Goal: Information Seeking & Learning: Learn about a topic

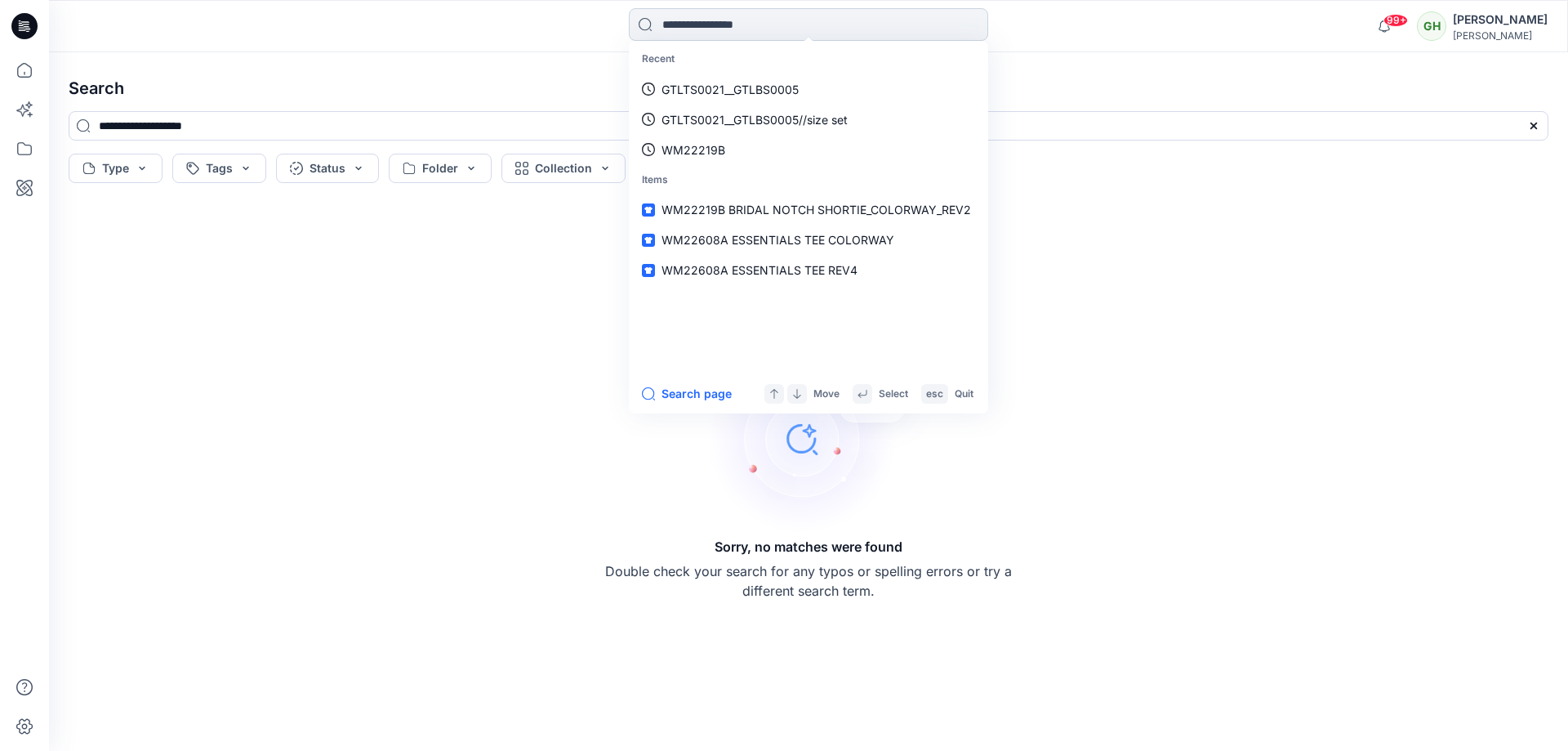
click at [717, 30] on input at bounding box center [808, 24] width 360 height 33
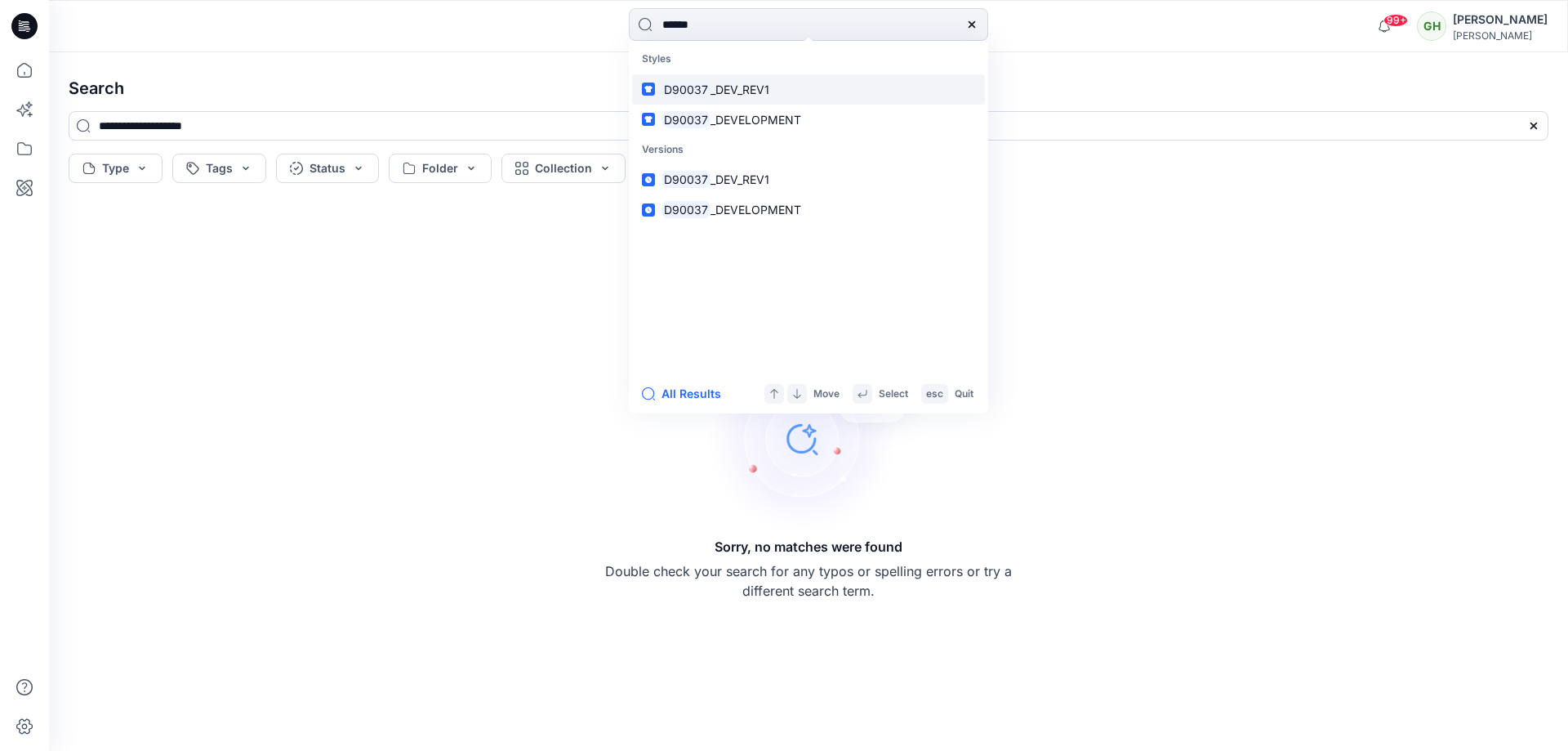
type input "******"
click at [719, 93] on span "_DEV_REV1" at bounding box center [740, 89] width 59 height 14
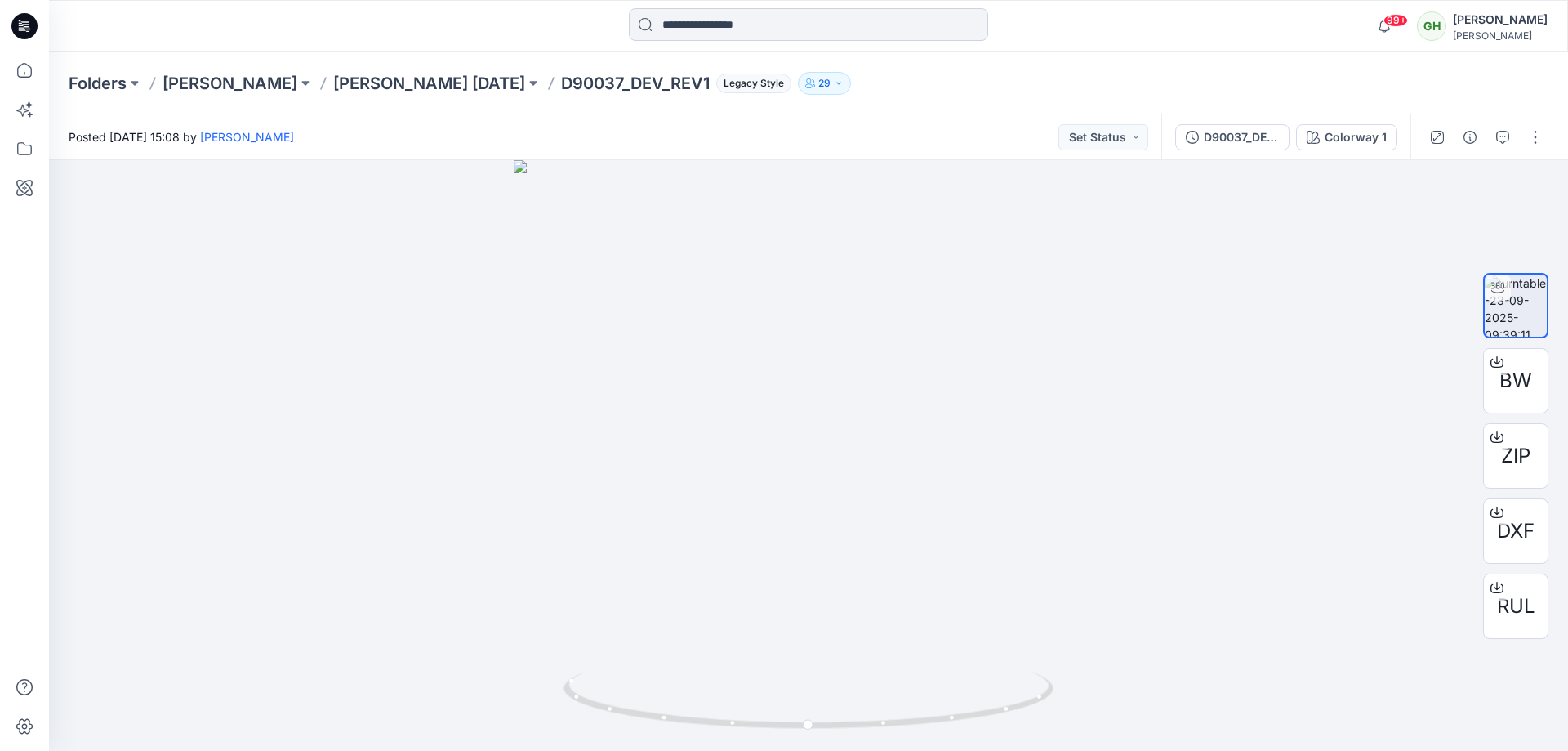
click at [863, 33] on input at bounding box center [808, 24] width 360 height 33
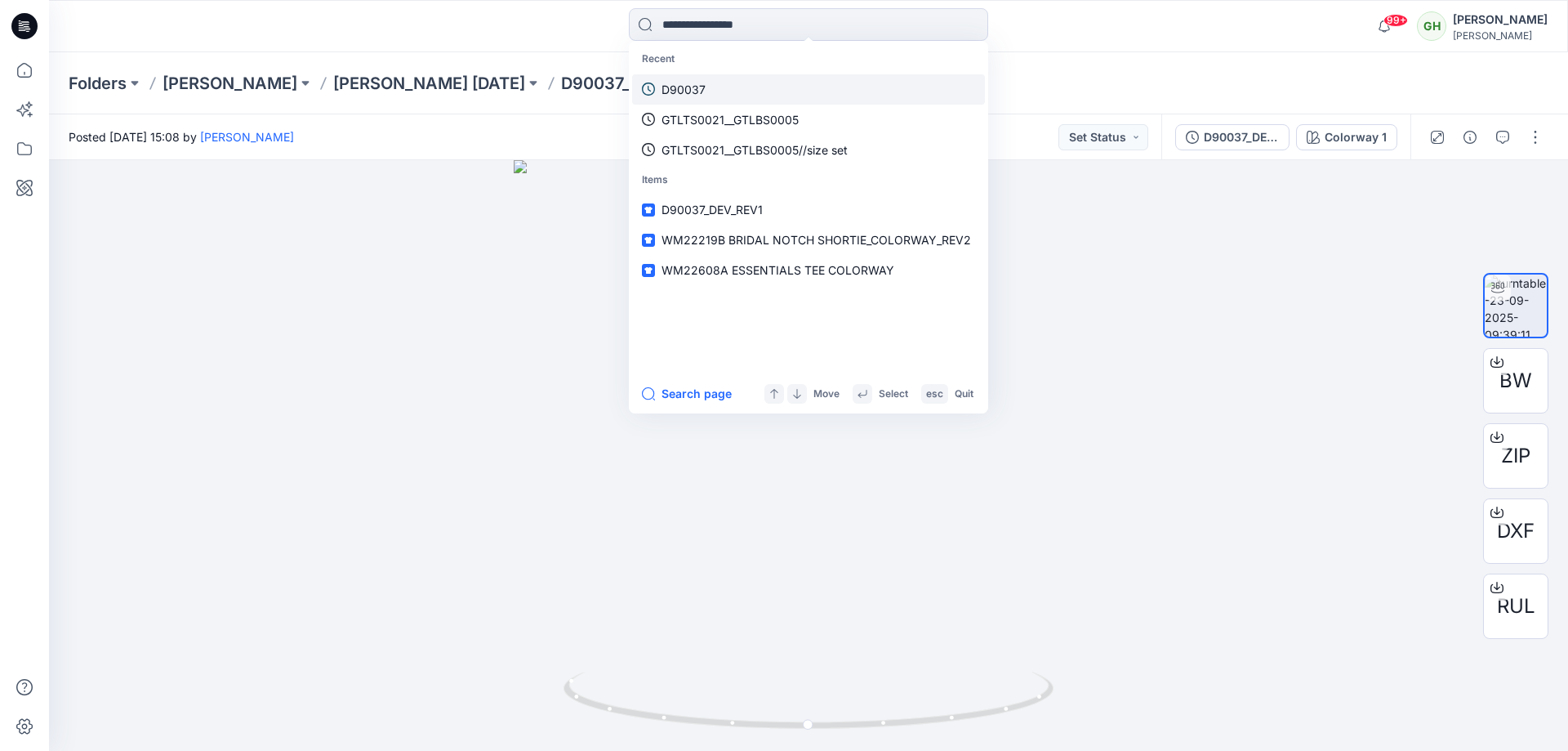
click at [703, 77] on link "D90037" at bounding box center [808, 90] width 353 height 30
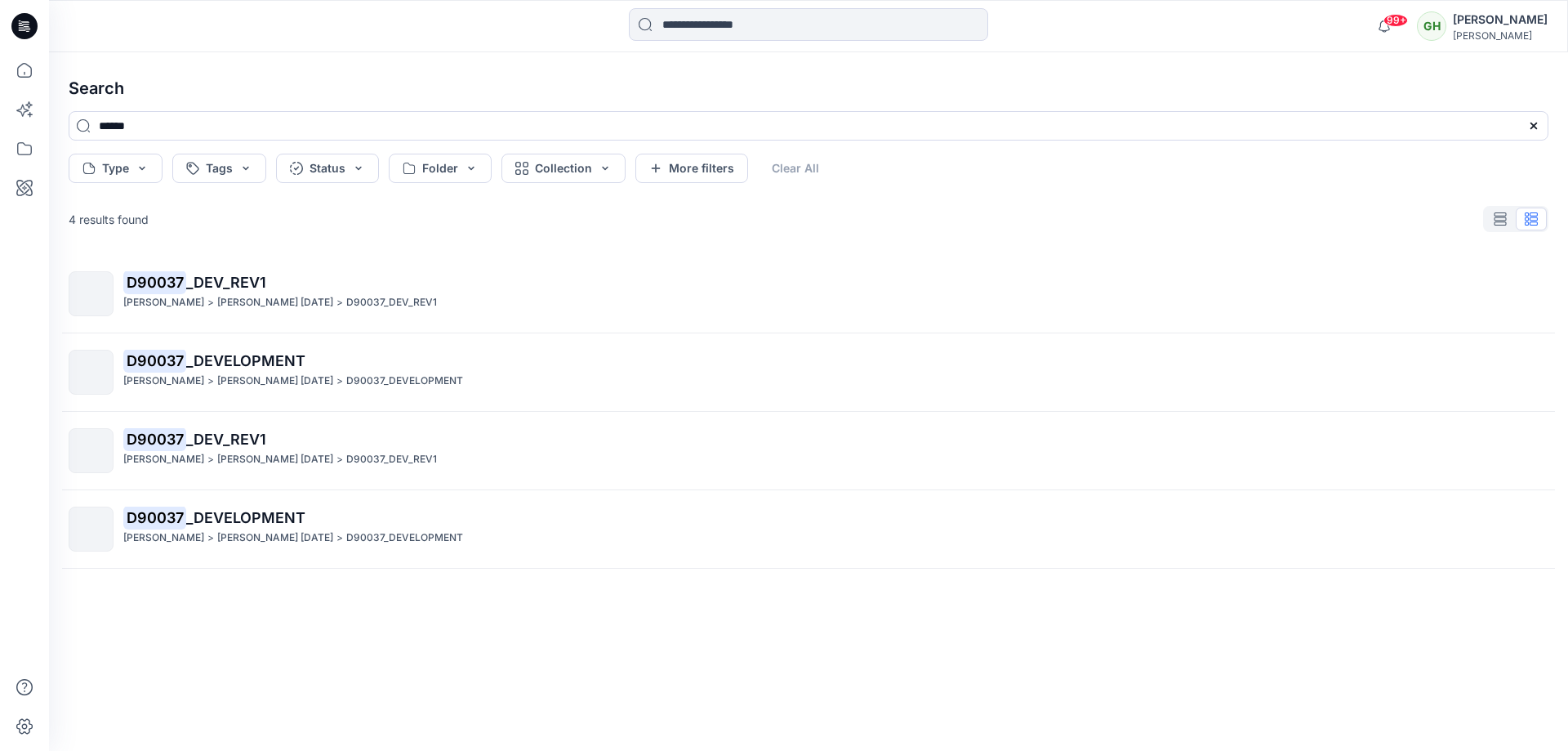
click at [280, 361] on span "_DEVELOPMENT" at bounding box center [246, 360] width 119 height 17
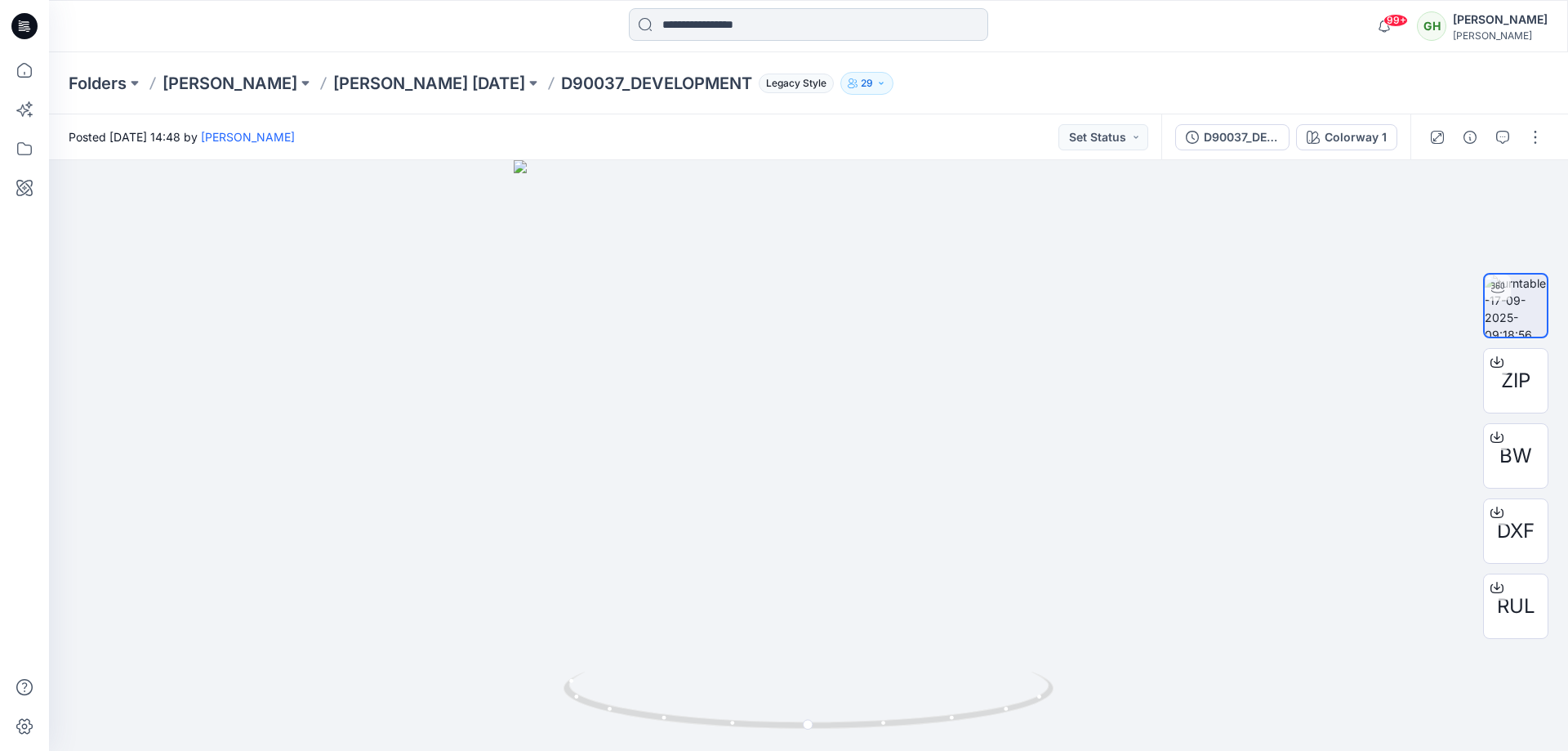
click at [771, 23] on input at bounding box center [808, 24] width 360 height 33
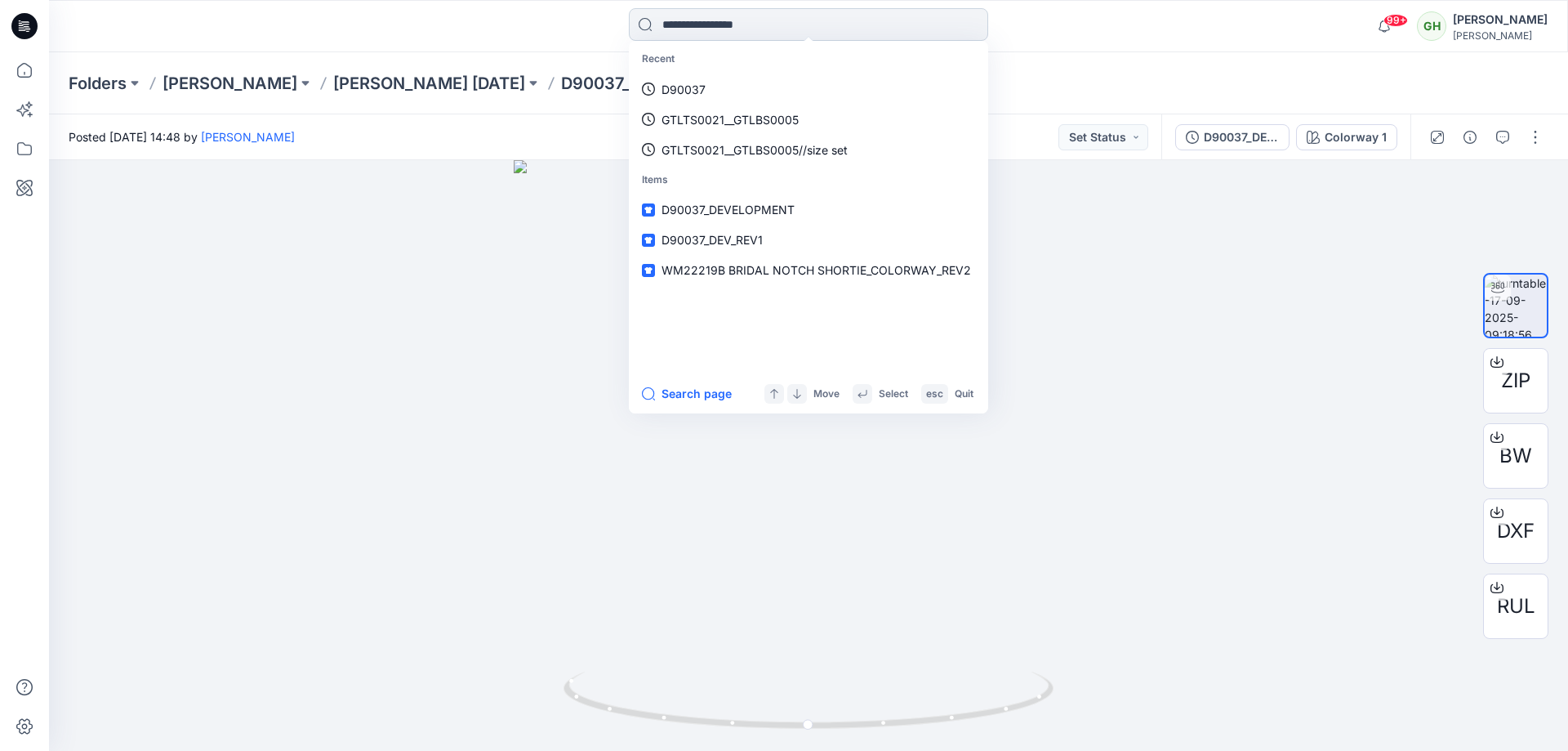
paste input "******"
type input "******"
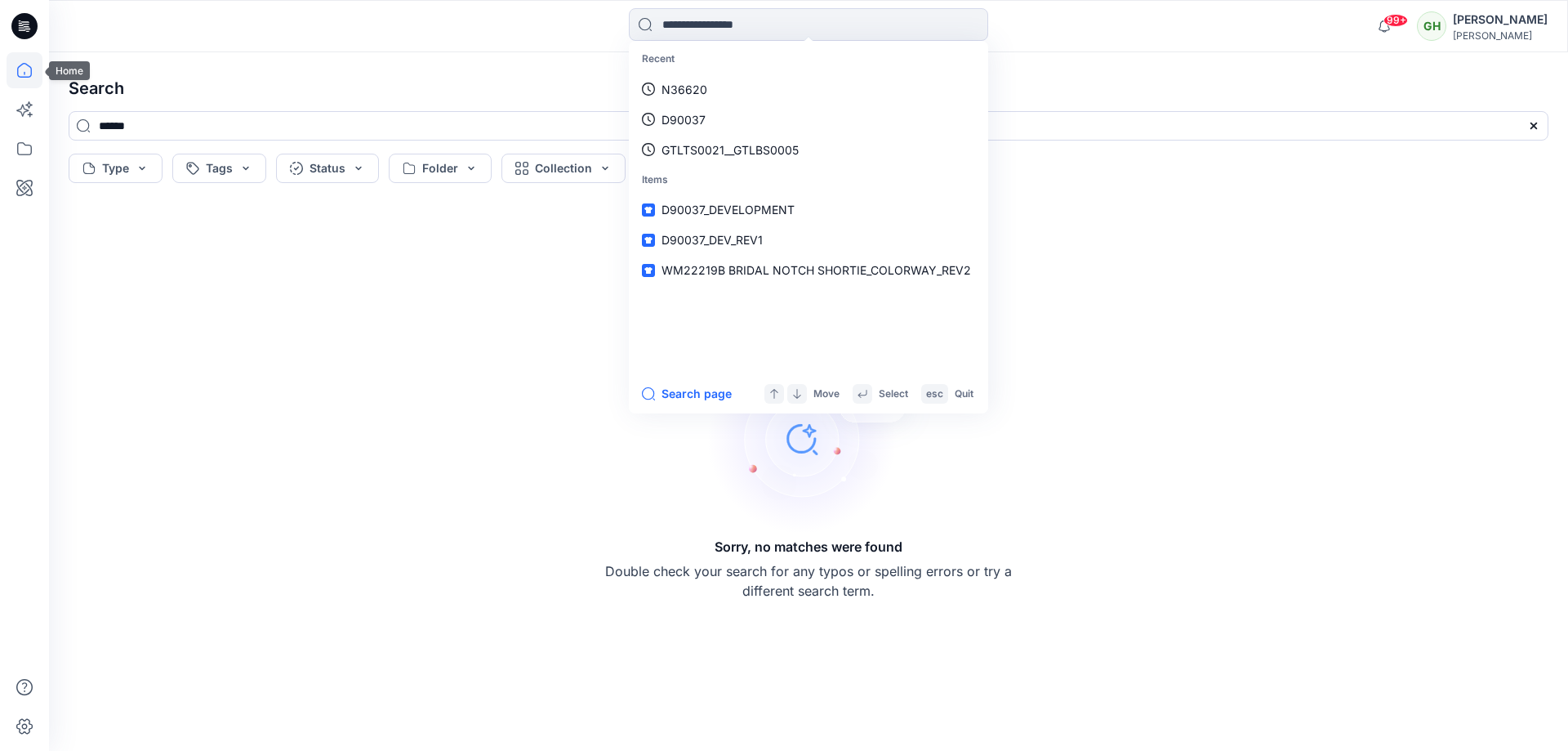
click at [30, 68] on icon at bounding box center [24, 70] width 36 height 36
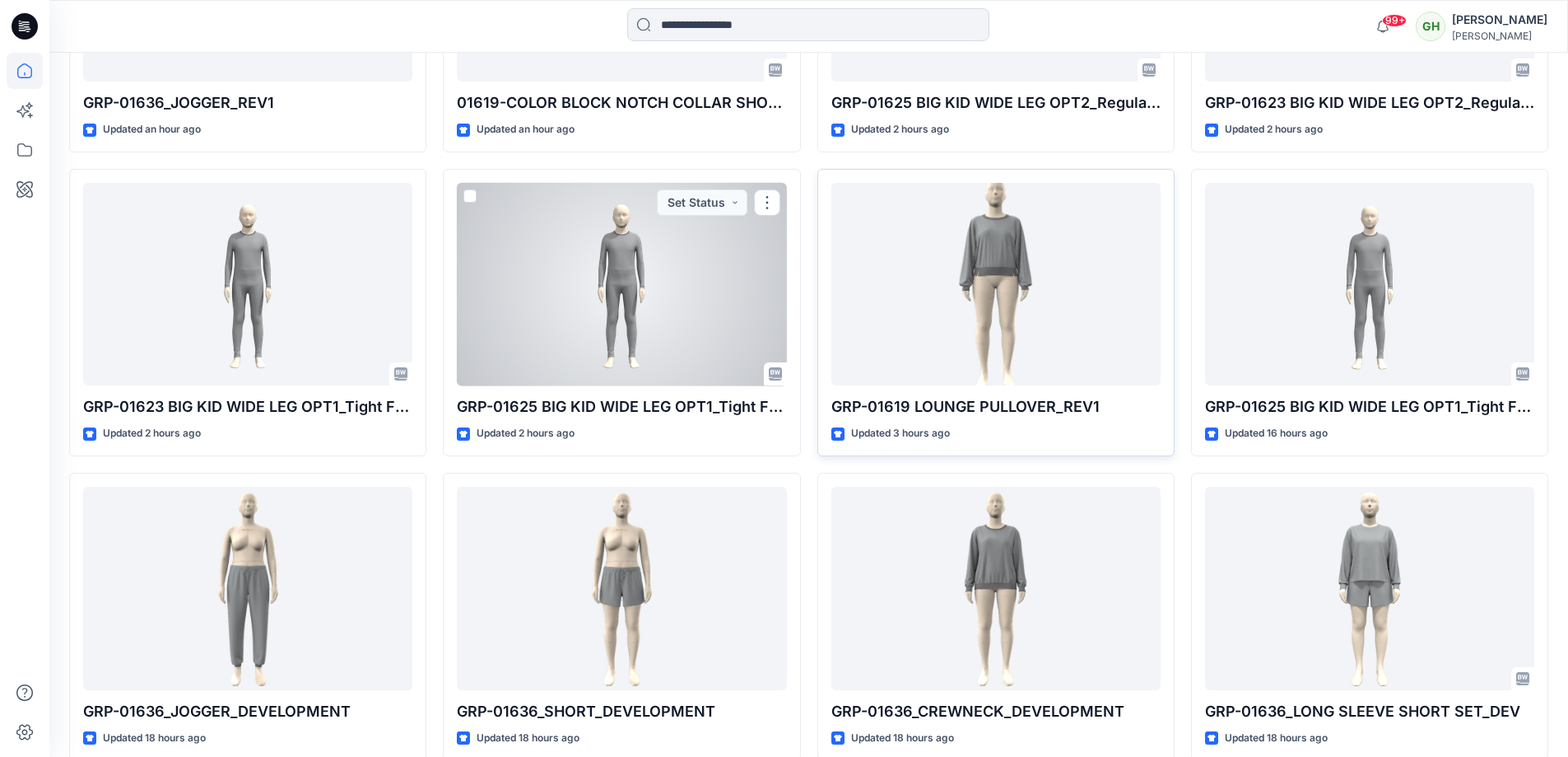
scroll to position [576, 0]
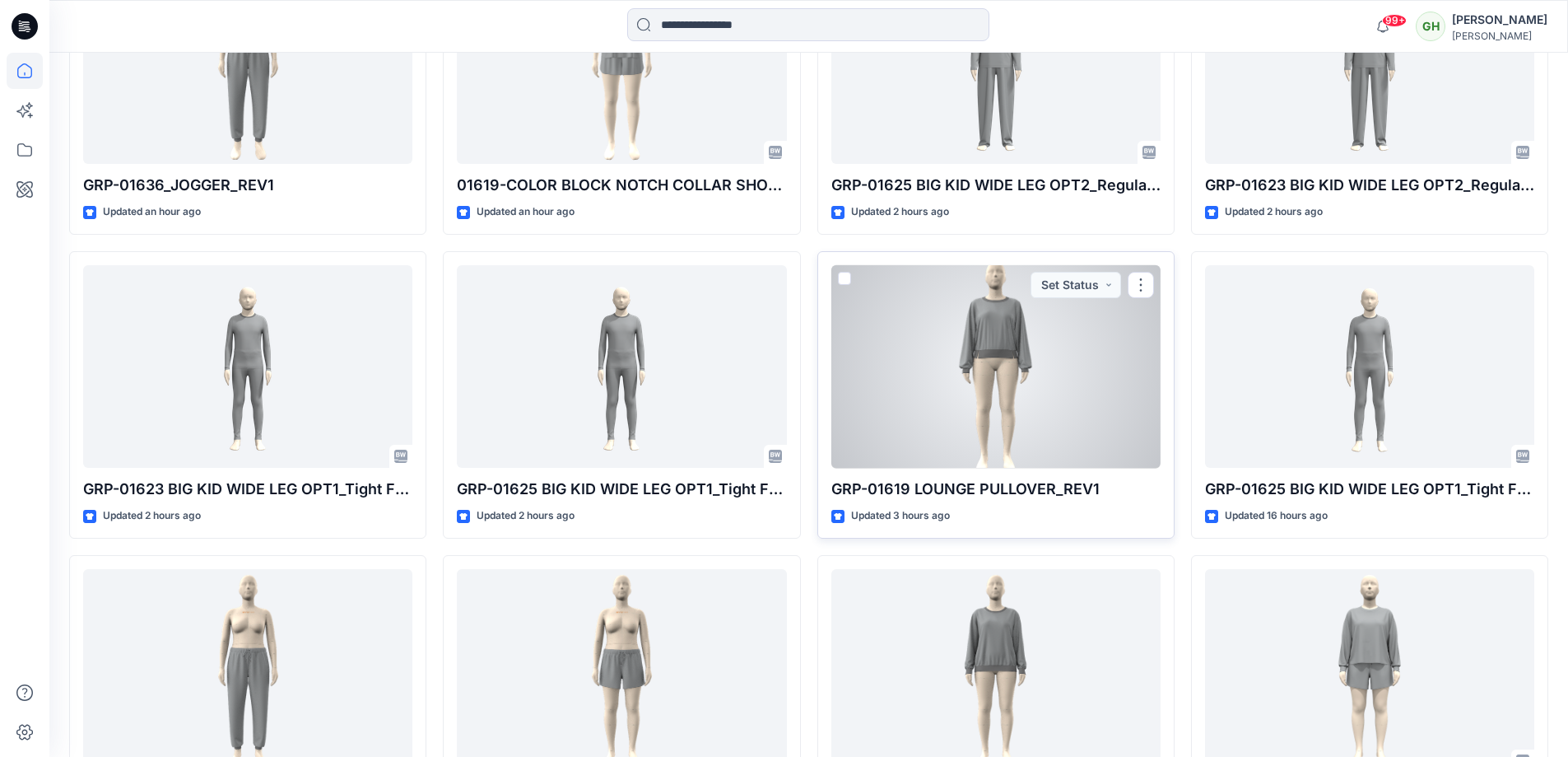
click at [1052, 415] on div at bounding box center [996, 367] width 329 height 204
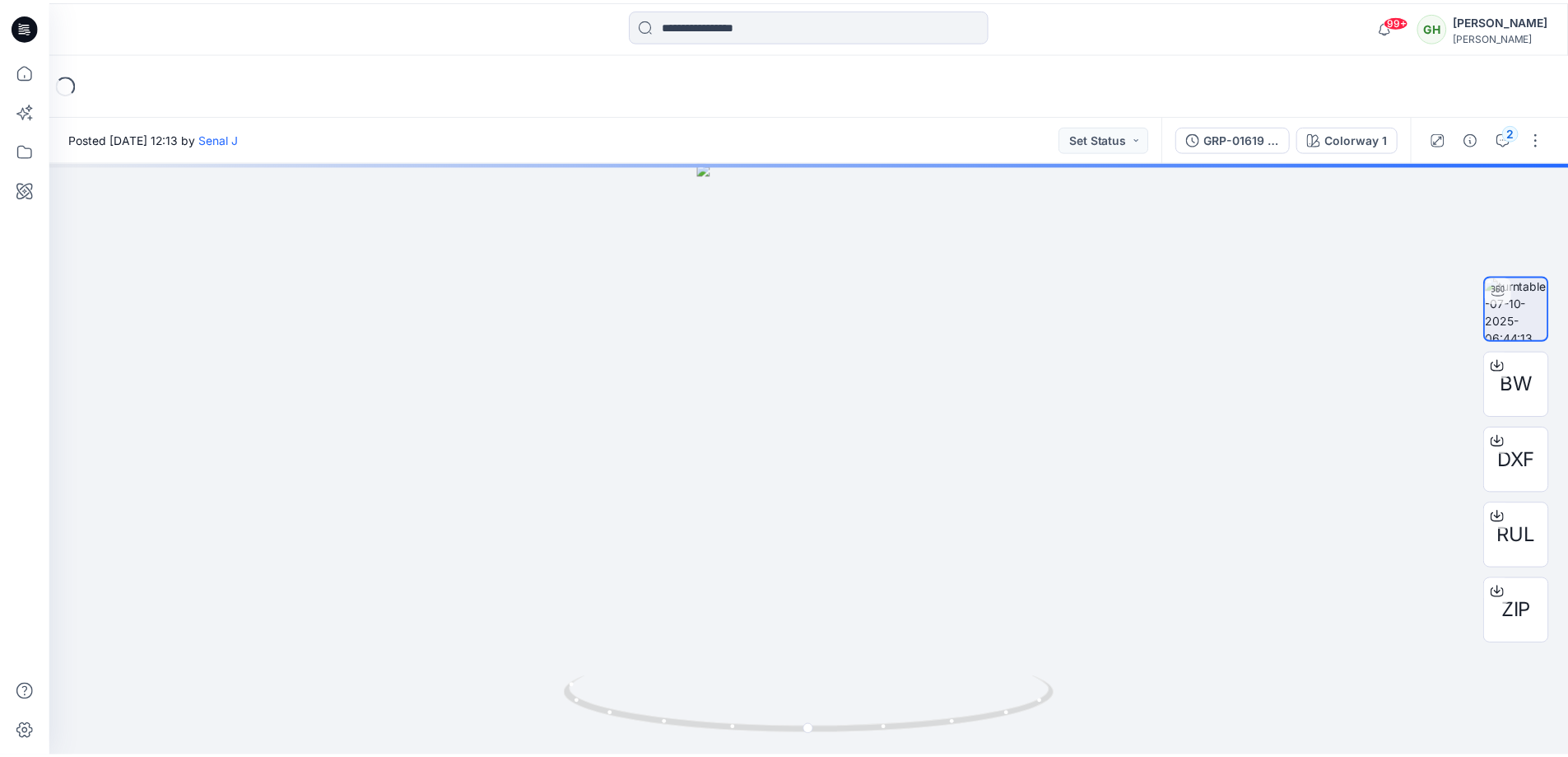
scroll to position [576, 0]
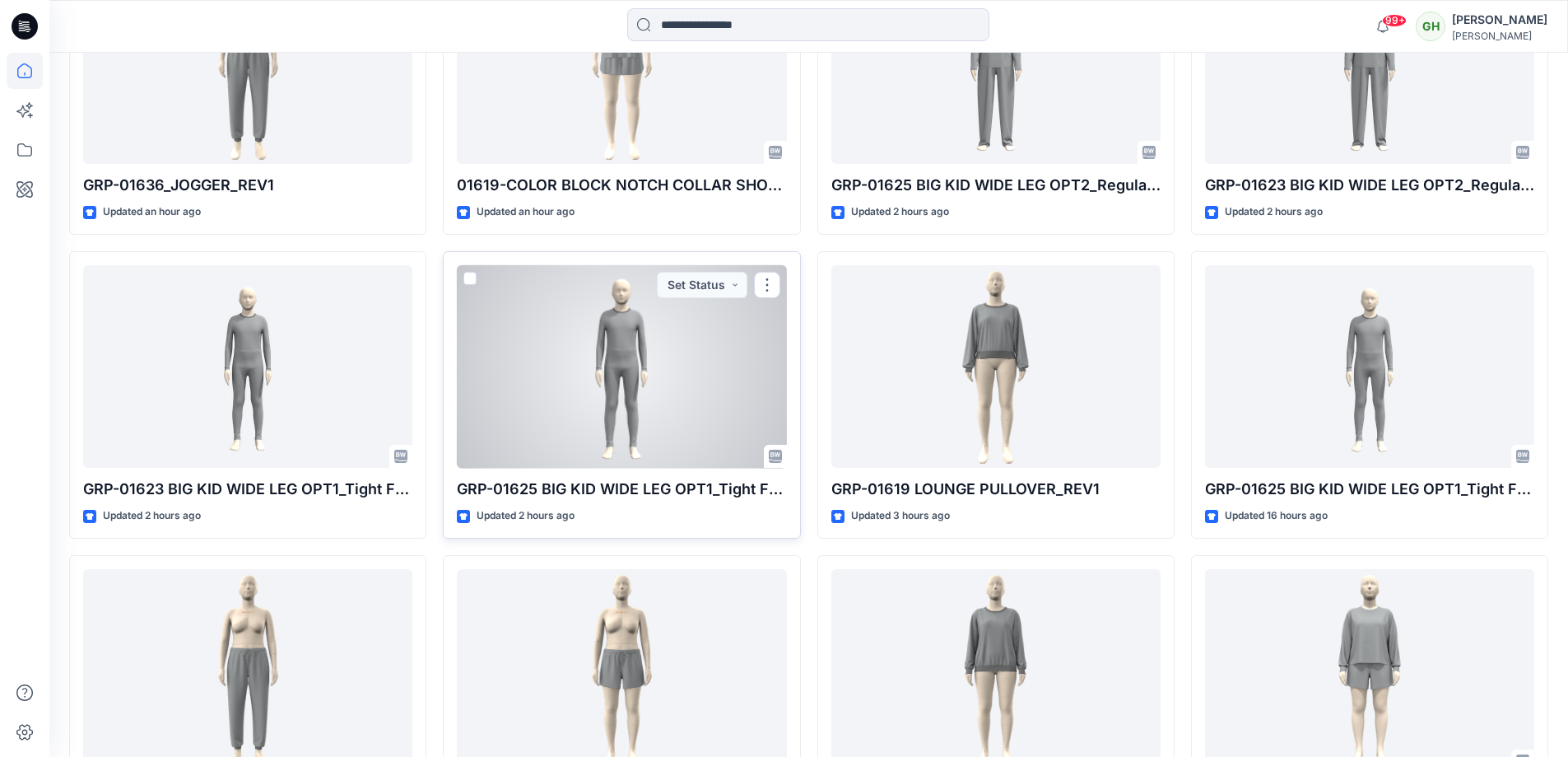
click at [669, 348] on div at bounding box center [621, 367] width 329 height 204
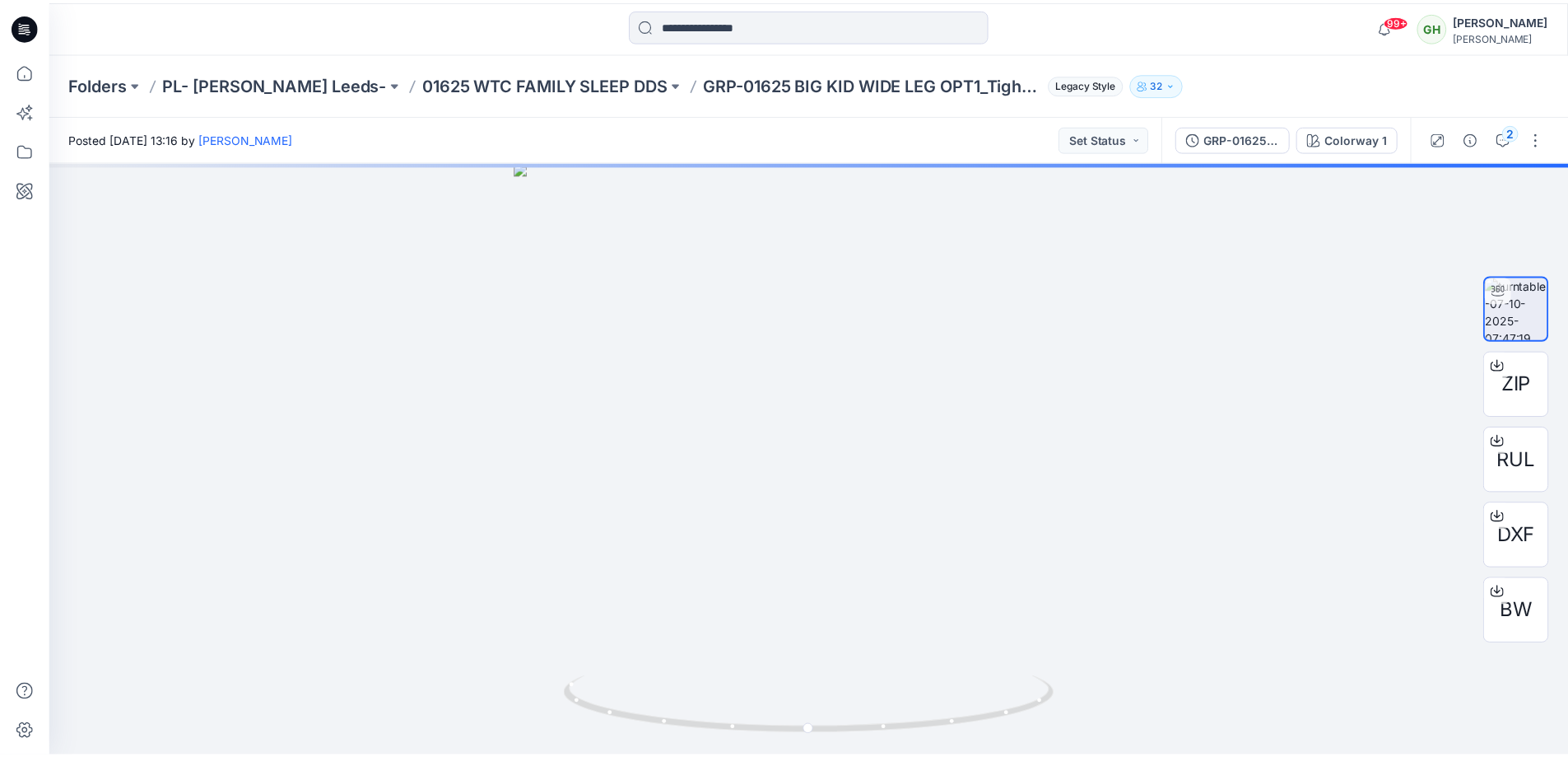
scroll to position [576, 0]
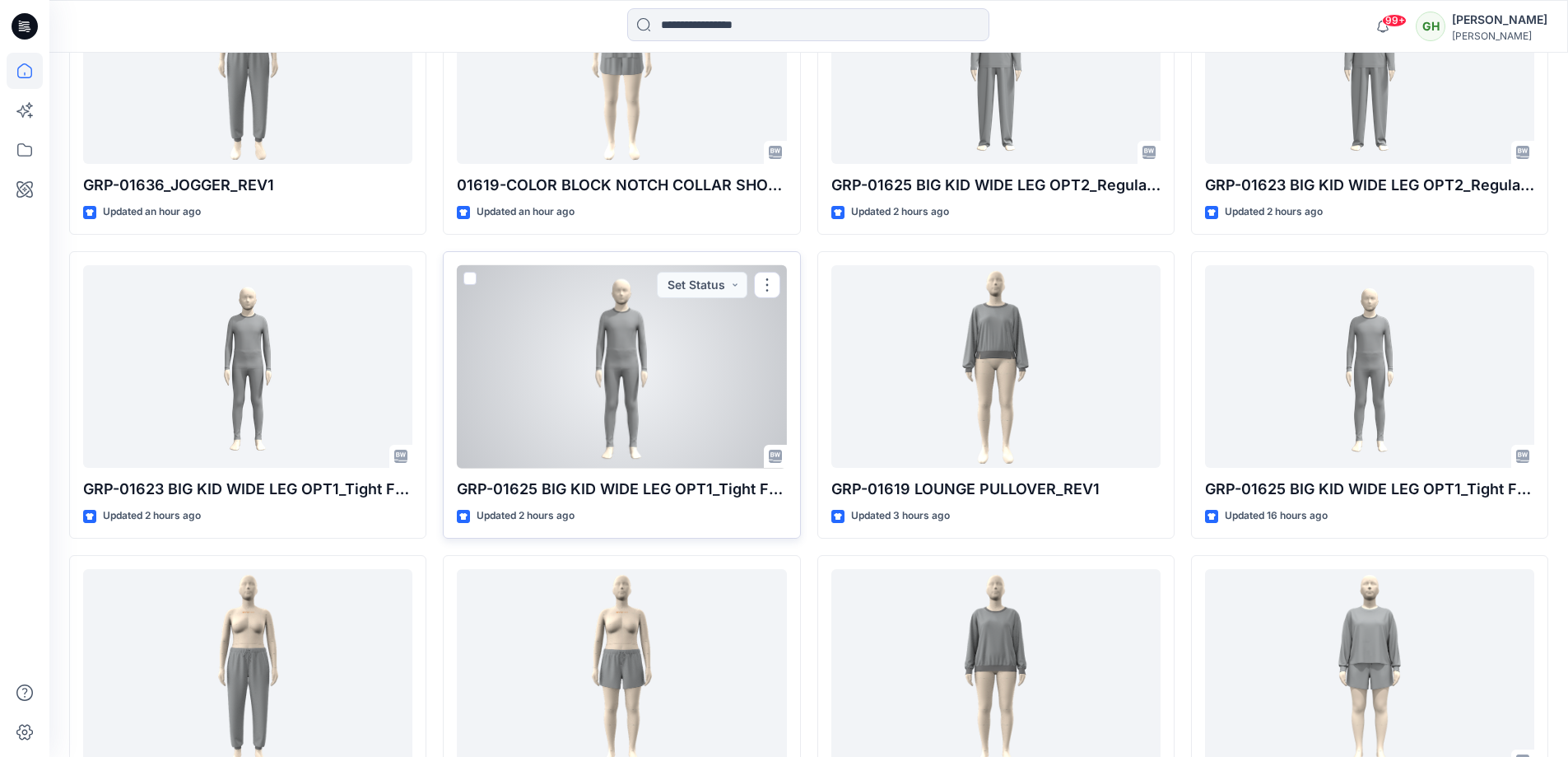
click at [652, 341] on div at bounding box center [621, 367] width 329 height 204
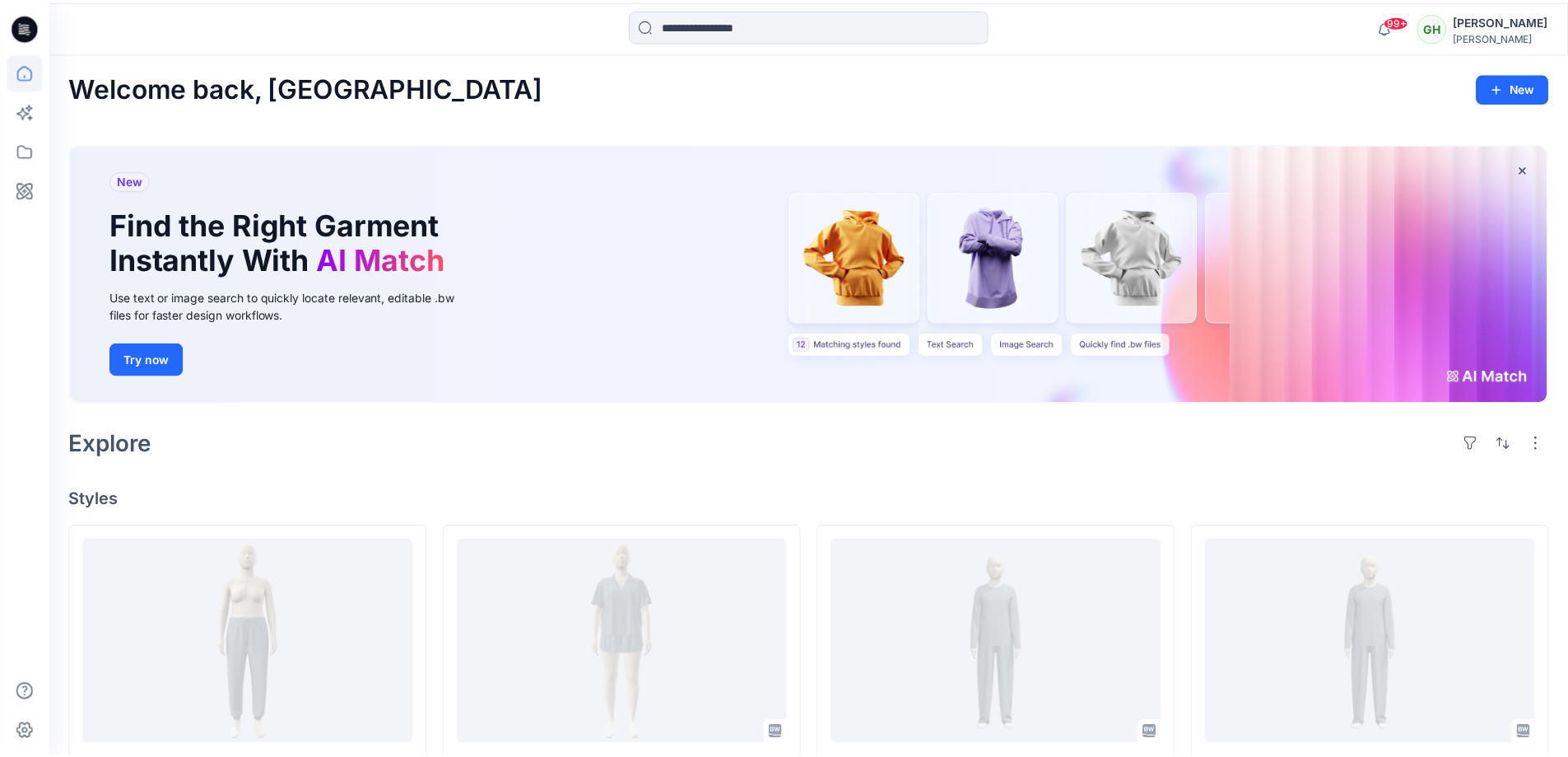
scroll to position [576, 0]
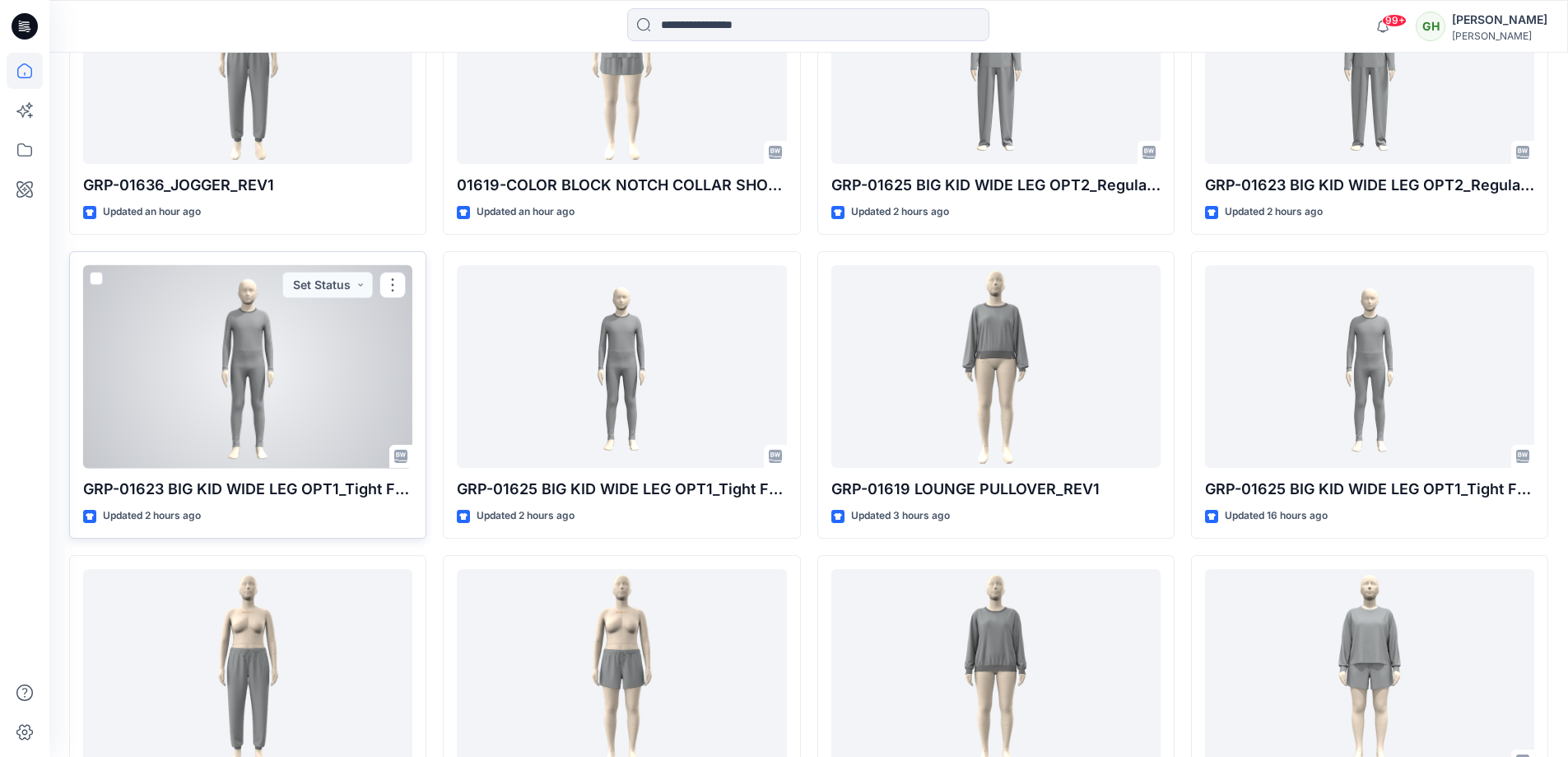
click at [367, 387] on div at bounding box center [247, 367] width 329 height 204
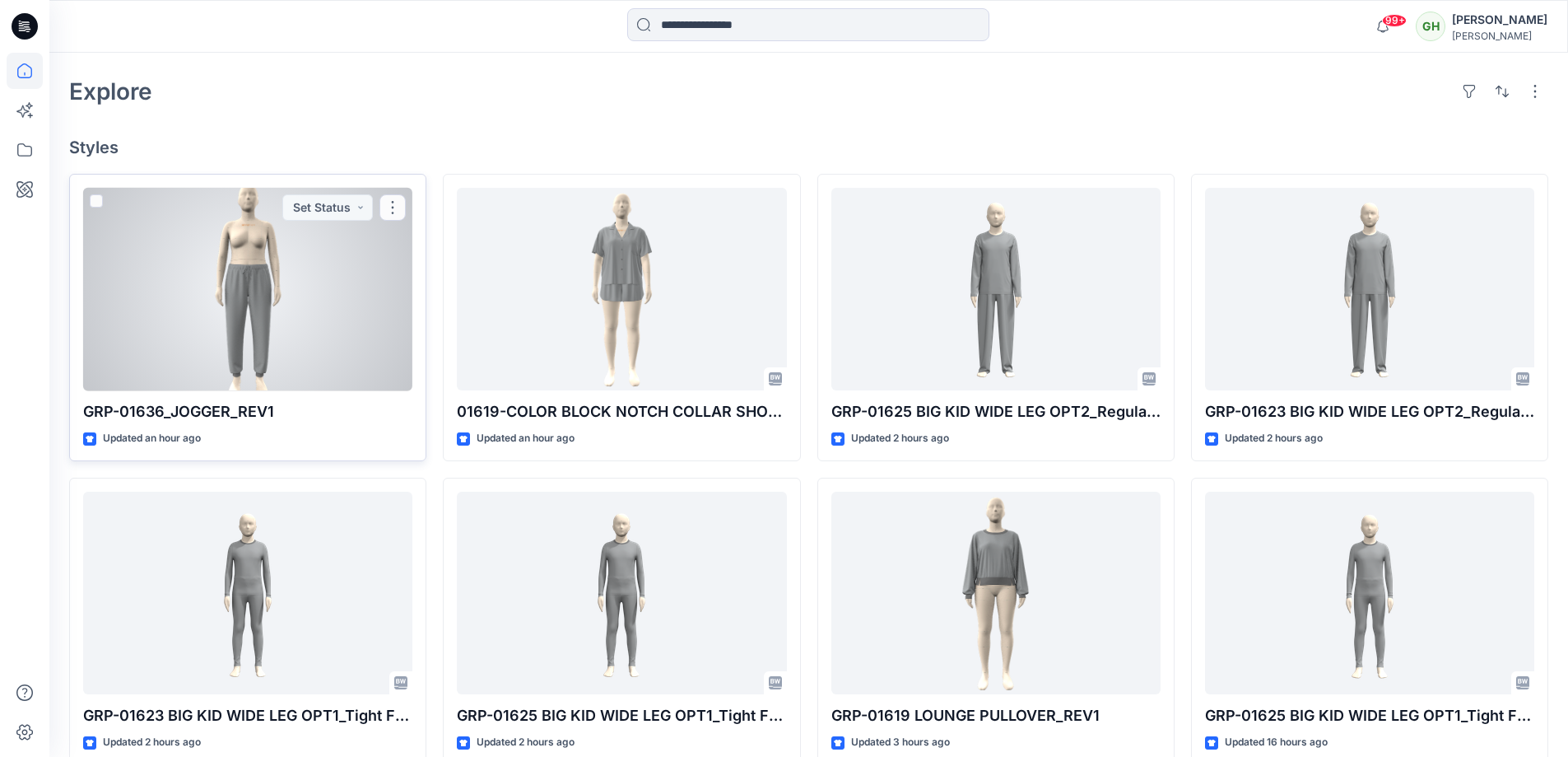
scroll to position [329, 0]
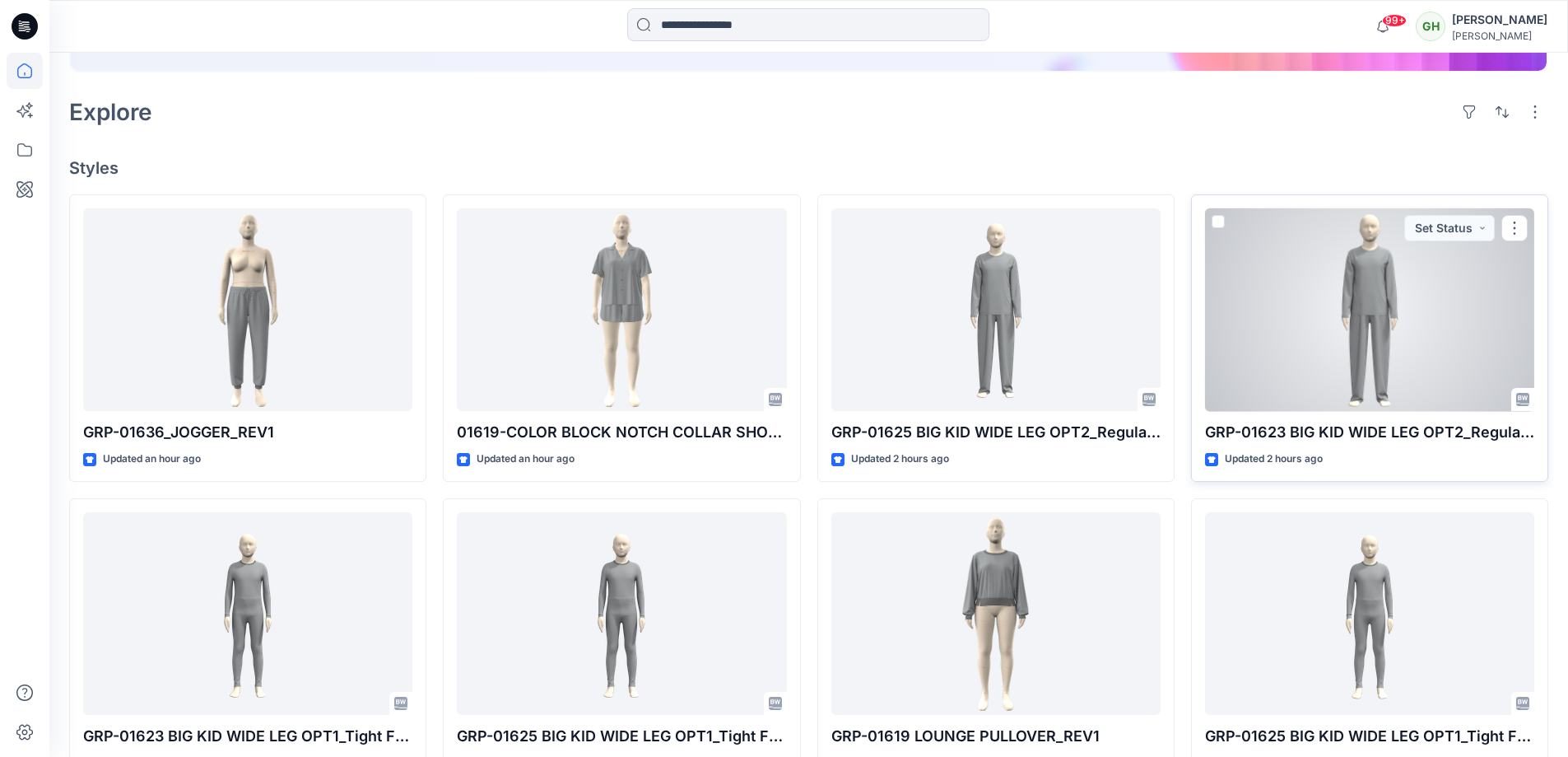
click at [1370, 320] on div at bounding box center [1370, 310] width 329 height 204
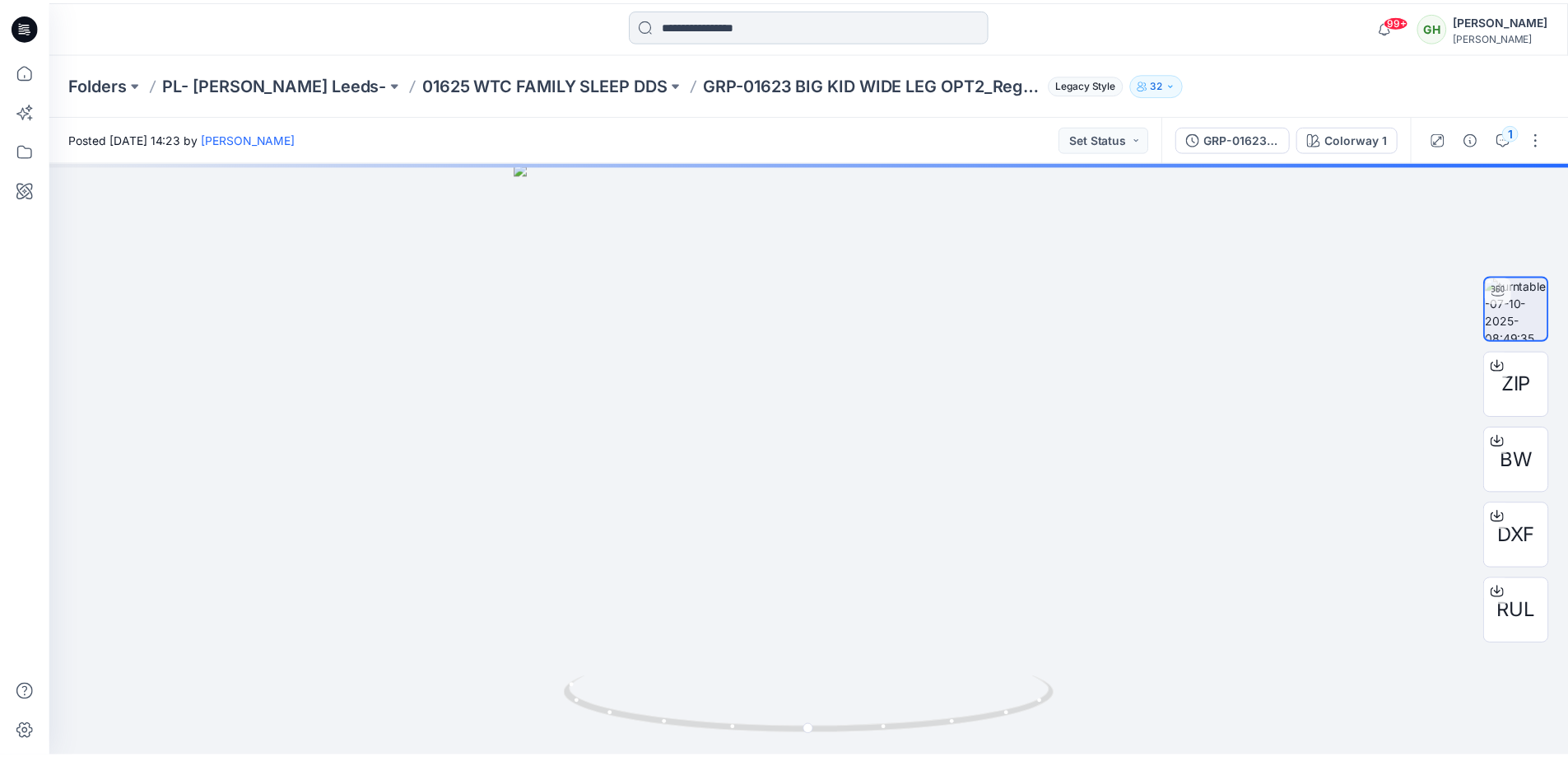
scroll to position [329, 0]
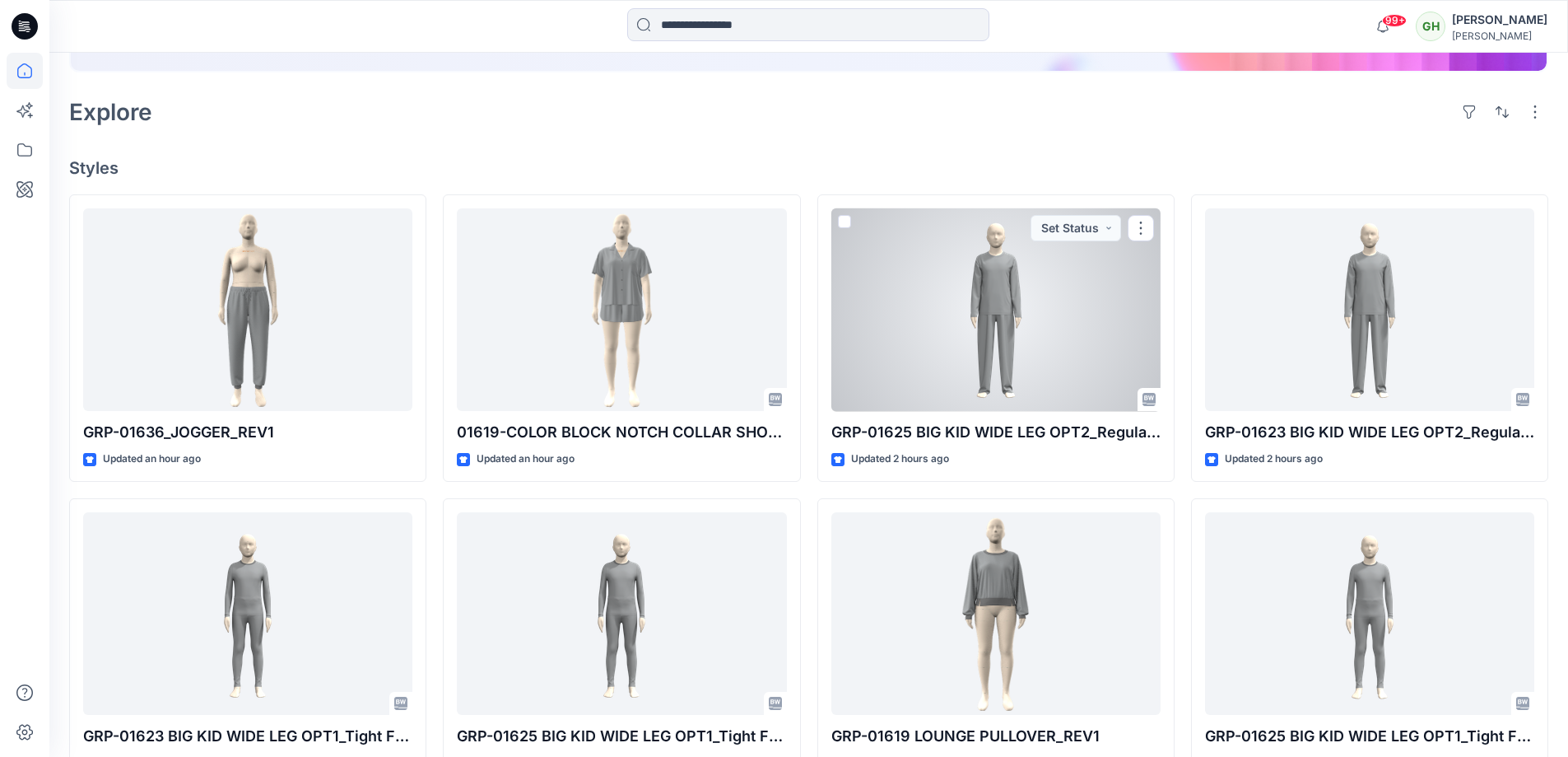
click at [951, 308] on div at bounding box center [996, 310] width 329 height 204
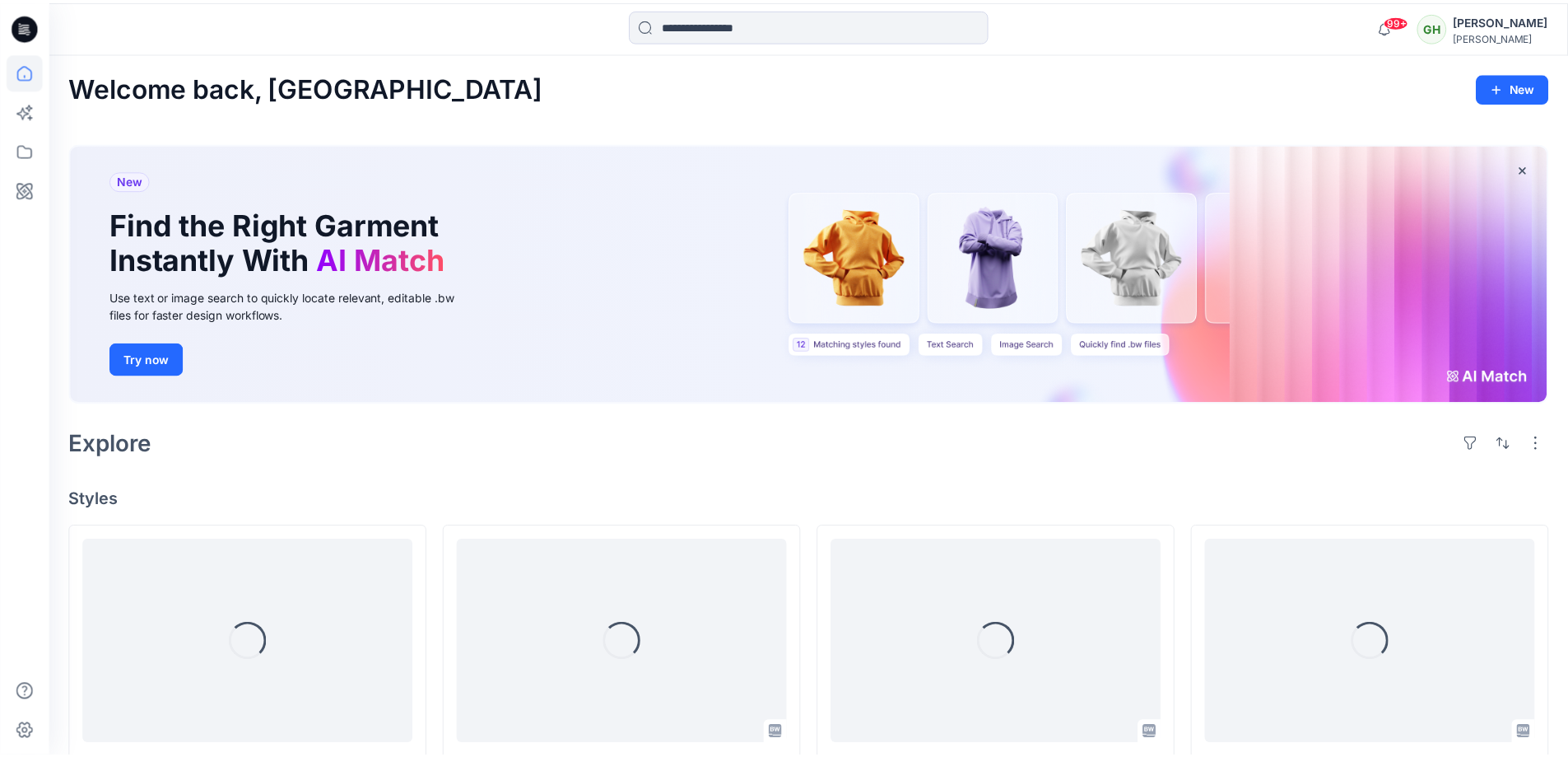
scroll to position [329, 0]
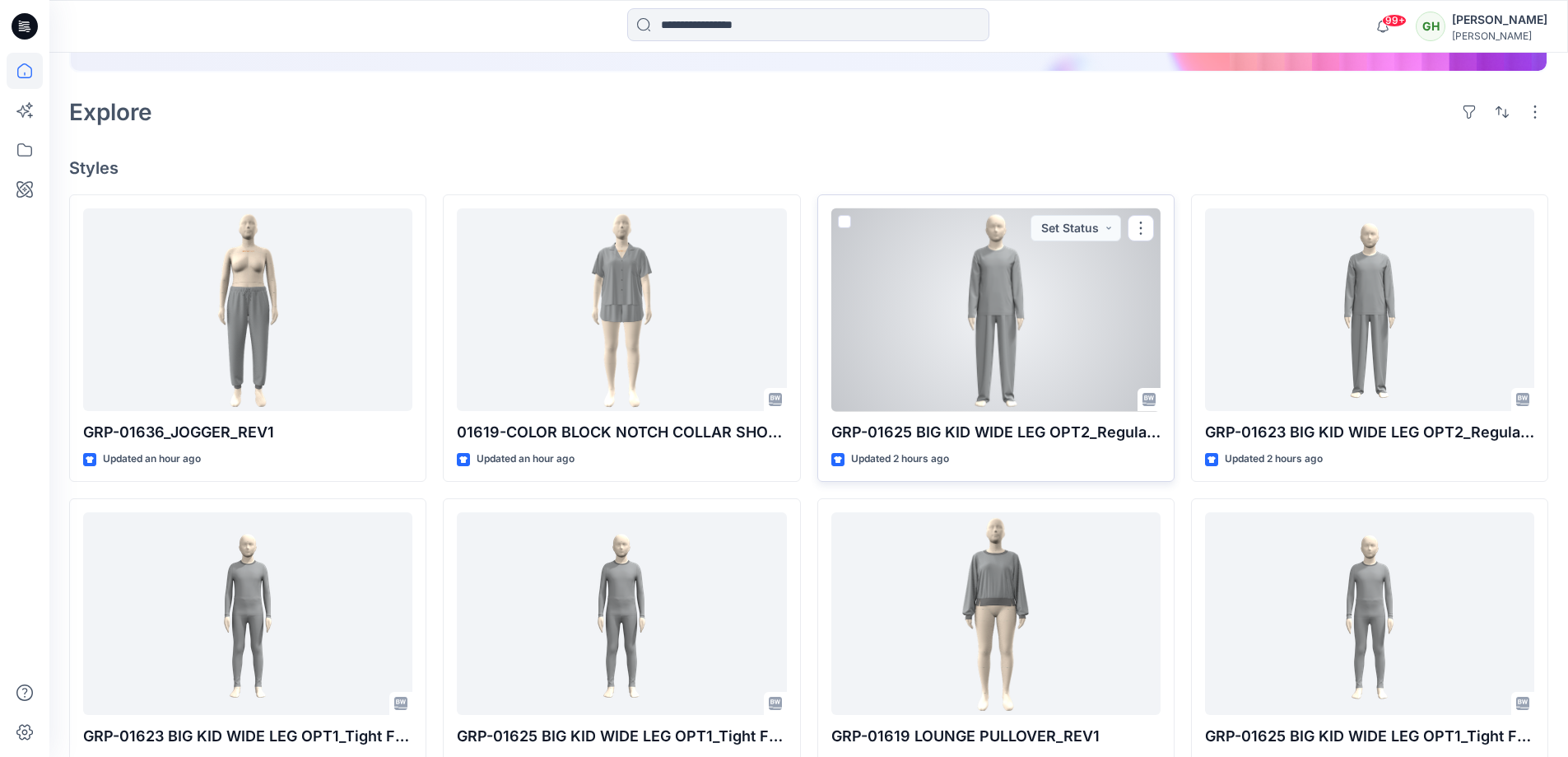
click at [965, 279] on div at bounding box center [996, 310] width 329 height 204
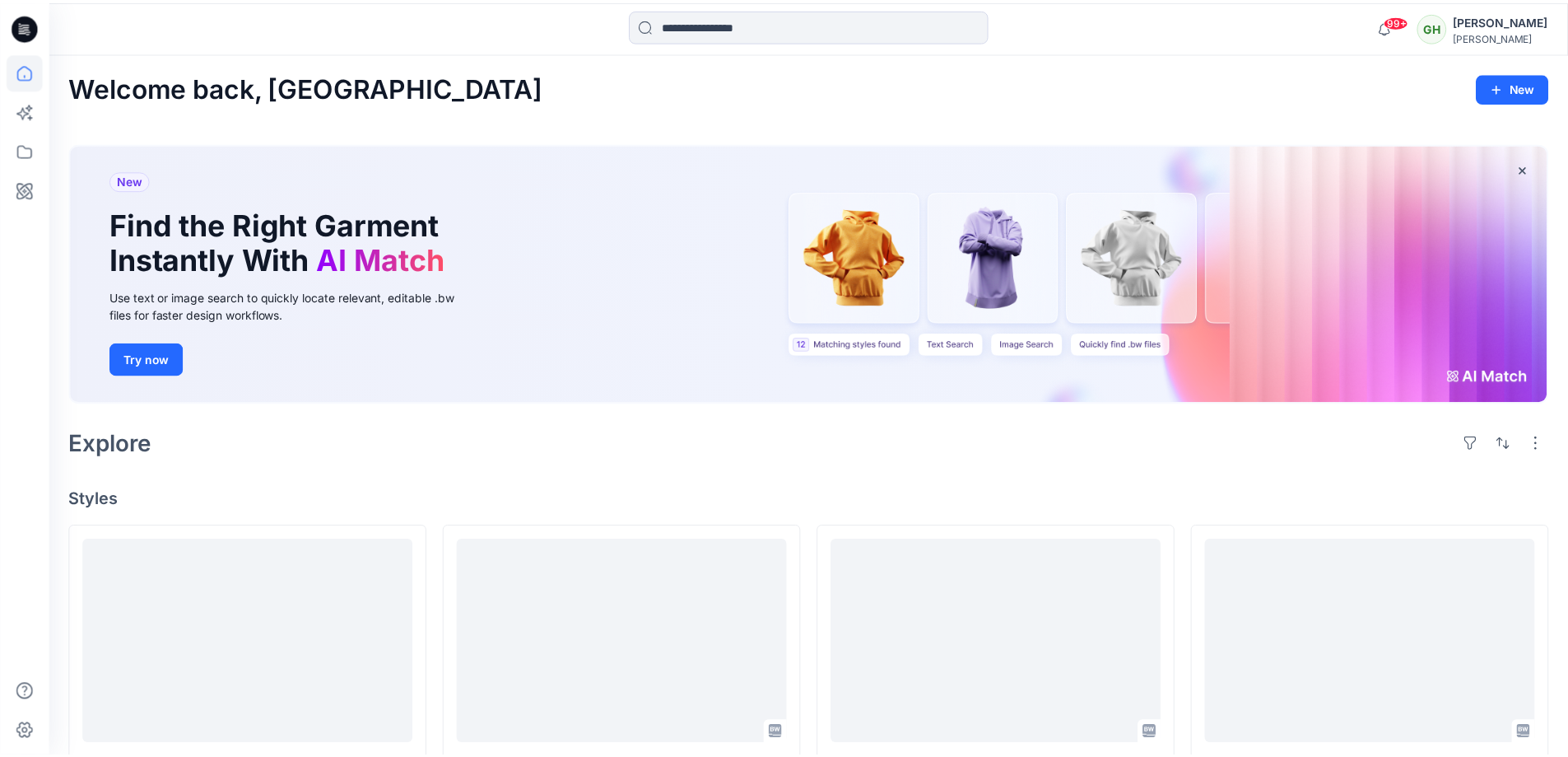
scroll to position [329, 0]
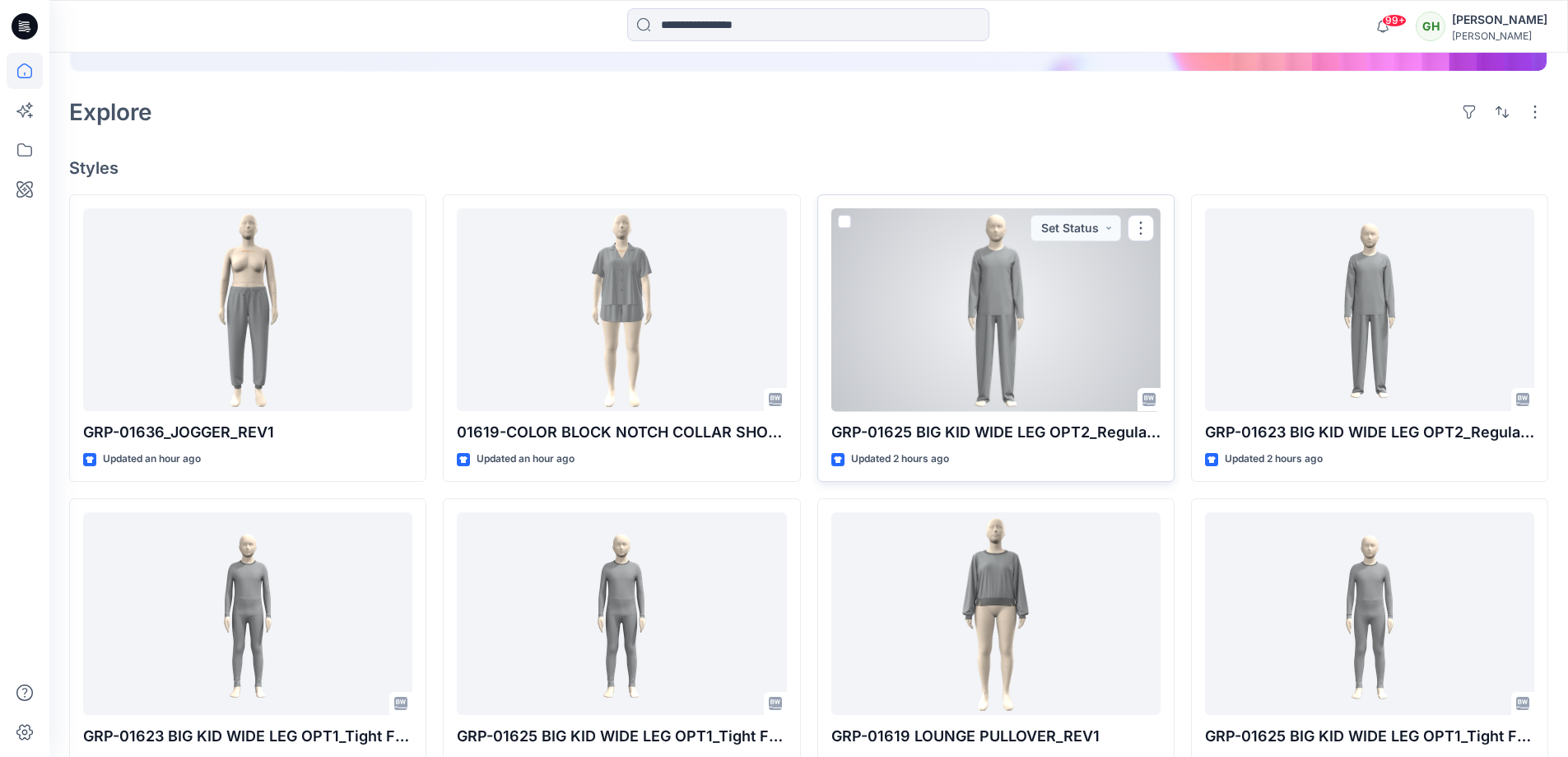
click at [1004, 285] on div at bounding box center [996, 310] width 329 height 204
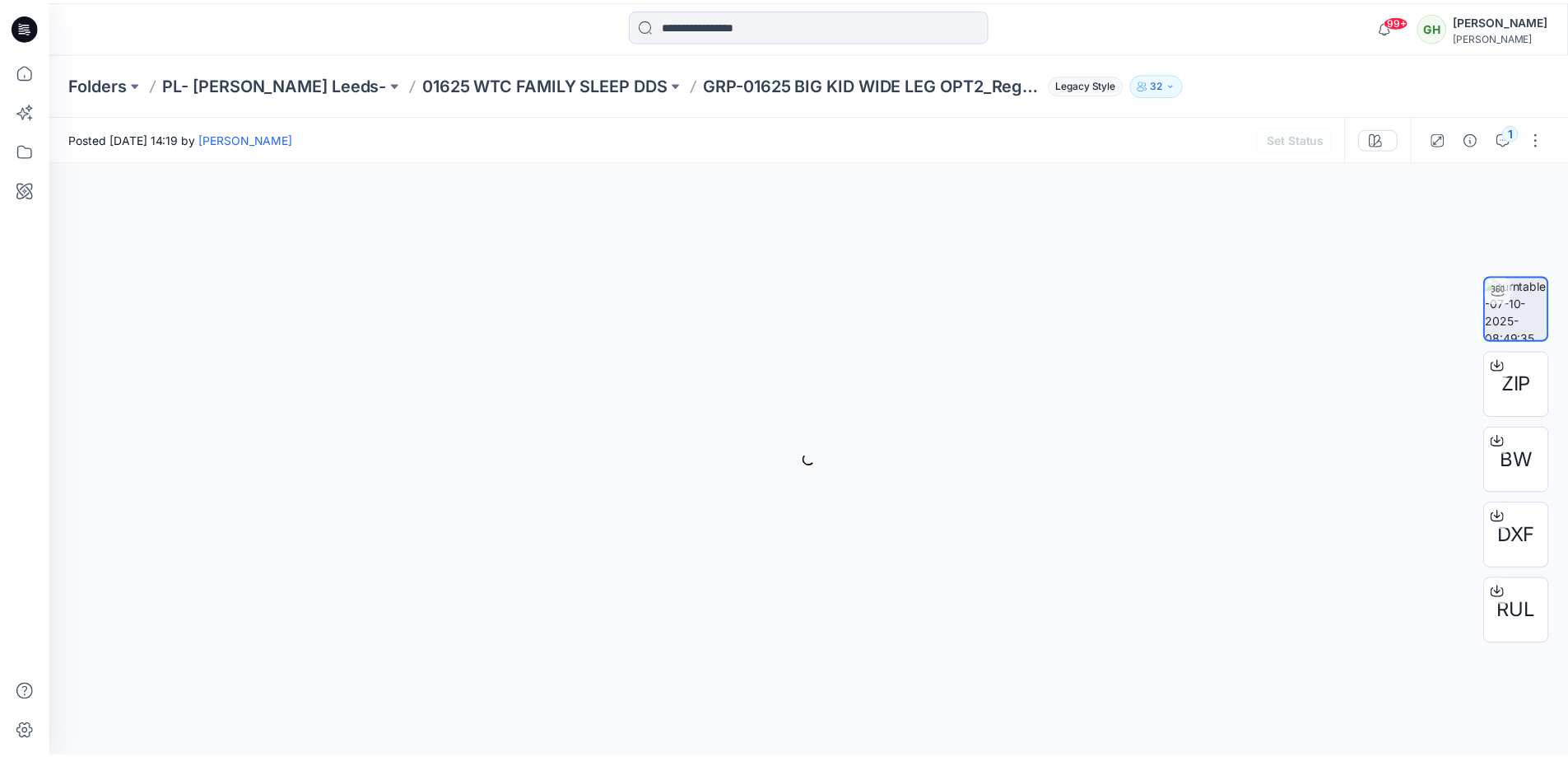
scroll to position [329, 0]
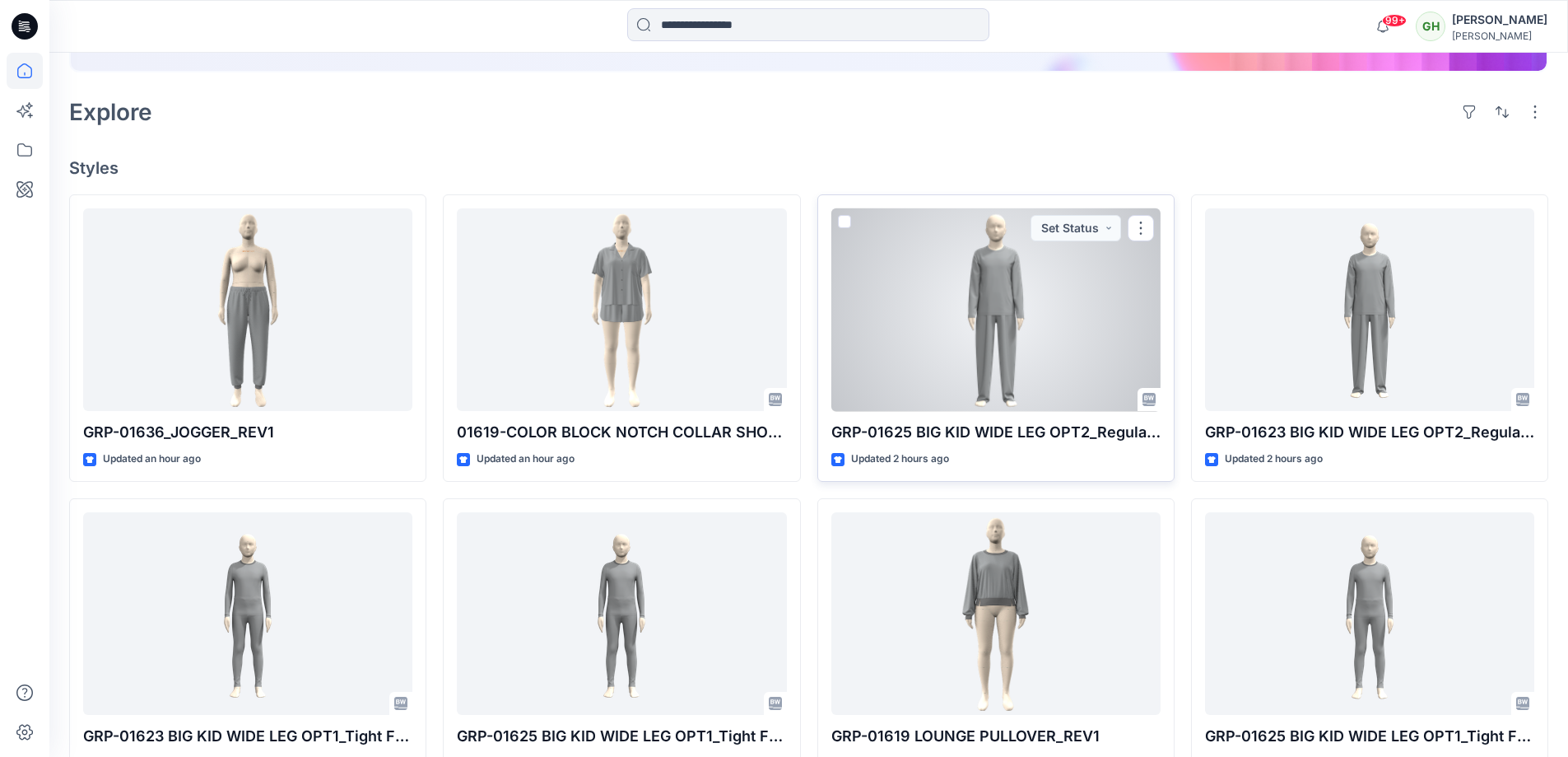
click at [948, 338] on div at bounding box center [996, 310] width 329 height 204
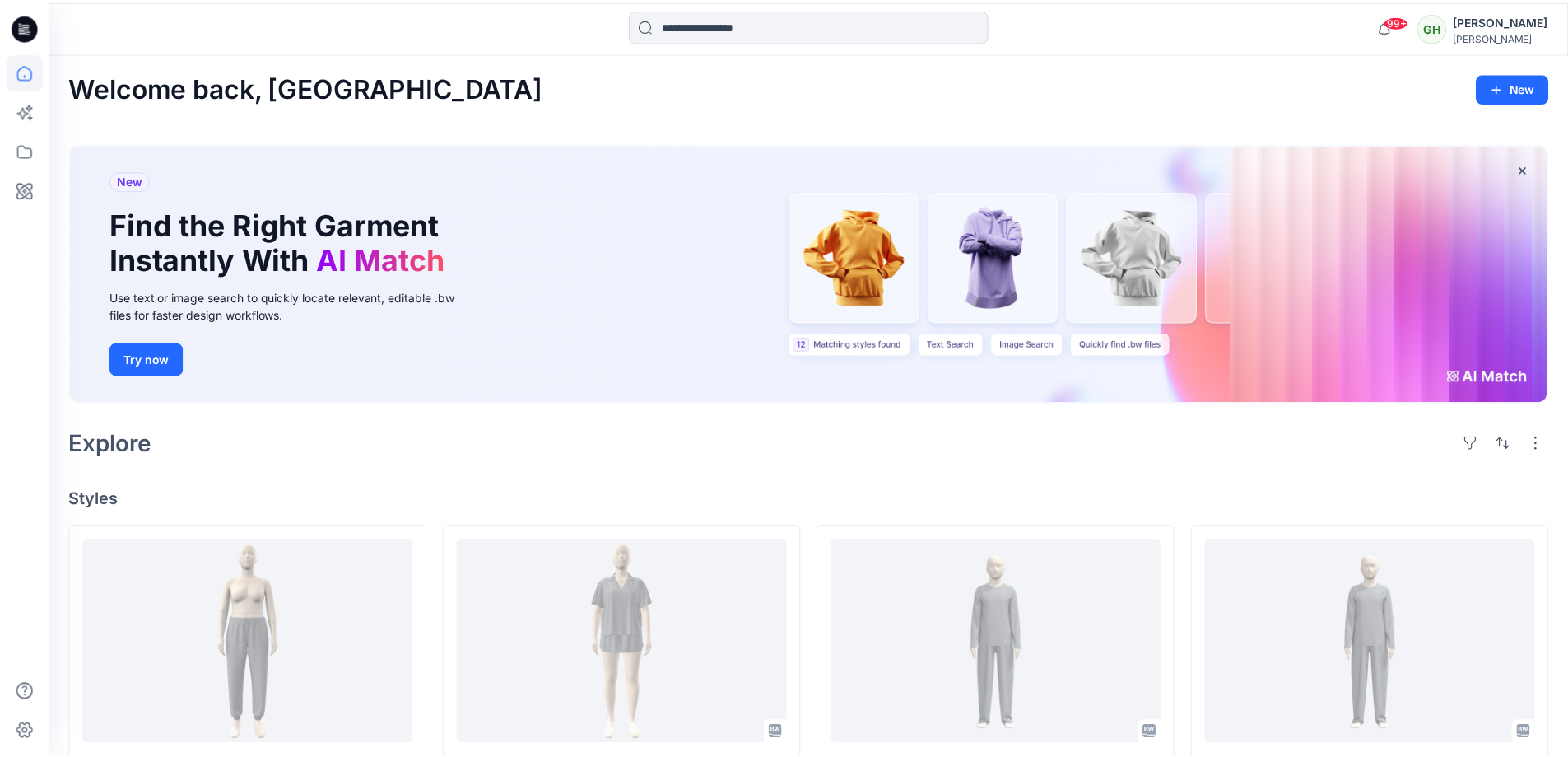
scroll to position [329, 0]
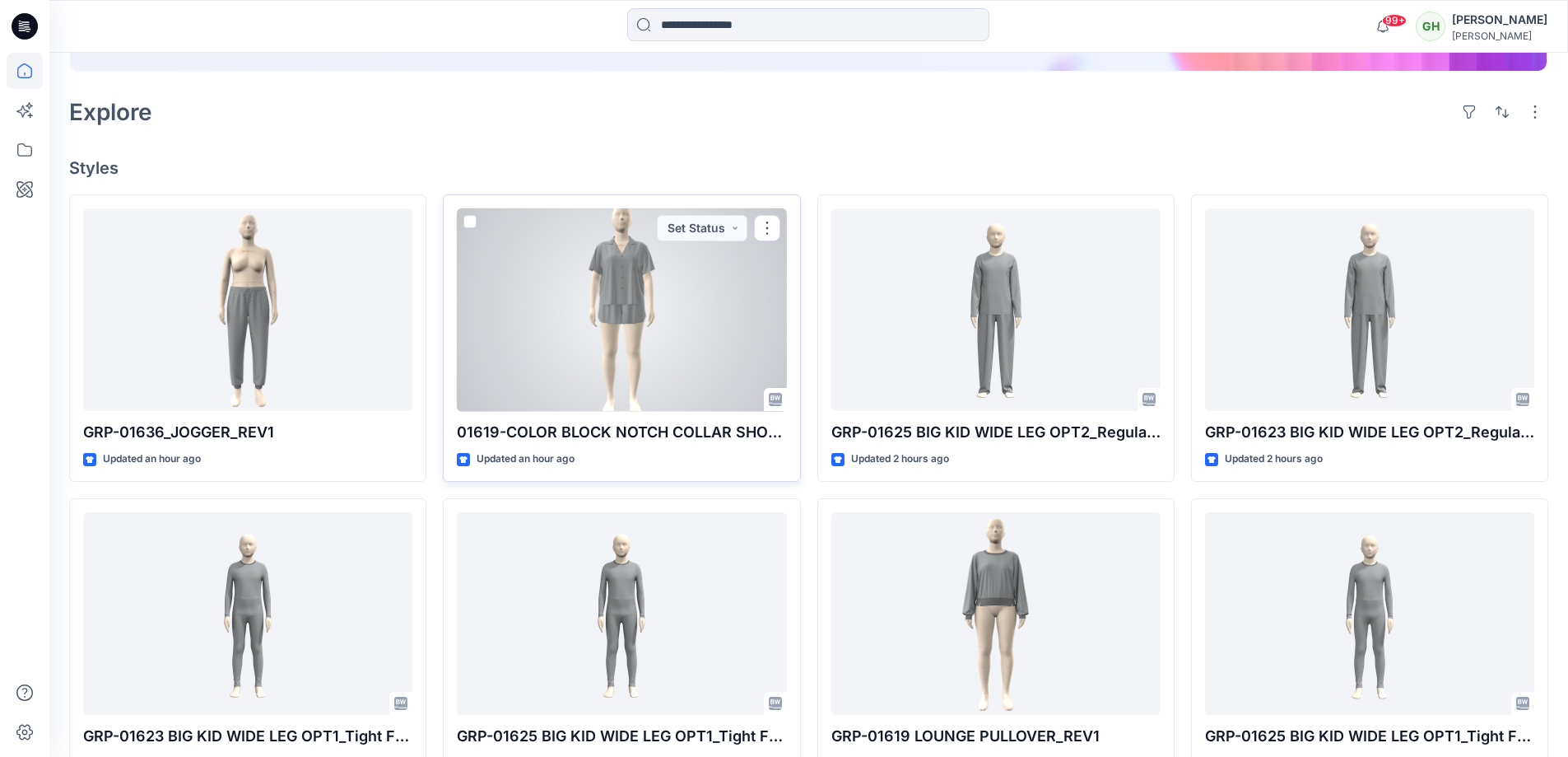
click at [656, 302] on div at bounding box center [621, 310] width 329 height 204
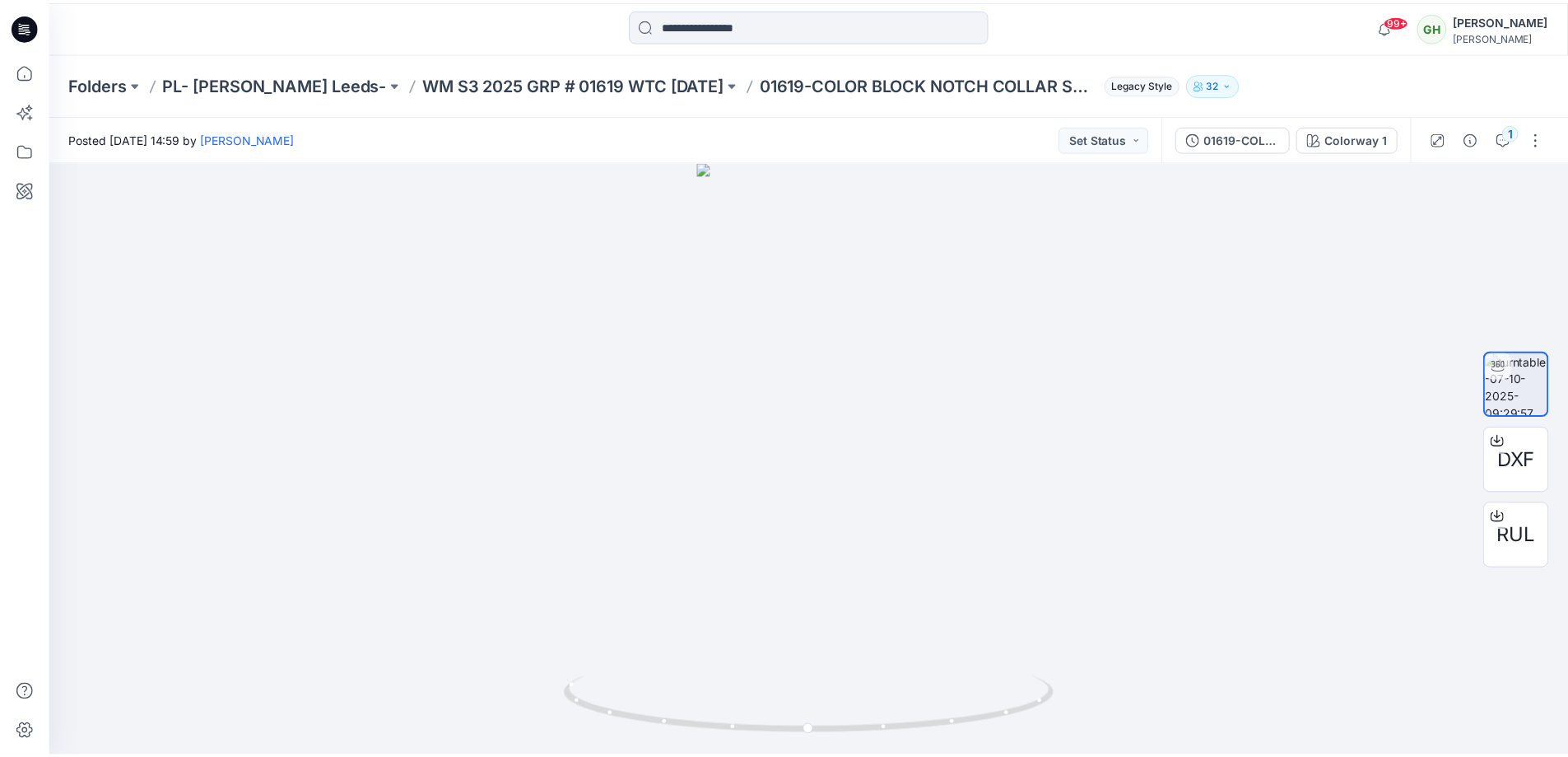
scroll to position [329, 0]
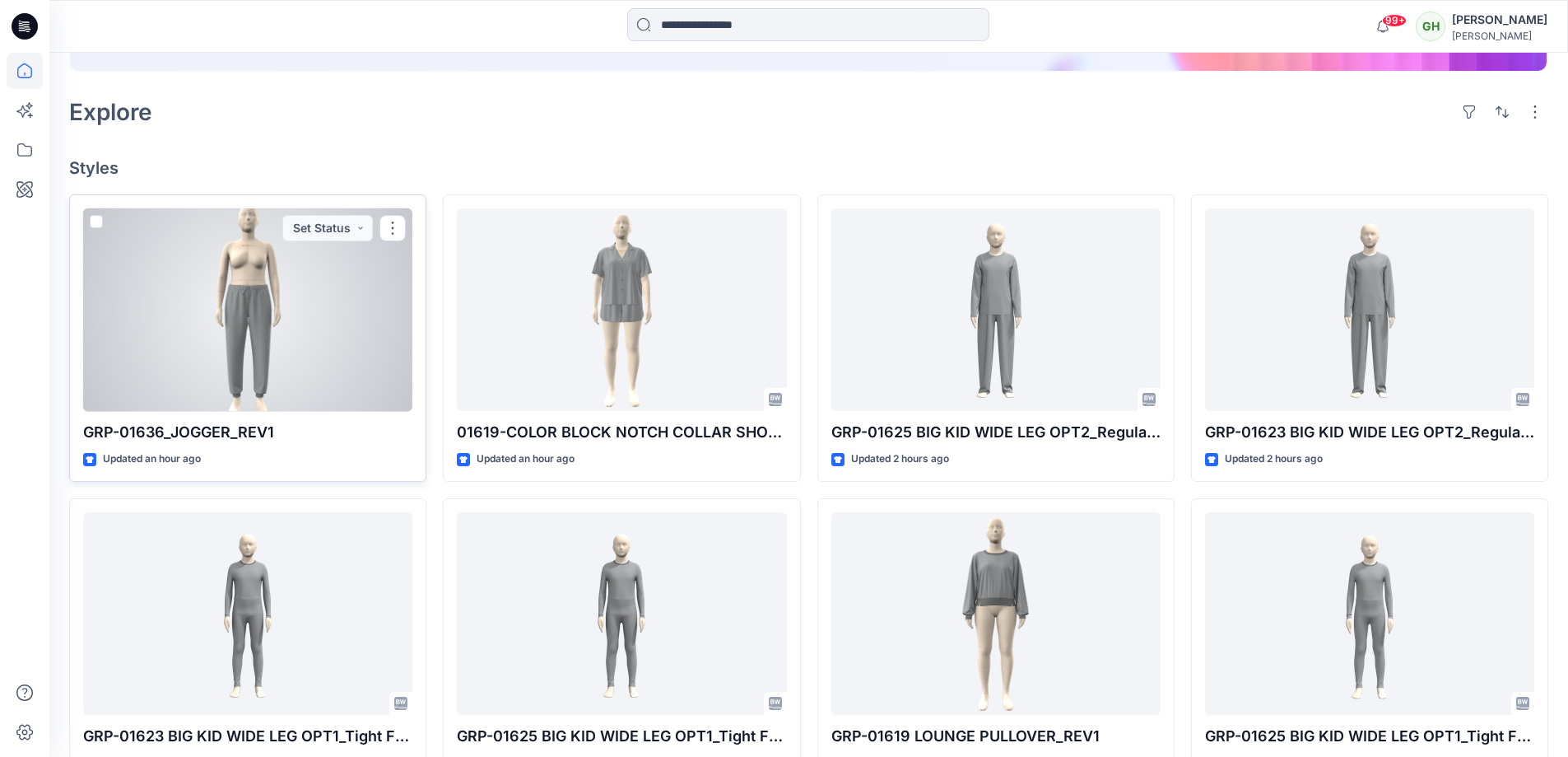
click at [334, 331] on div at bounding box center [247, 310] width 329 height 204
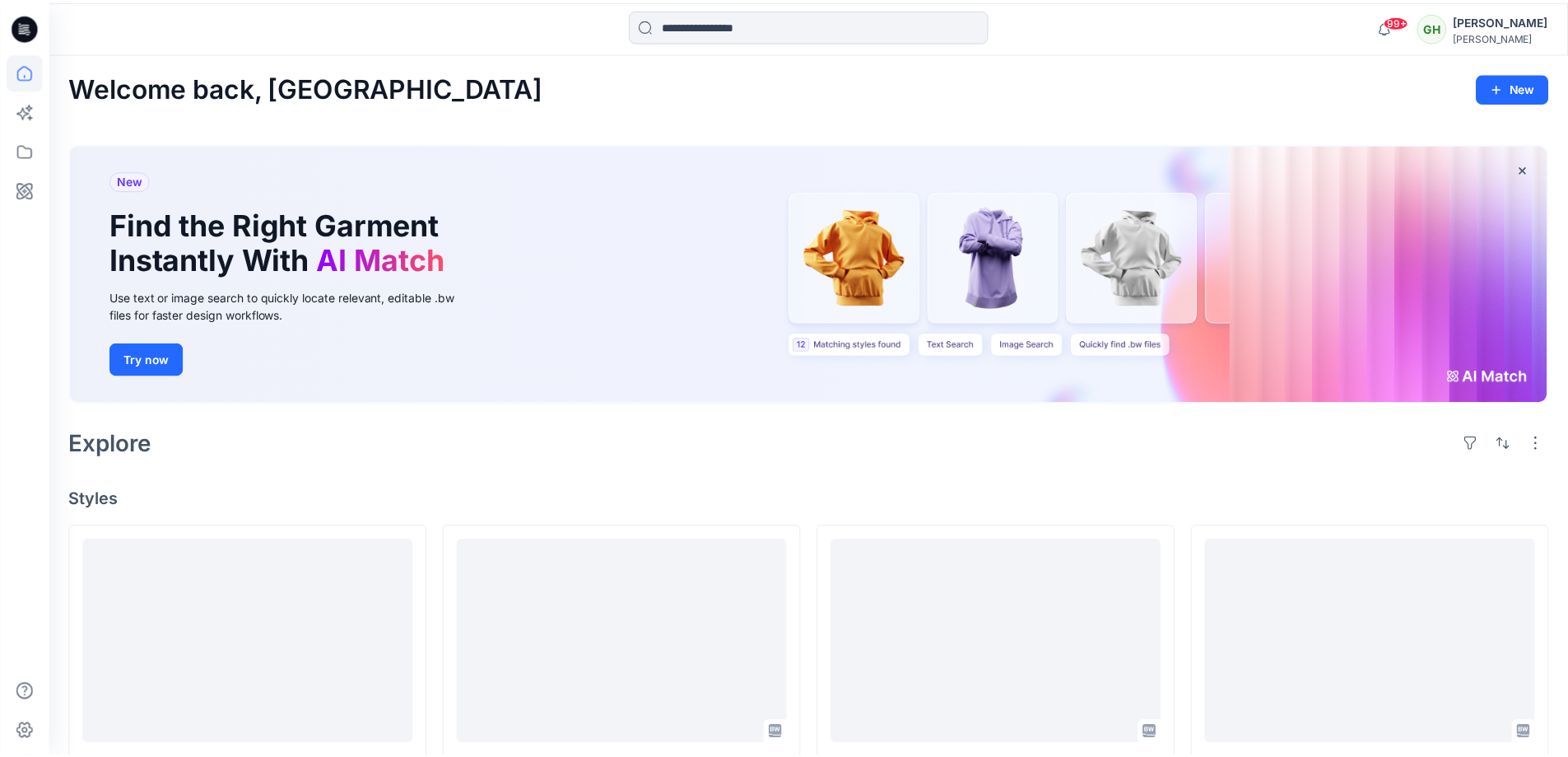
scroll to position [329, 0]
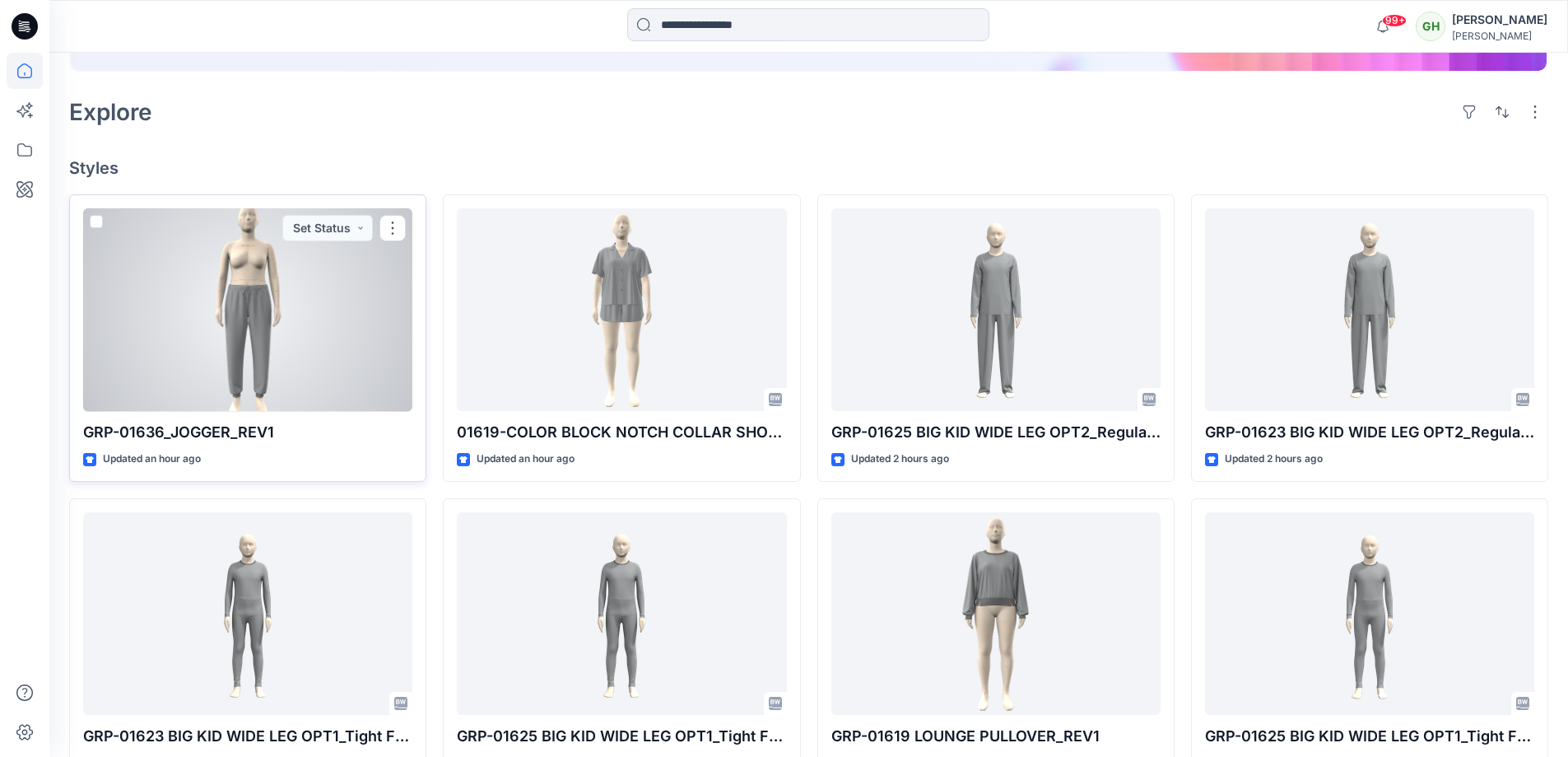
click at [217, 357] on div at bounding box center [247, 310] width 329 height 204
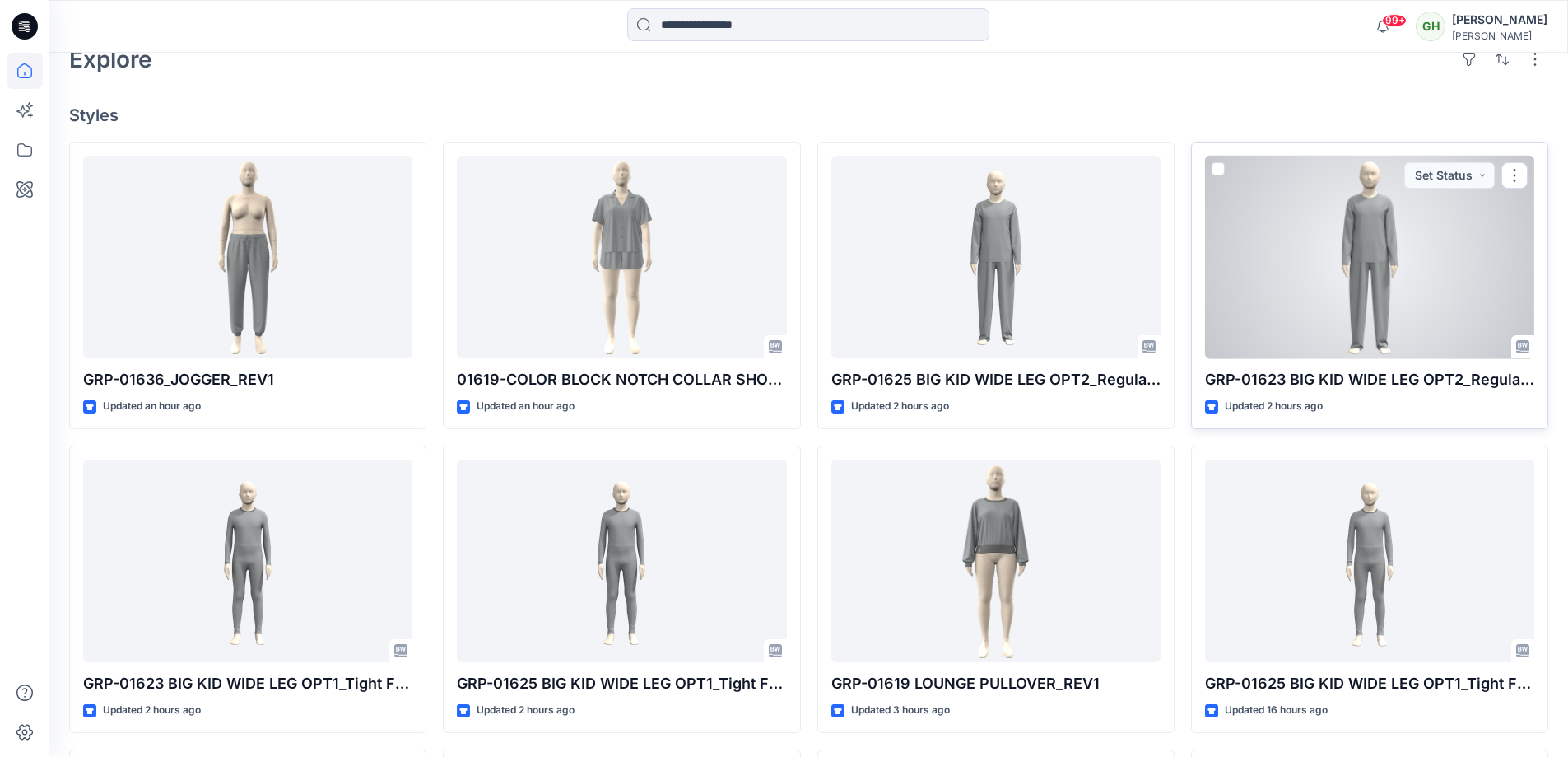
scroll to position [411, 0]
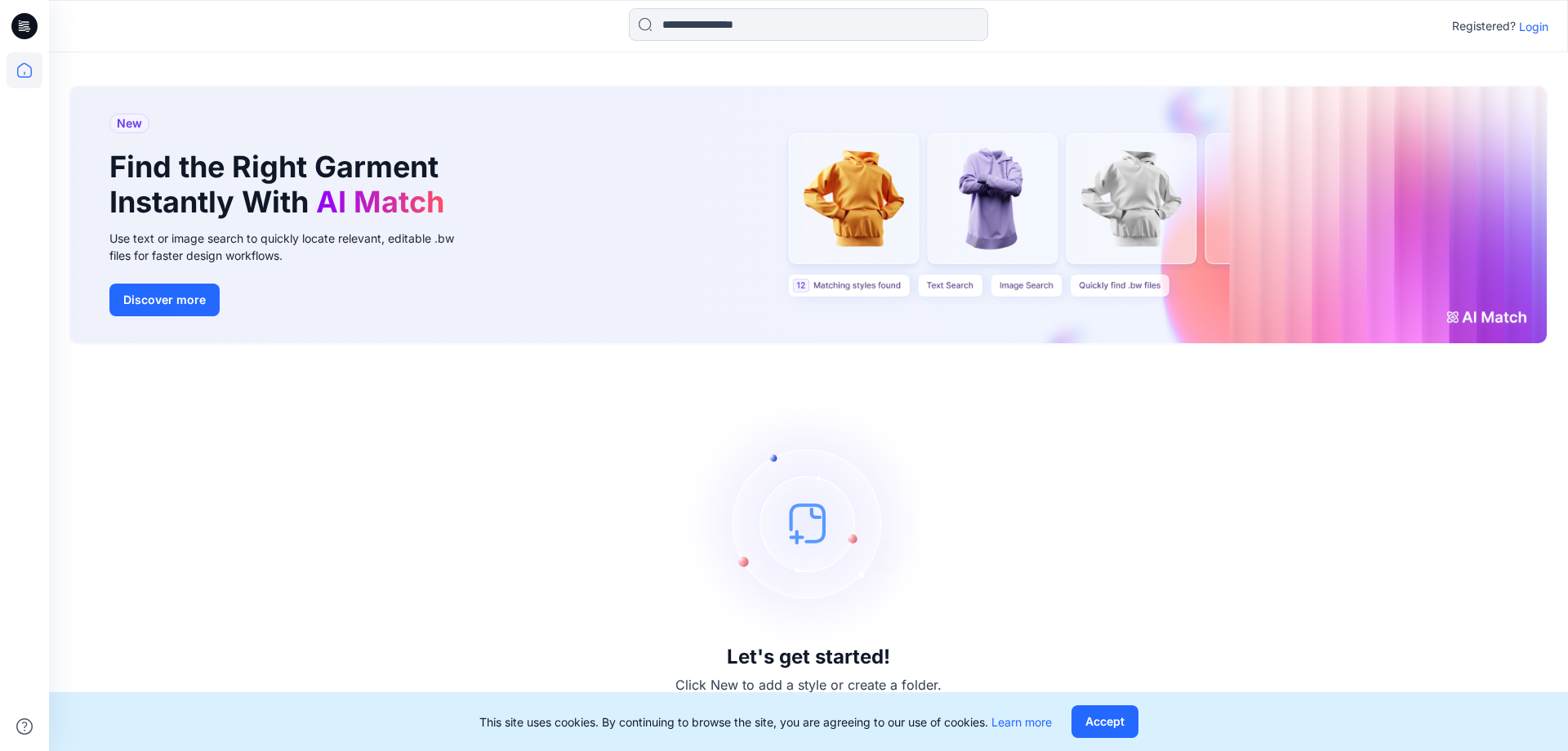
click at [1529, 27] on p "Login" at bounding box center [1534, 26] width 29 height 17
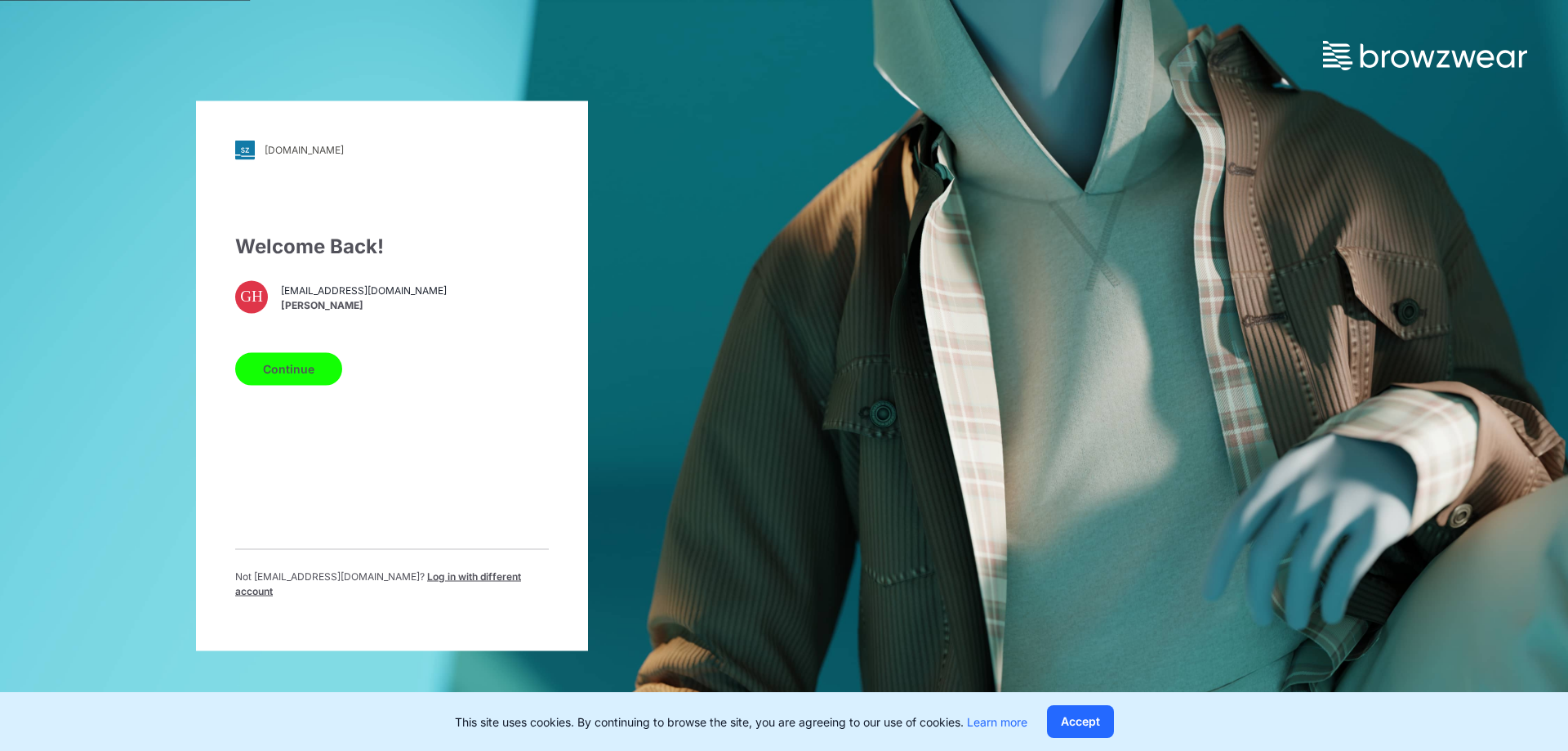
click at [310, 385] on button "Continue" at bounding box center [289, 368] width 107 height 33
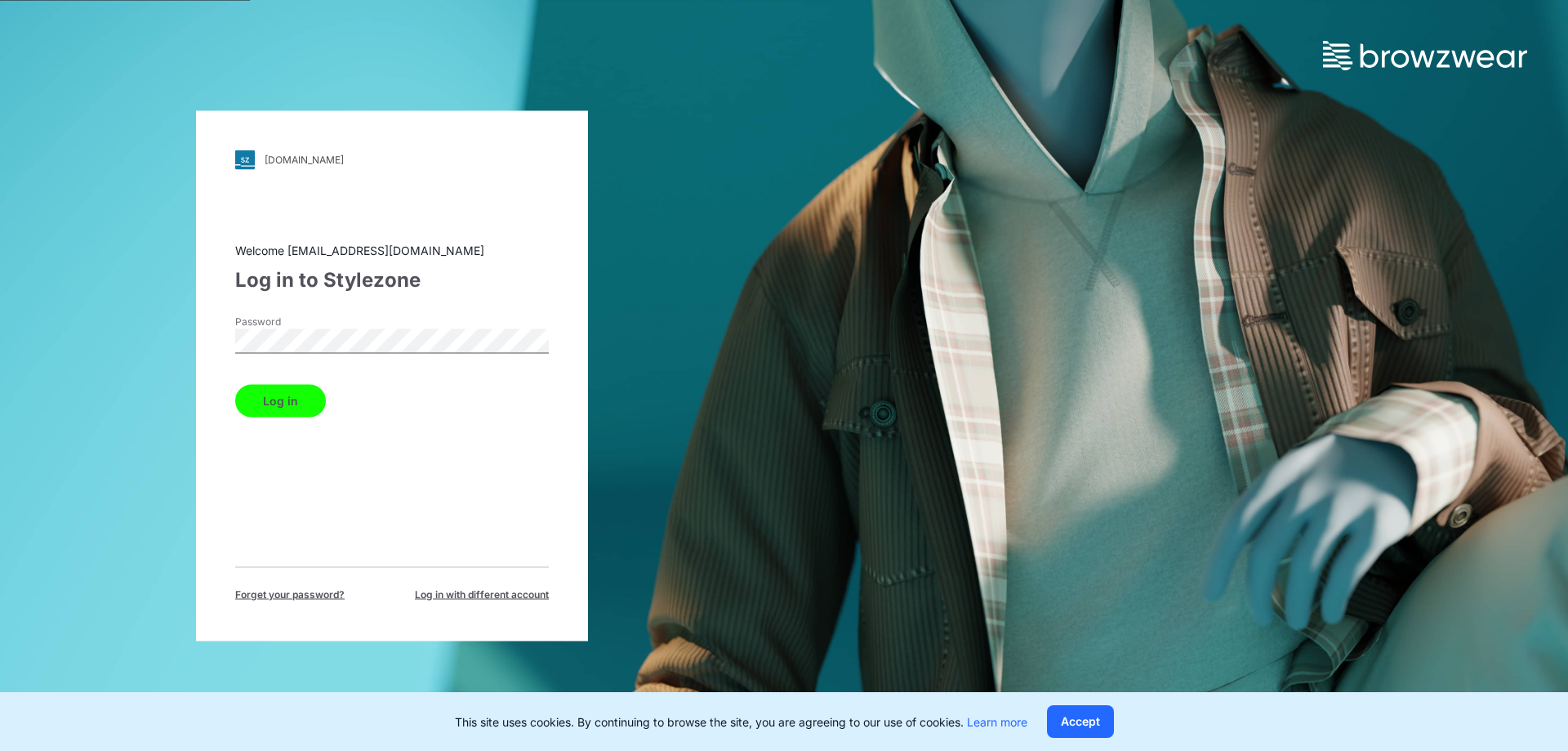
click at [303, 390] on button "Log in" at bounding box center [281, 400] width 91 height 33
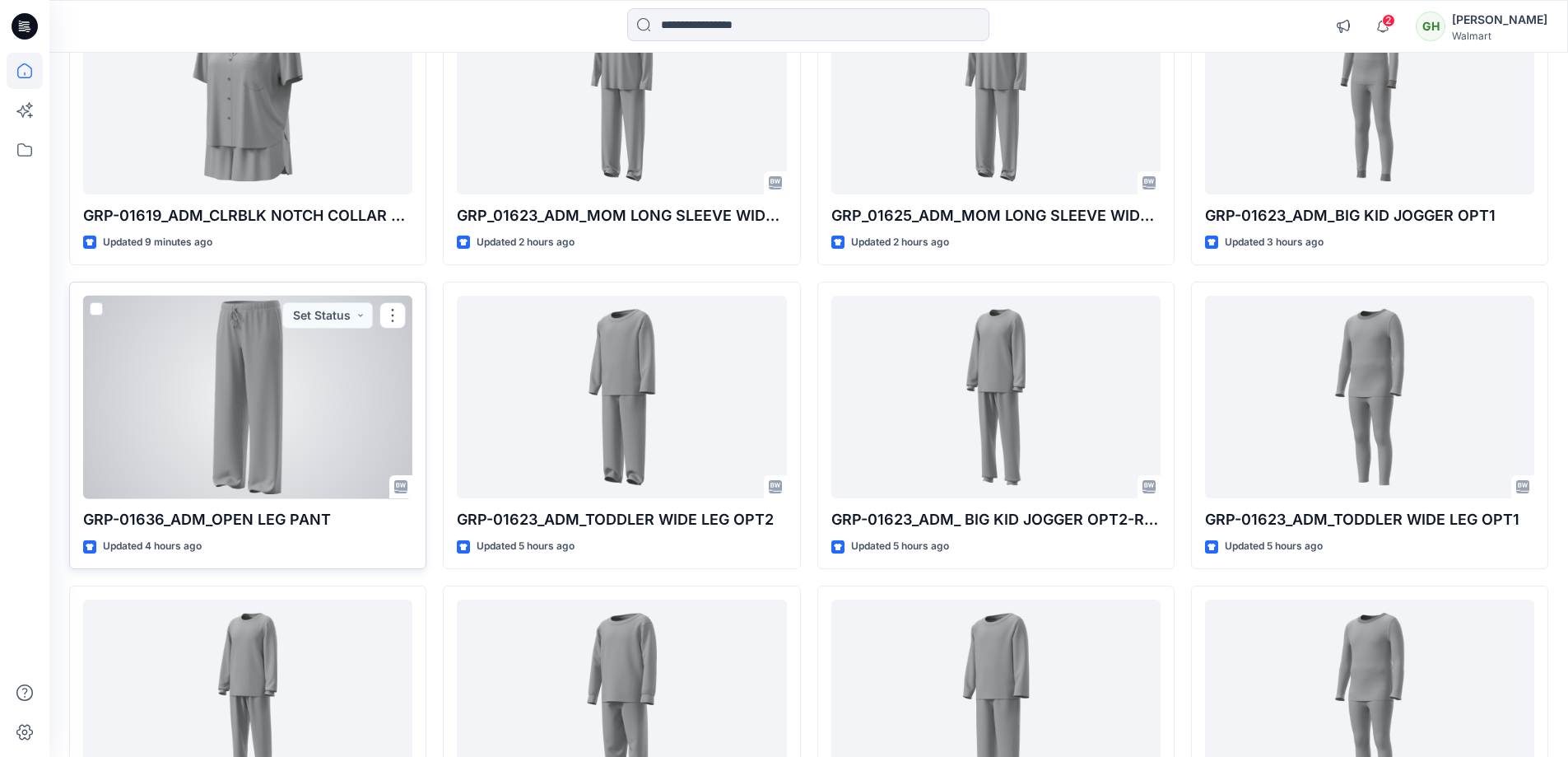
scroll to position [165, 0]
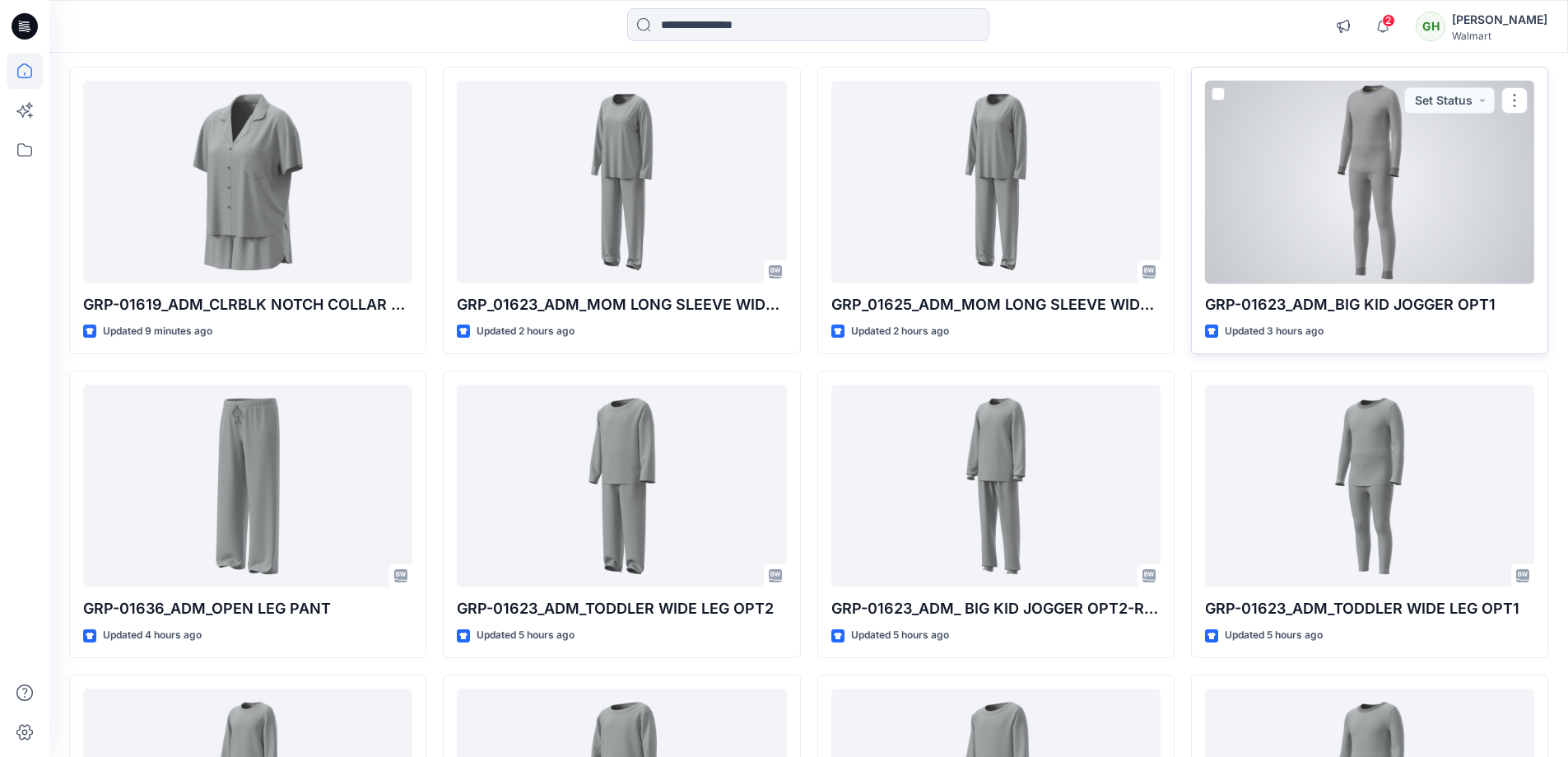
click at [1319, 221] on div at bounding box center [1370, 182] width 329 height 204
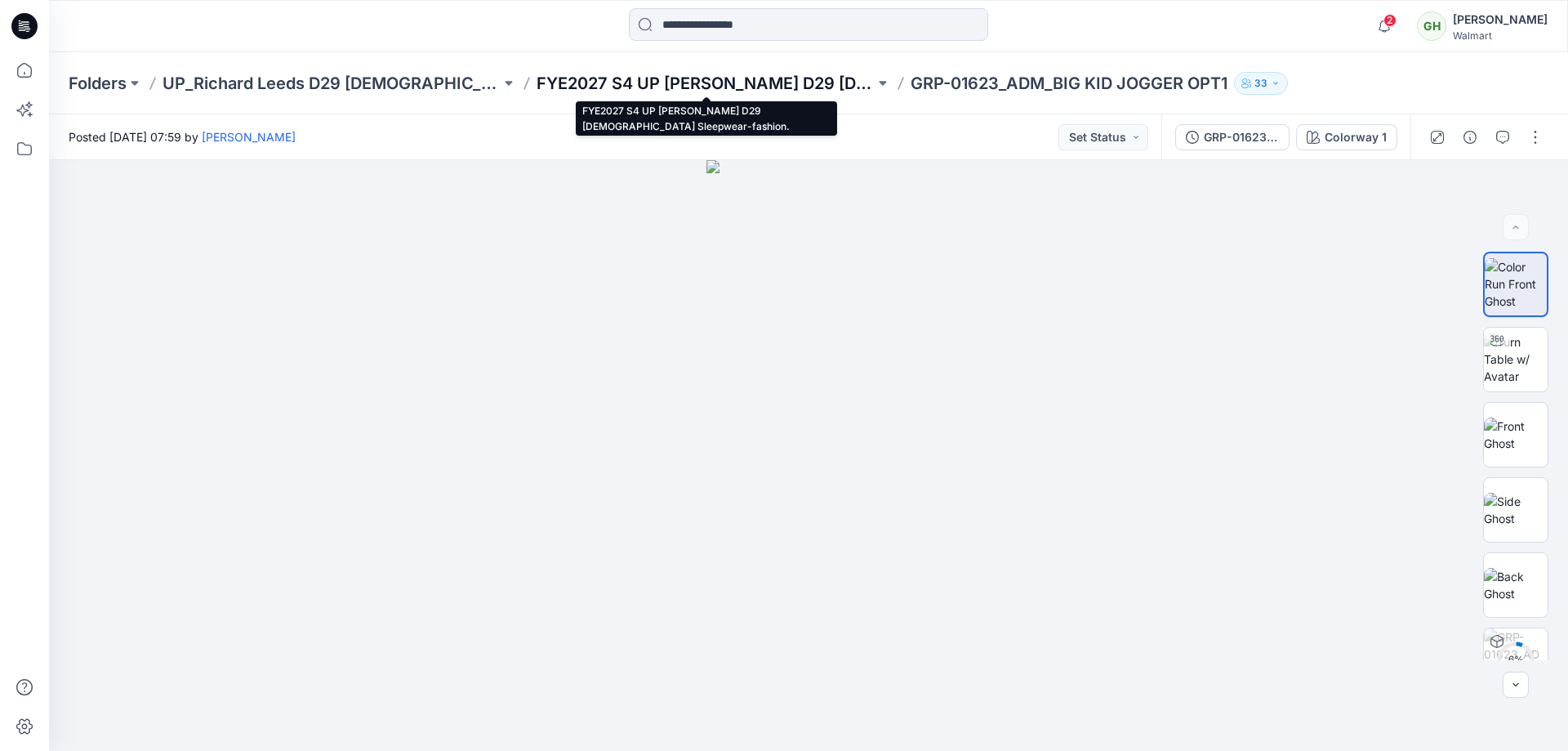
click at [659, 85] on p "FYE2027 S4 UP Richard Leeds D29 Ladies Sleepwear-fashion." at bounding box center [705, 83] width 338 height 23
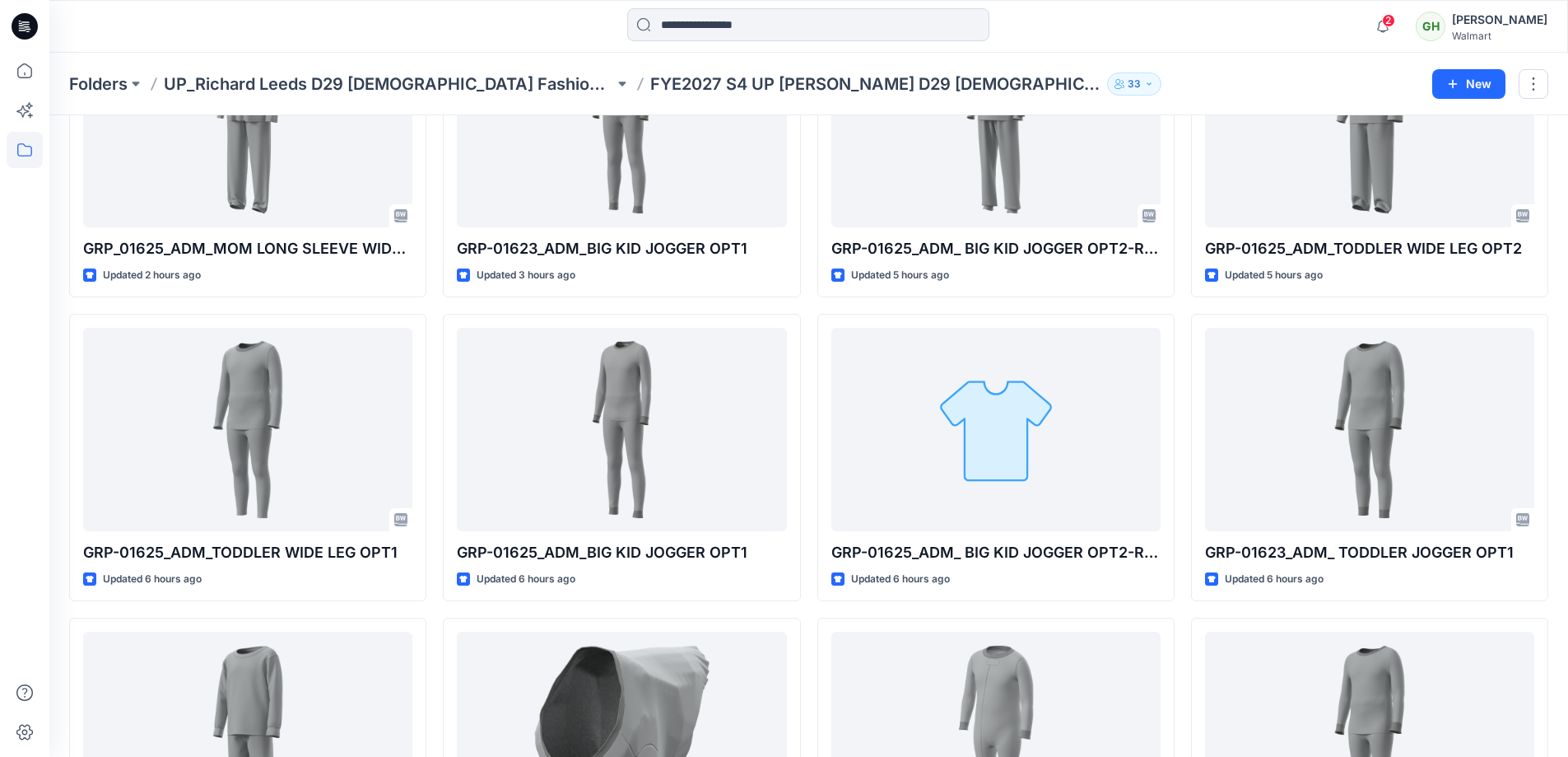
scroll to position [155, 0]
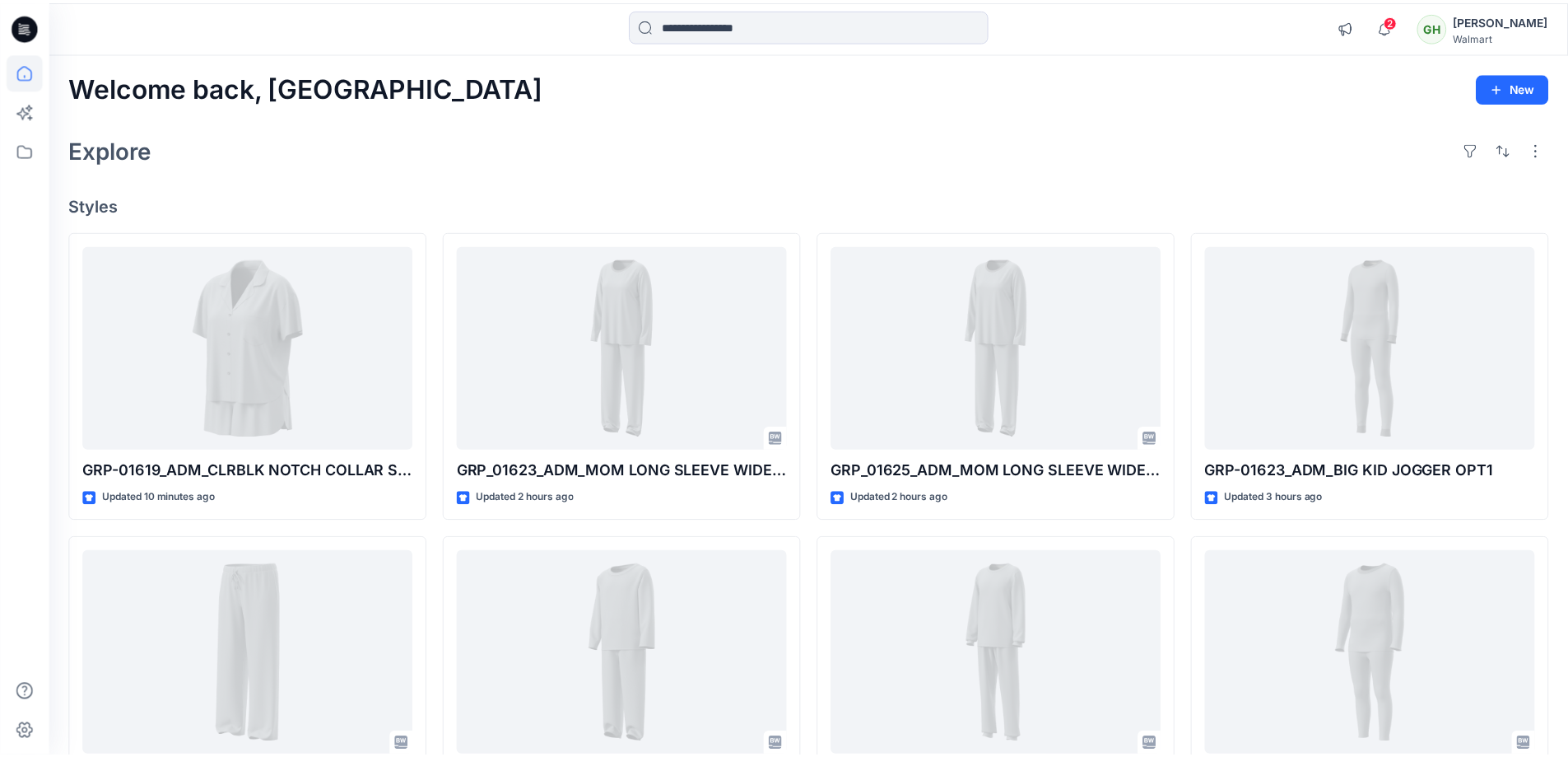
scroll to position [165, 0]
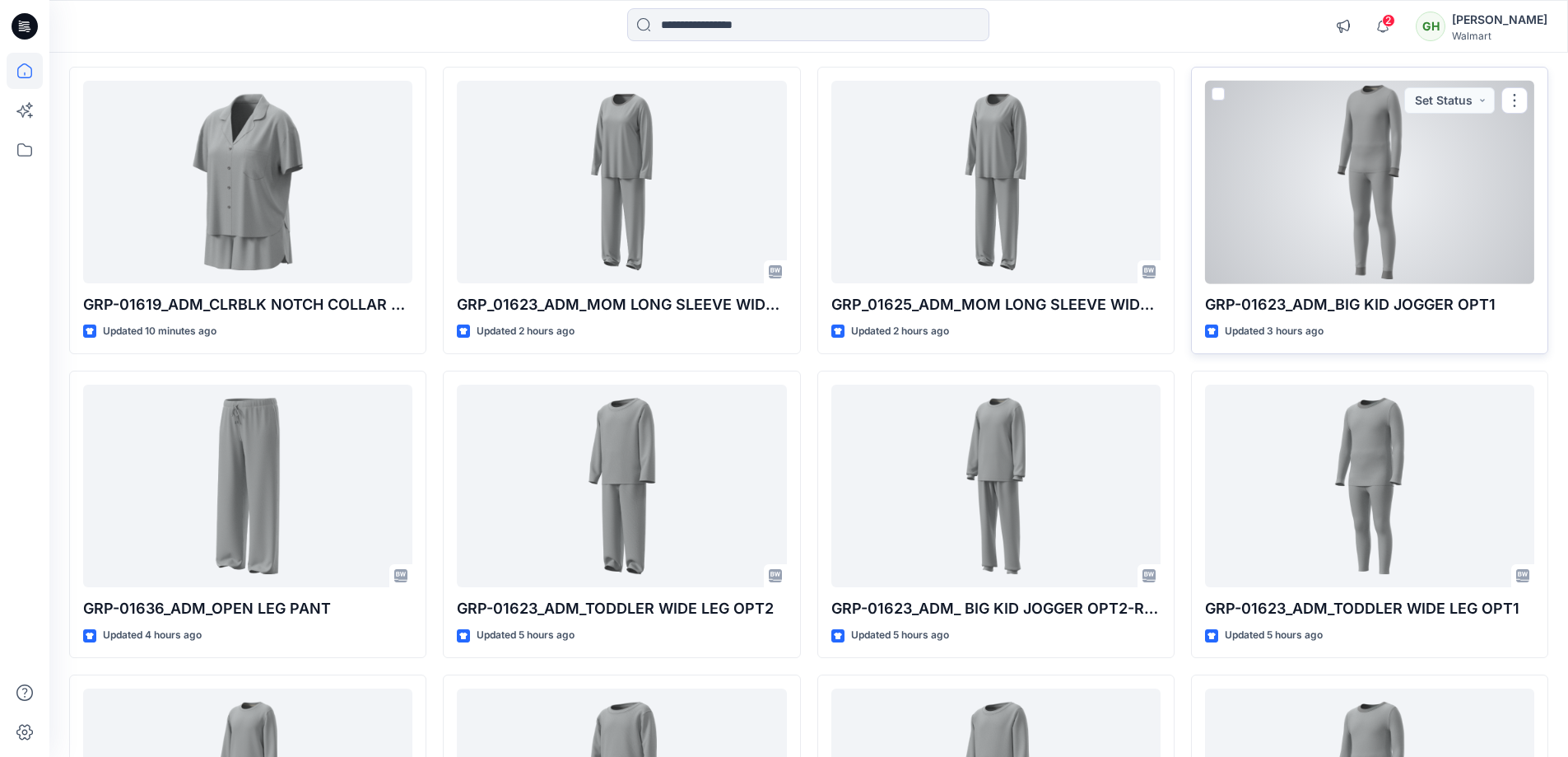
click at [1348, 213] on div at bounding box center [1370, 182] width 329 height 204
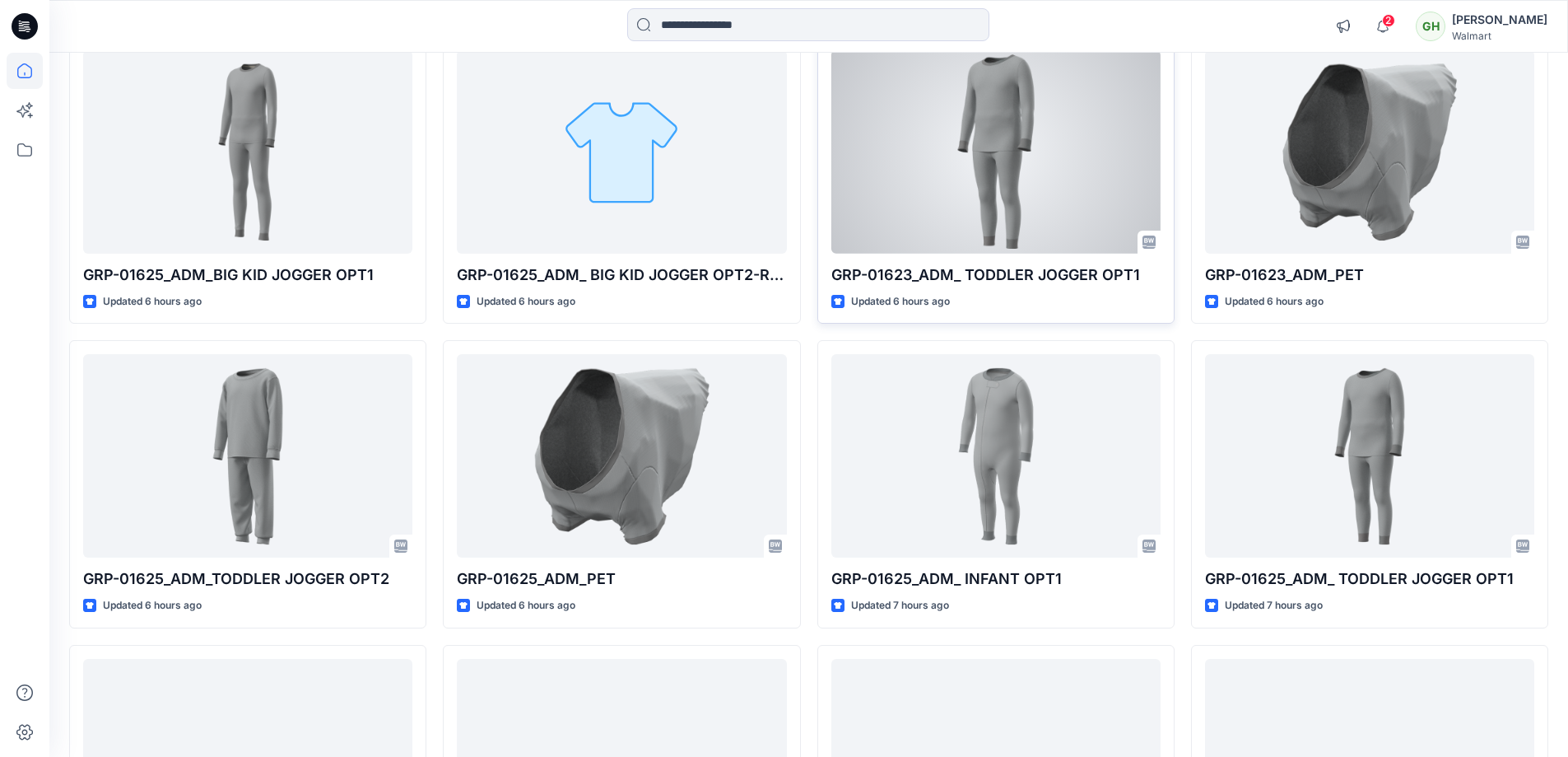
scroll to position [1108, 0]
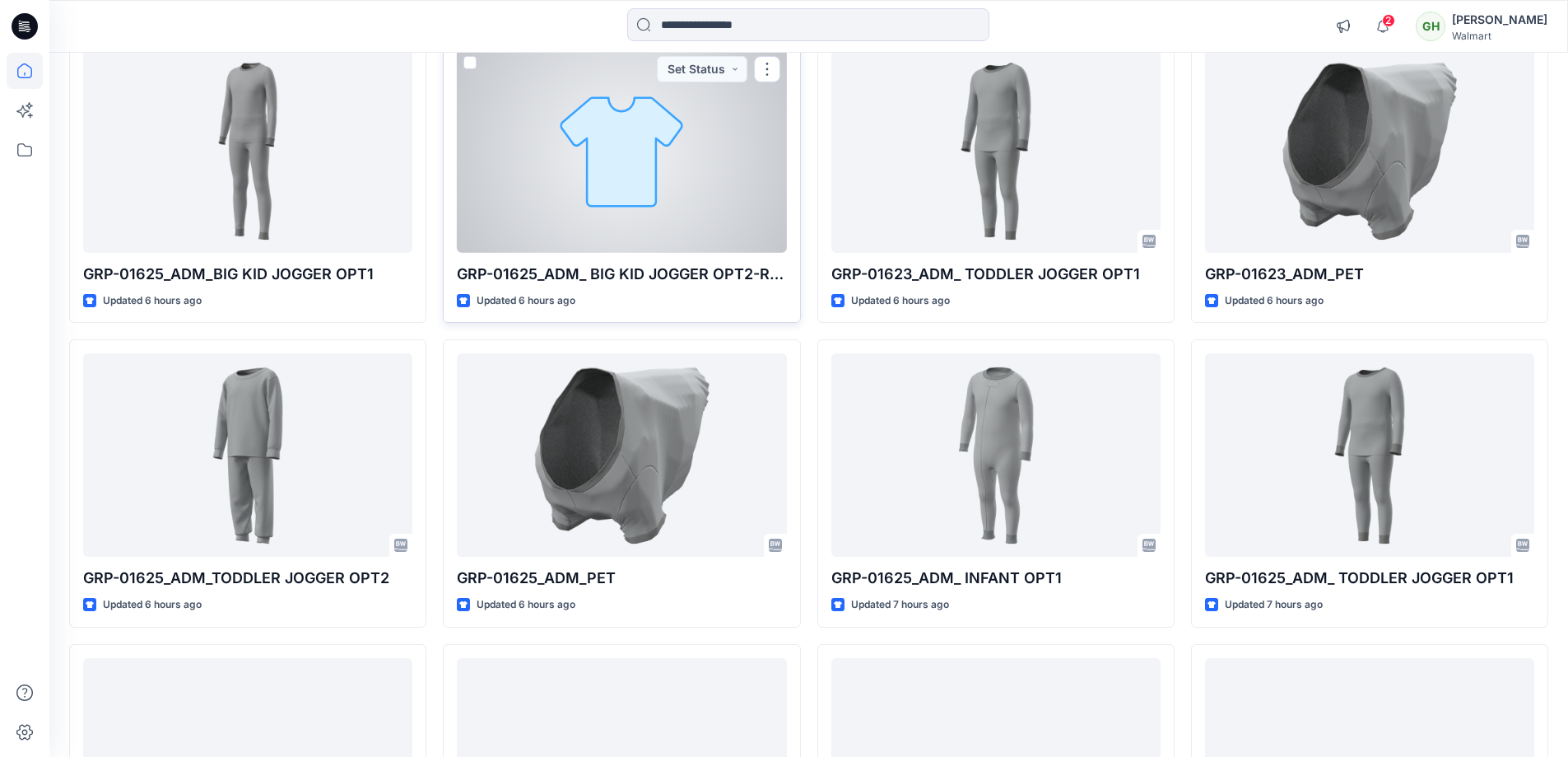
click at [547, 176] on div at bounding box center [621, 150] width 329 height 204
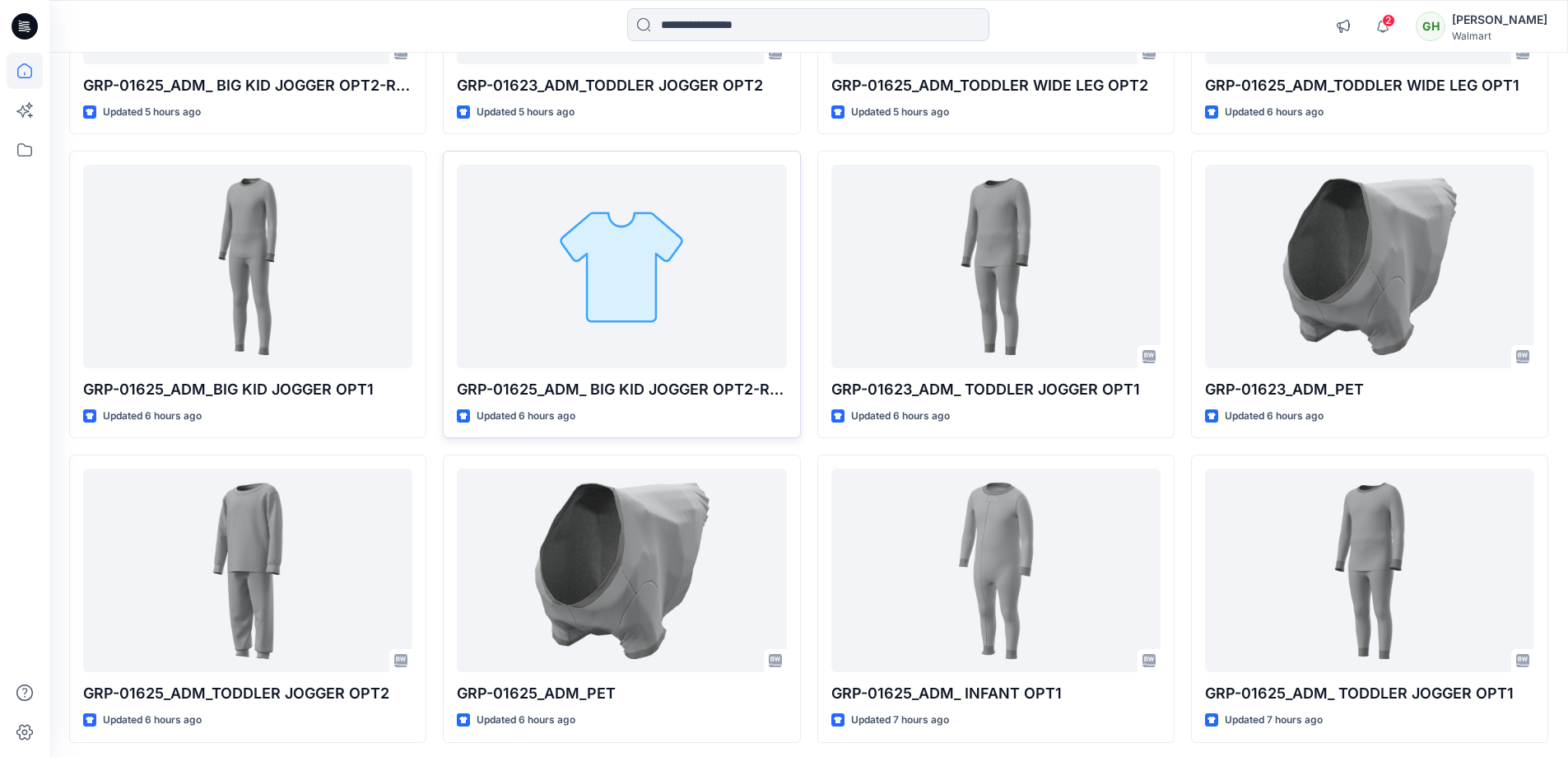
scroll to position [1070, 0]
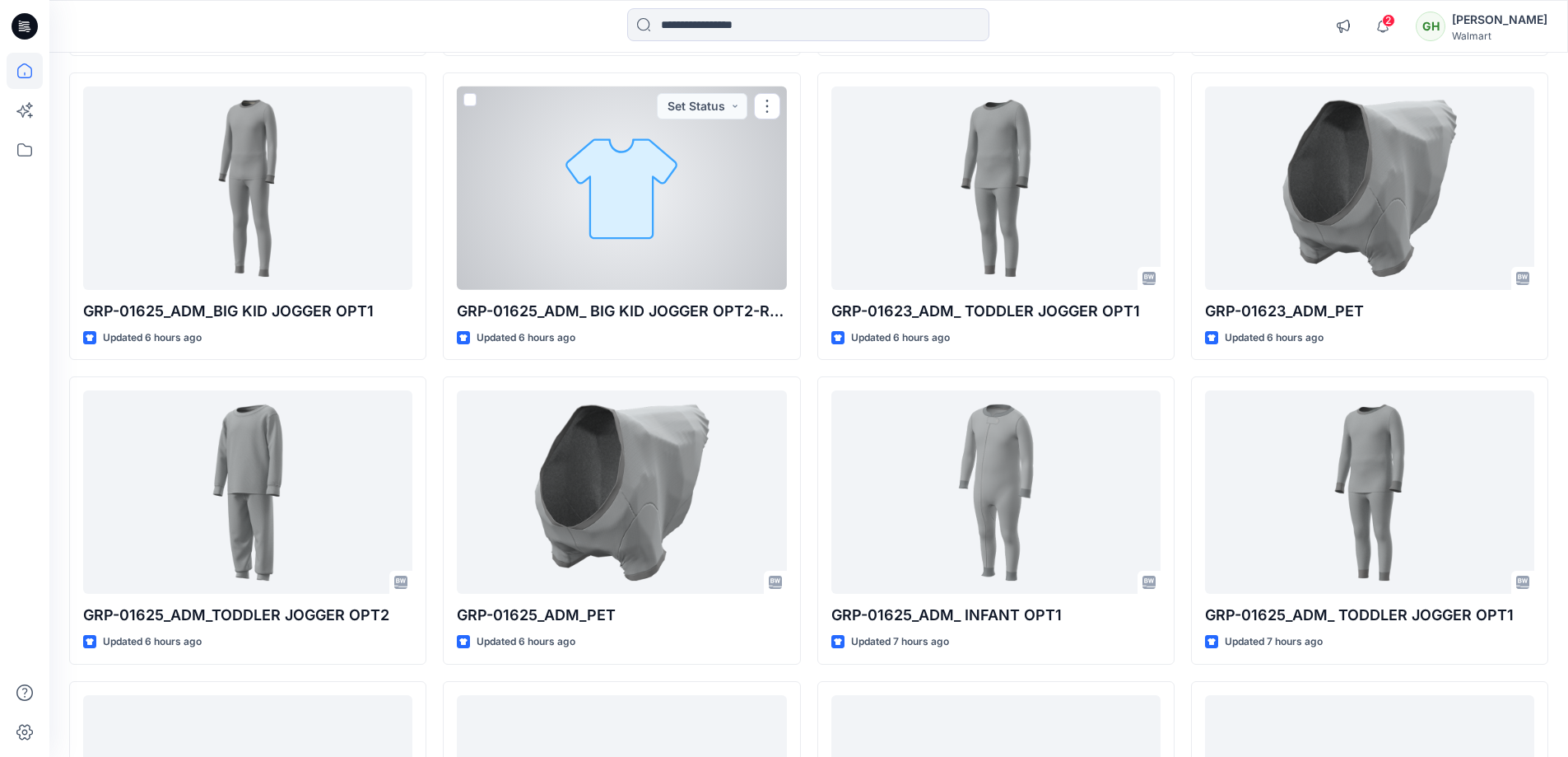
click at [540, 183] on div at bounding box center [621, 188] width 329 height 204
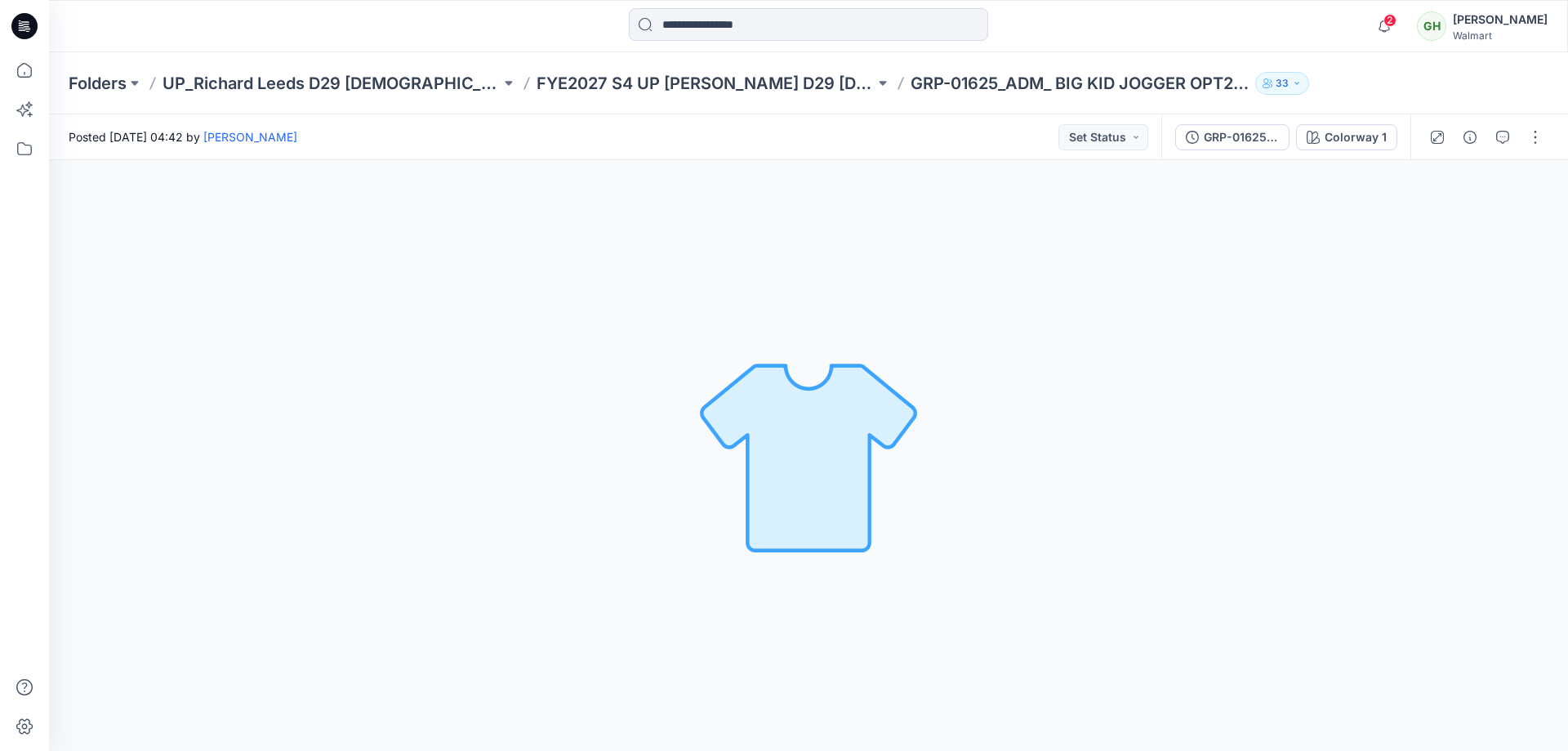
click at [29, 34] on icon at bounding box center [24, 26] width 26 height 26
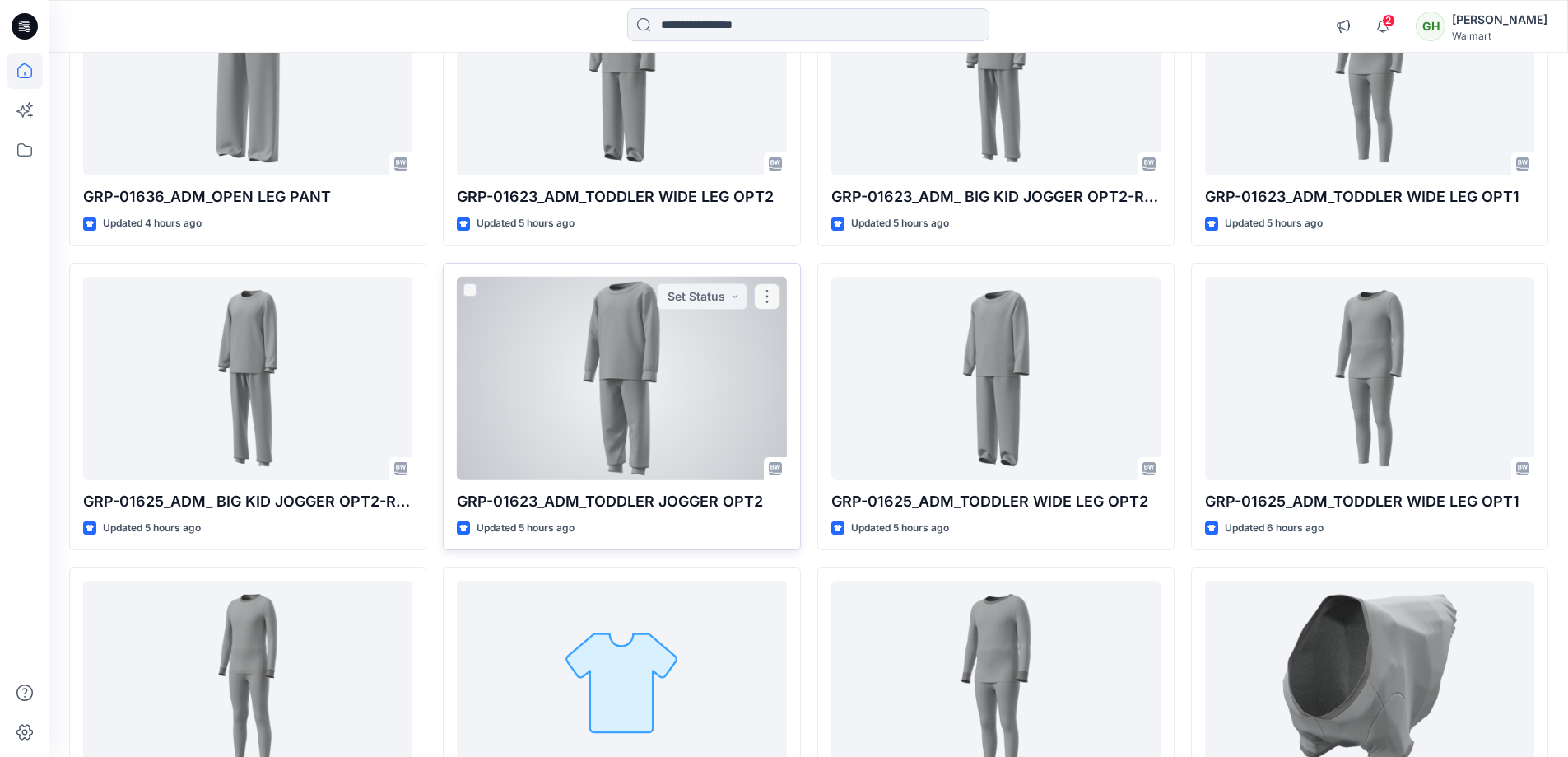
scroll to position [824, 0]
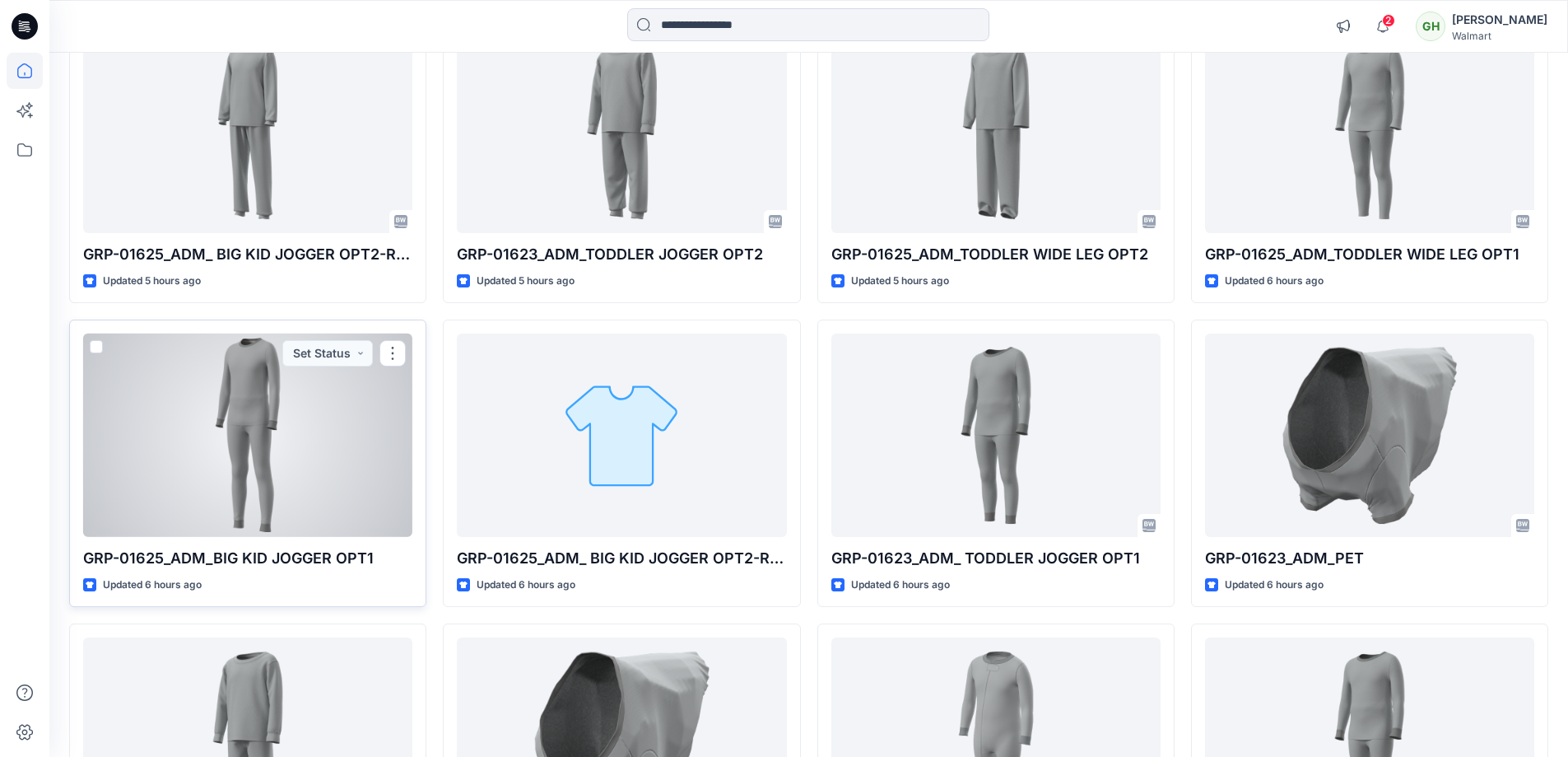
click at [328, 471] on div at bounding box center [247, 435] width 329 height 204
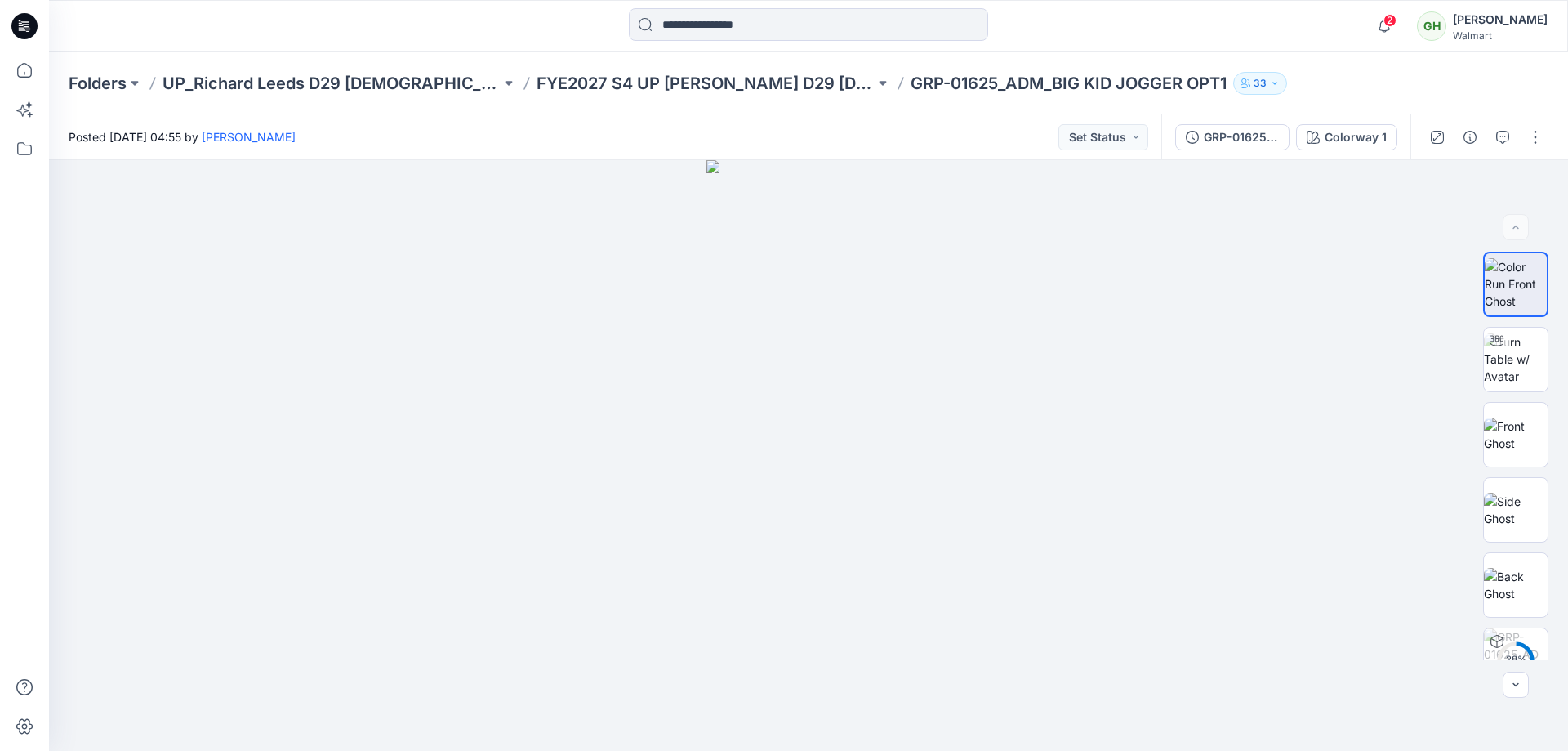
click at [29, 19] on icon at bounding box center [24, 26] width 26 height 26
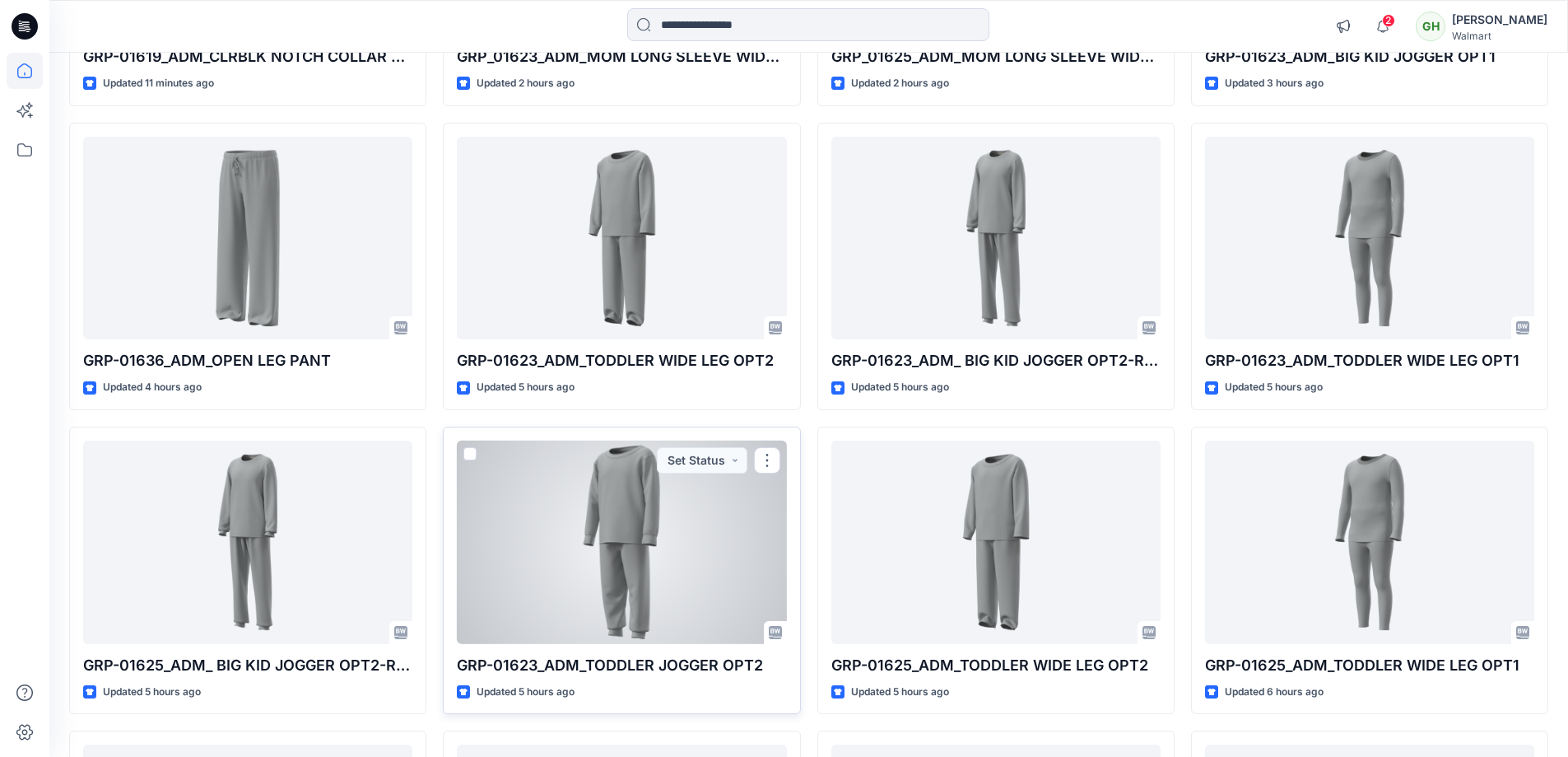
scroll to position [411, 0]
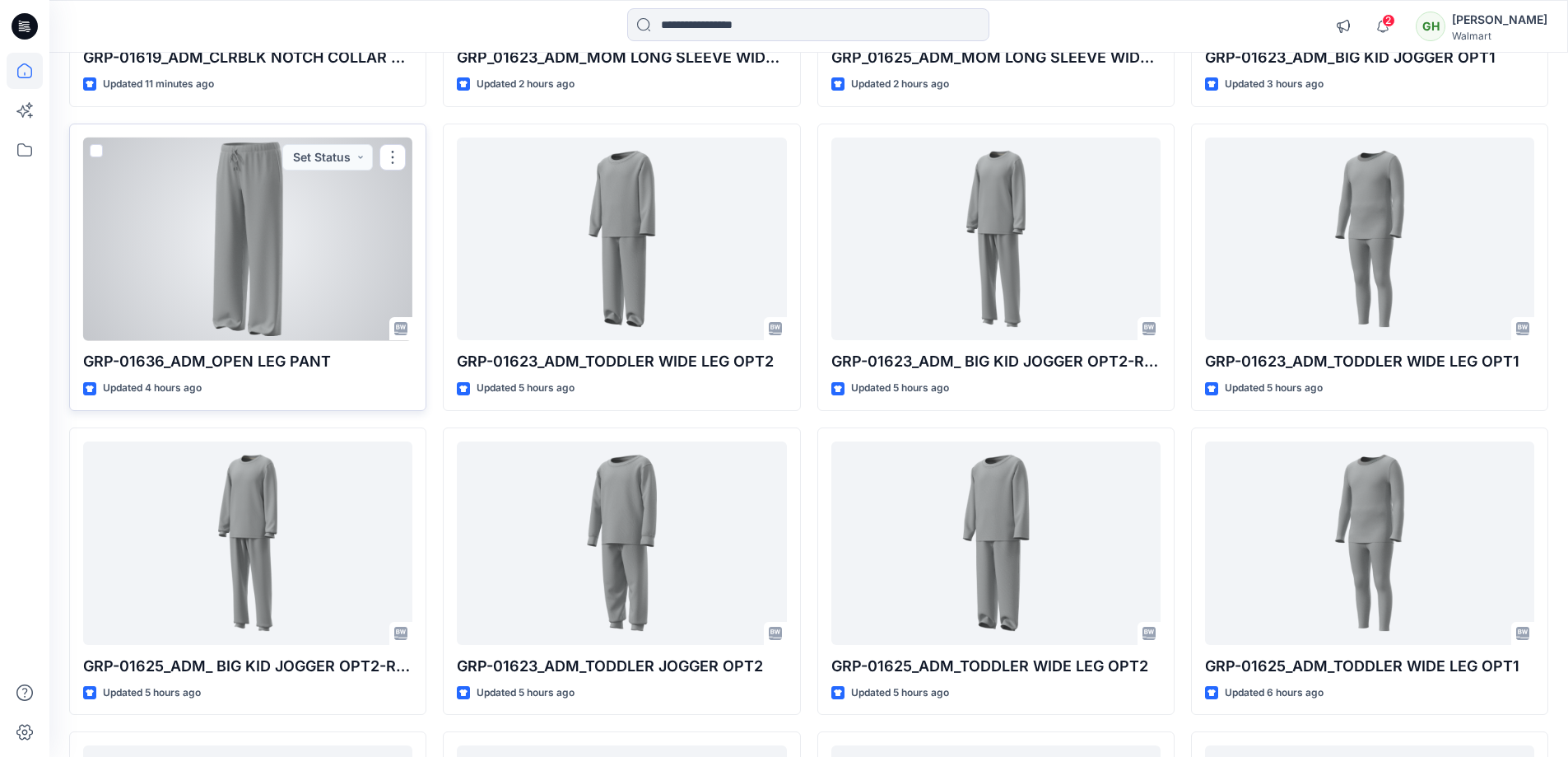
click at [231, 235] on div at bounding box center [247, 239] width 329 height 204
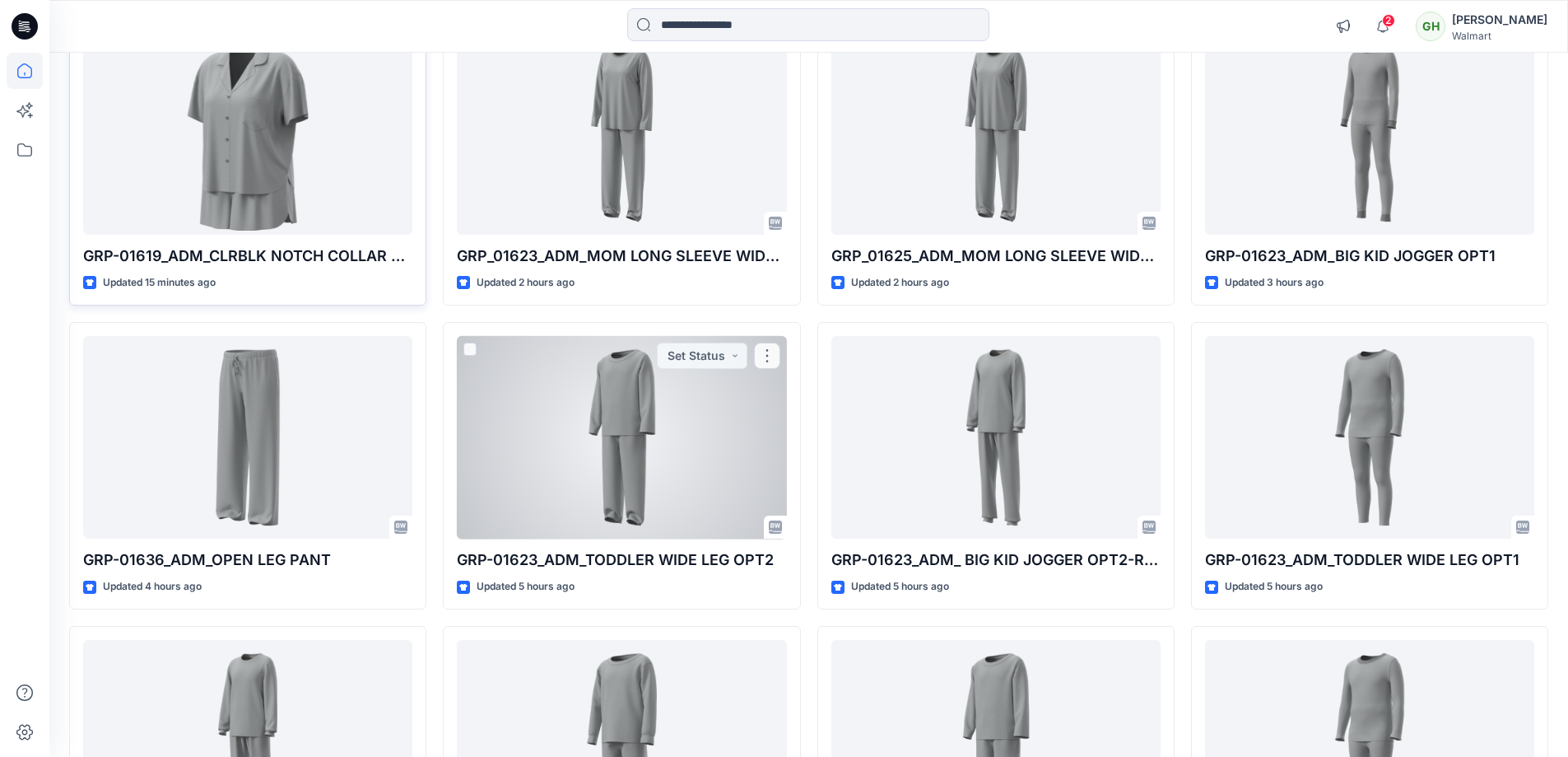
scroll to position [82, 0]
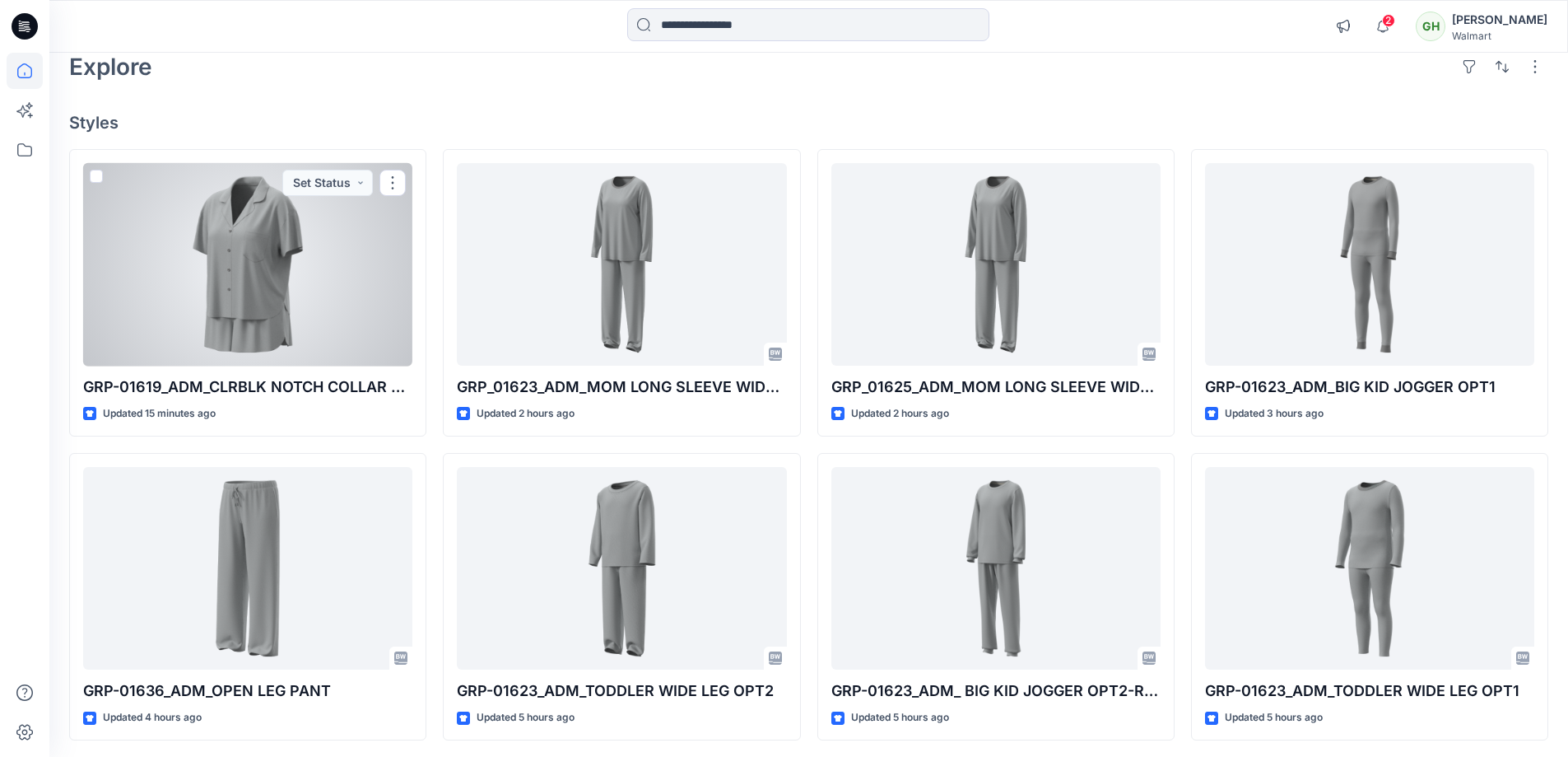
click at [238, 226] on div at bounding box center [247, 264] width 329 height 204
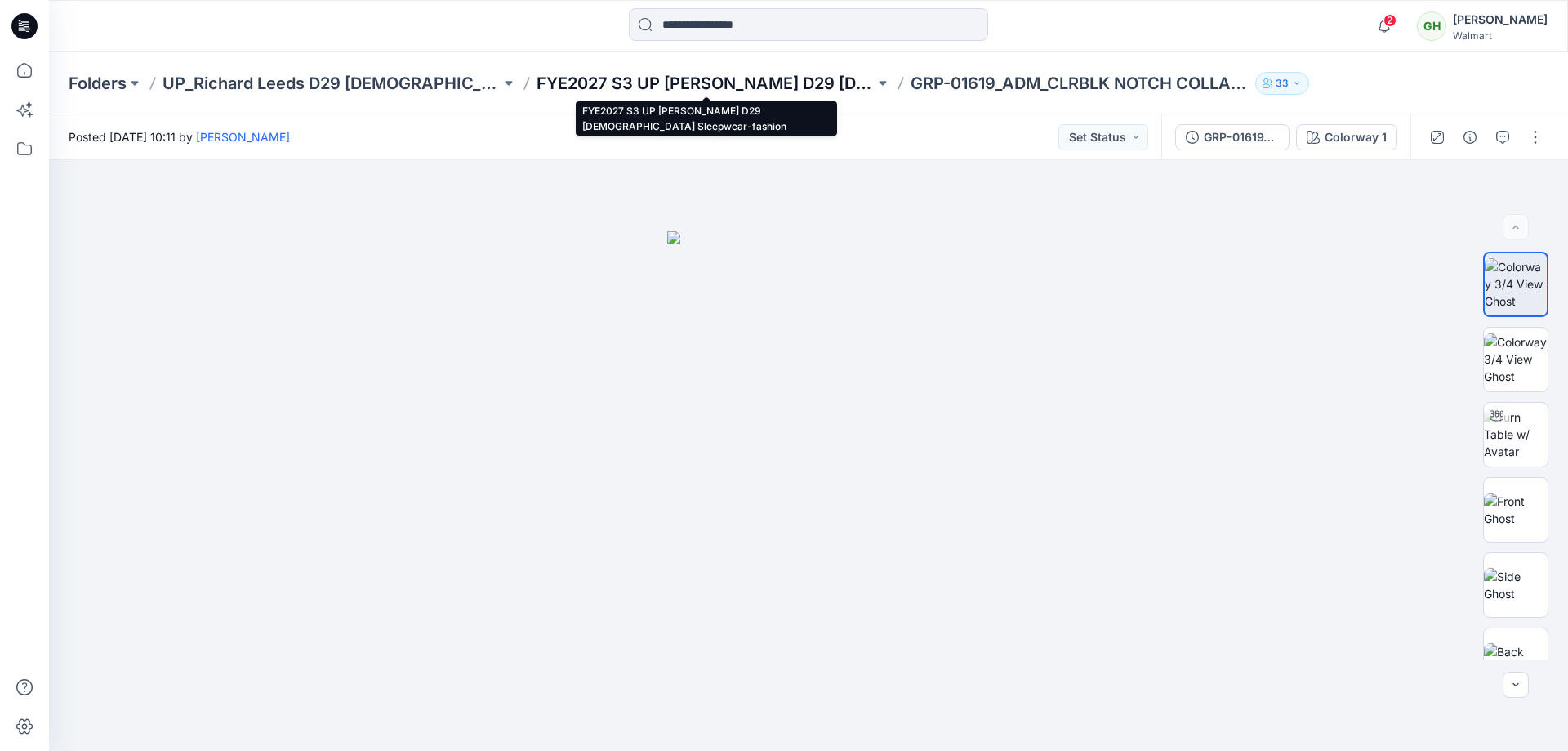
click at [705, 84] on p "FYE2027 S3 UP Richard Leeds D29 Ladies Sleepwear-fashion" at bounding box center [705, 83] width 338 height 23
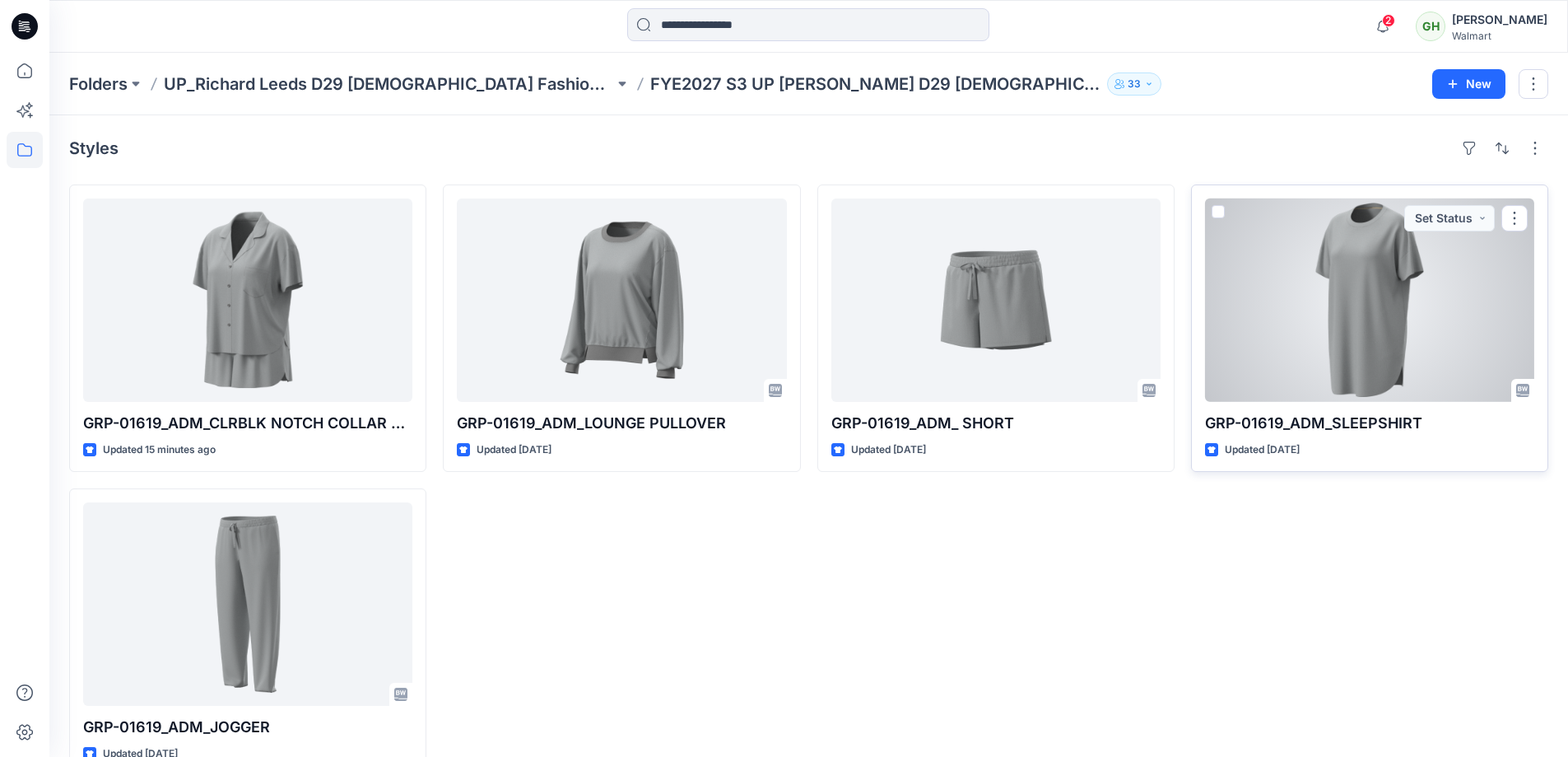
click at [1332, 244] on div at bounding box center [1370, 300] width 329 height 204
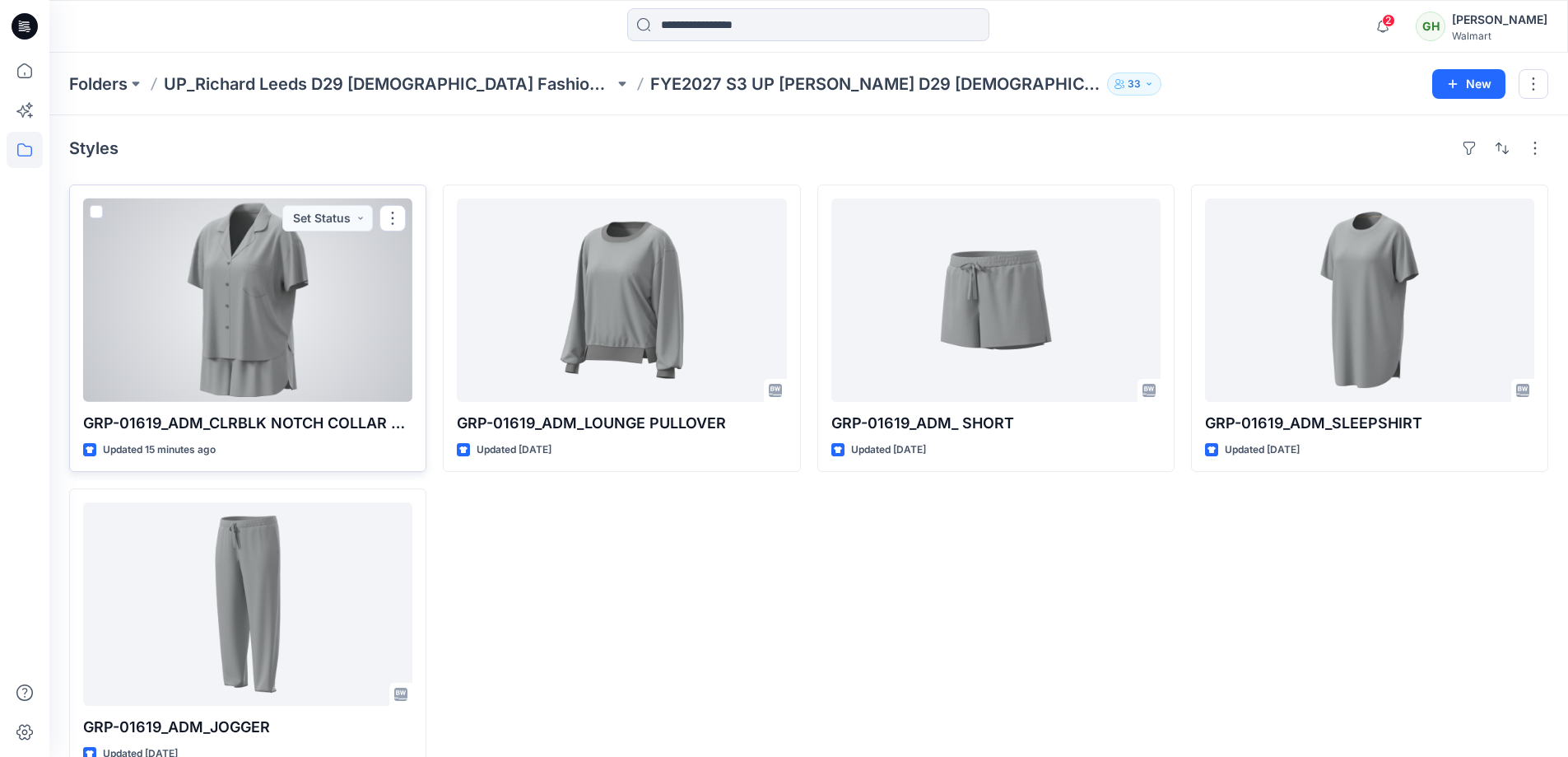
scroll to position [39, 0]
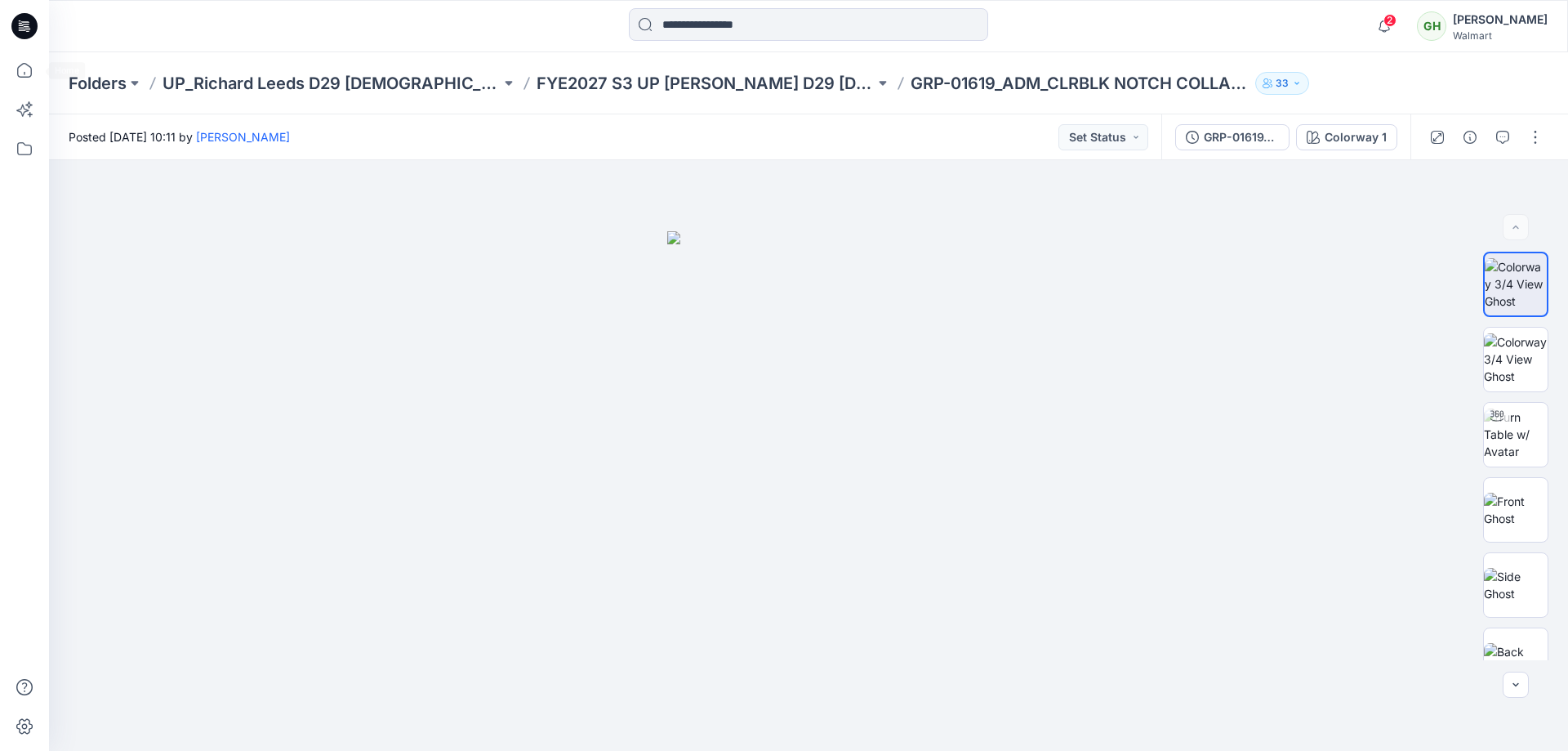
click at [20, 19] on icon at bounding box center [24, 26] width 26 height 26
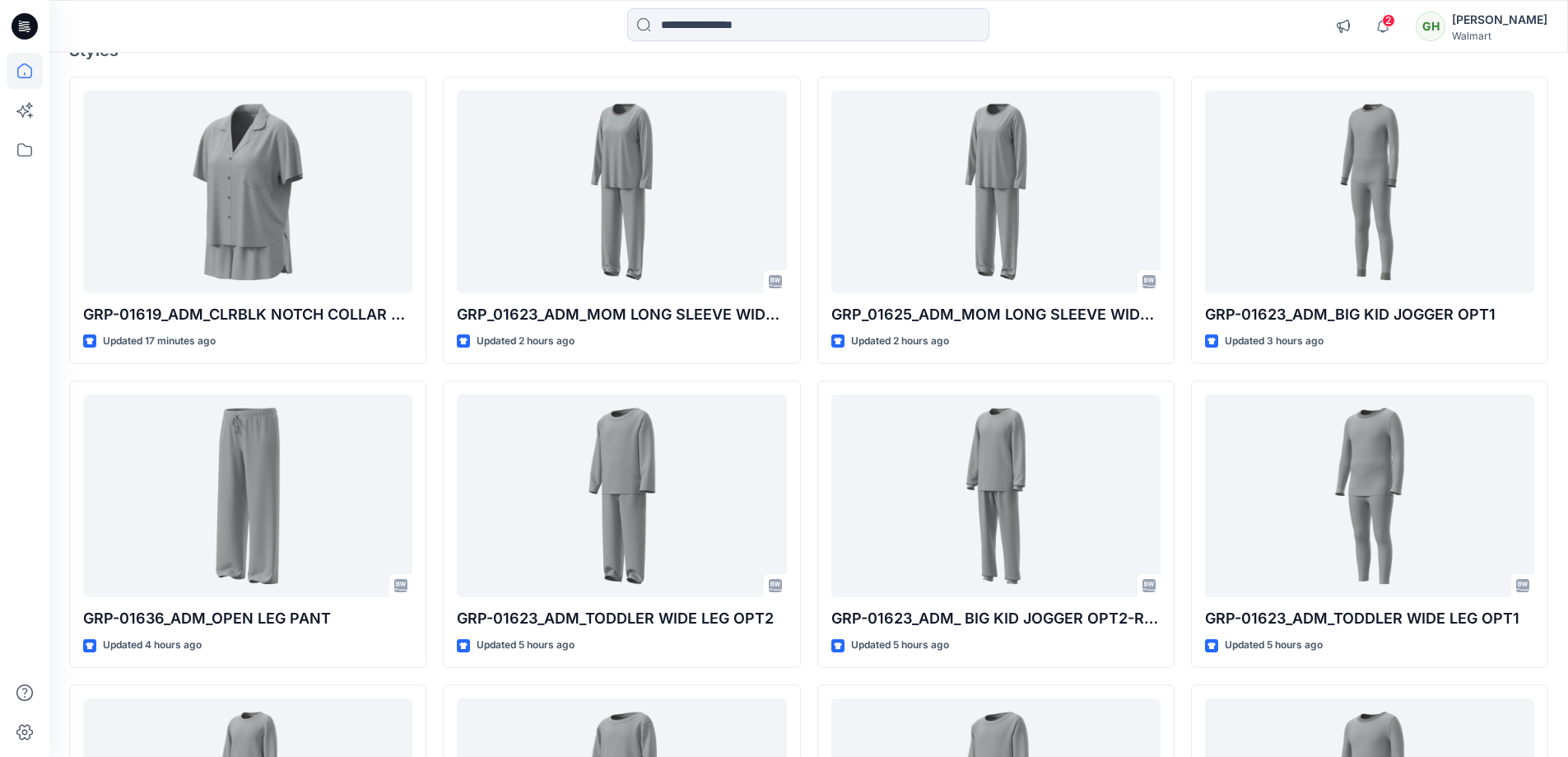
scroll to position [165, 0]
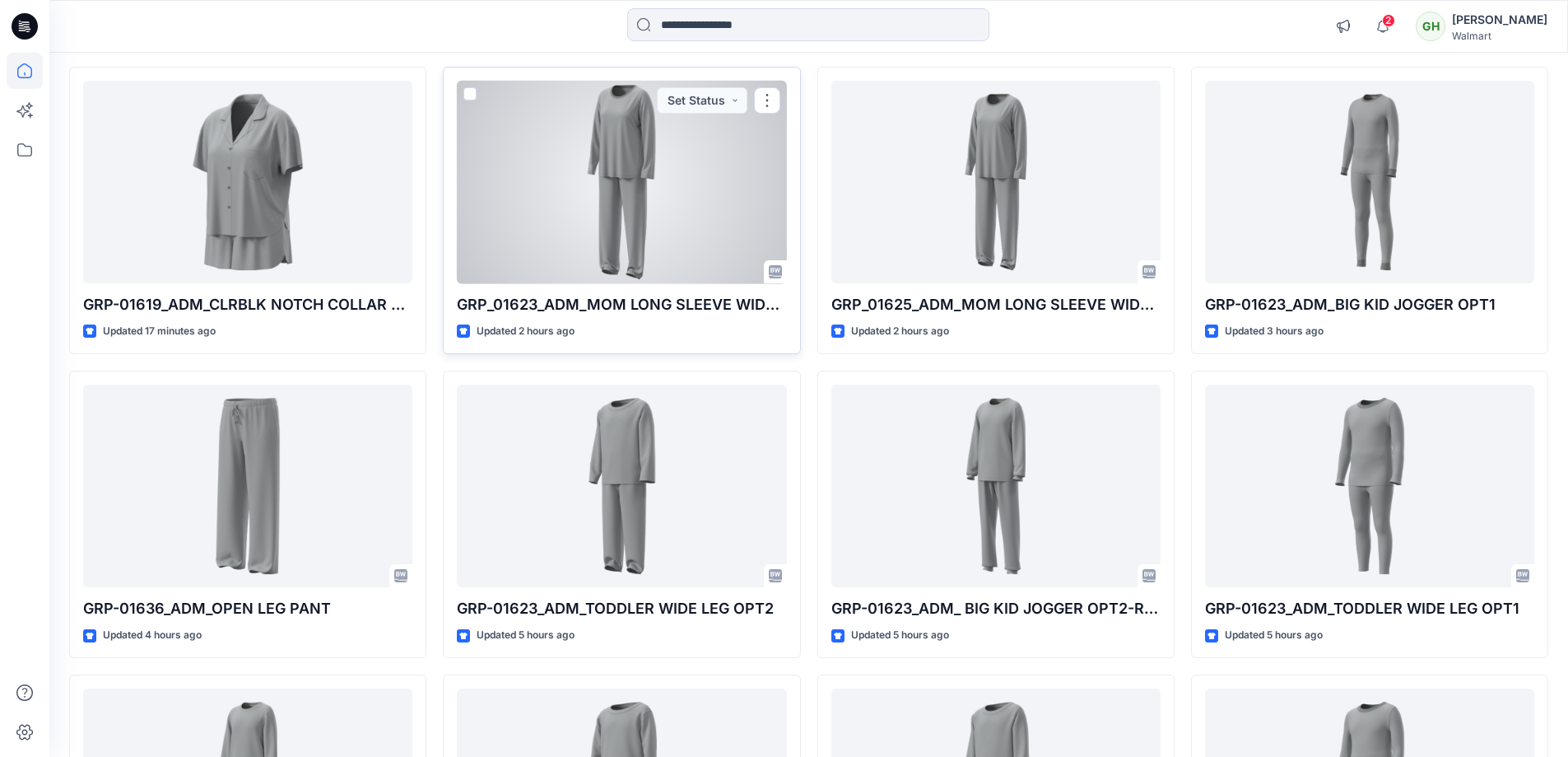
click at [628, 165] on div at bounding box center [621, 182] width 329 height 204
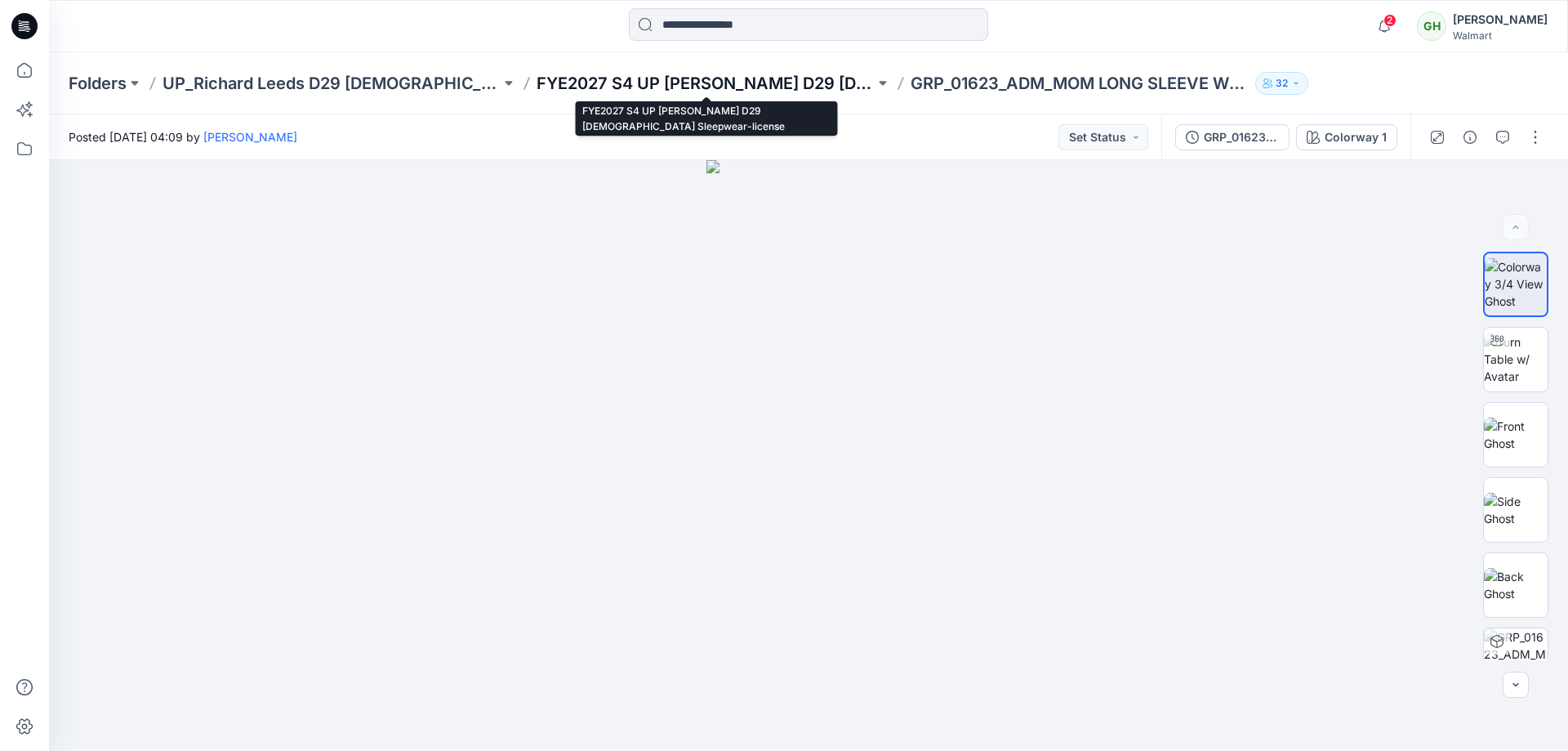
click at [752, 91] on p "FYE2027 S4 UP Richard Leeds D29 Ladies Sleepwear-license" at bounding box center [705, 83] width 338 height 23
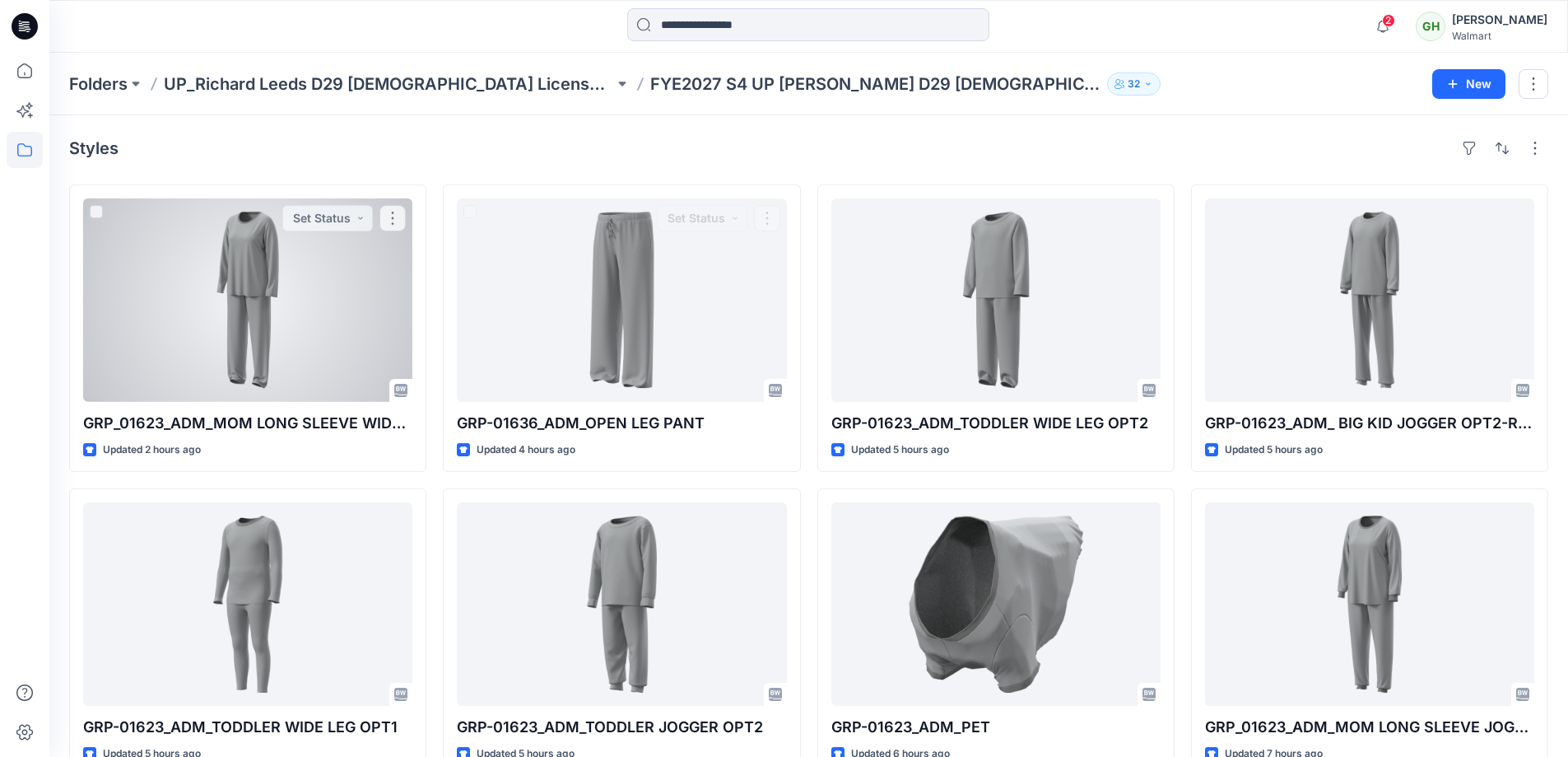
click at [298, 329] on div at bounding box center [247, 300] width 329 height 204
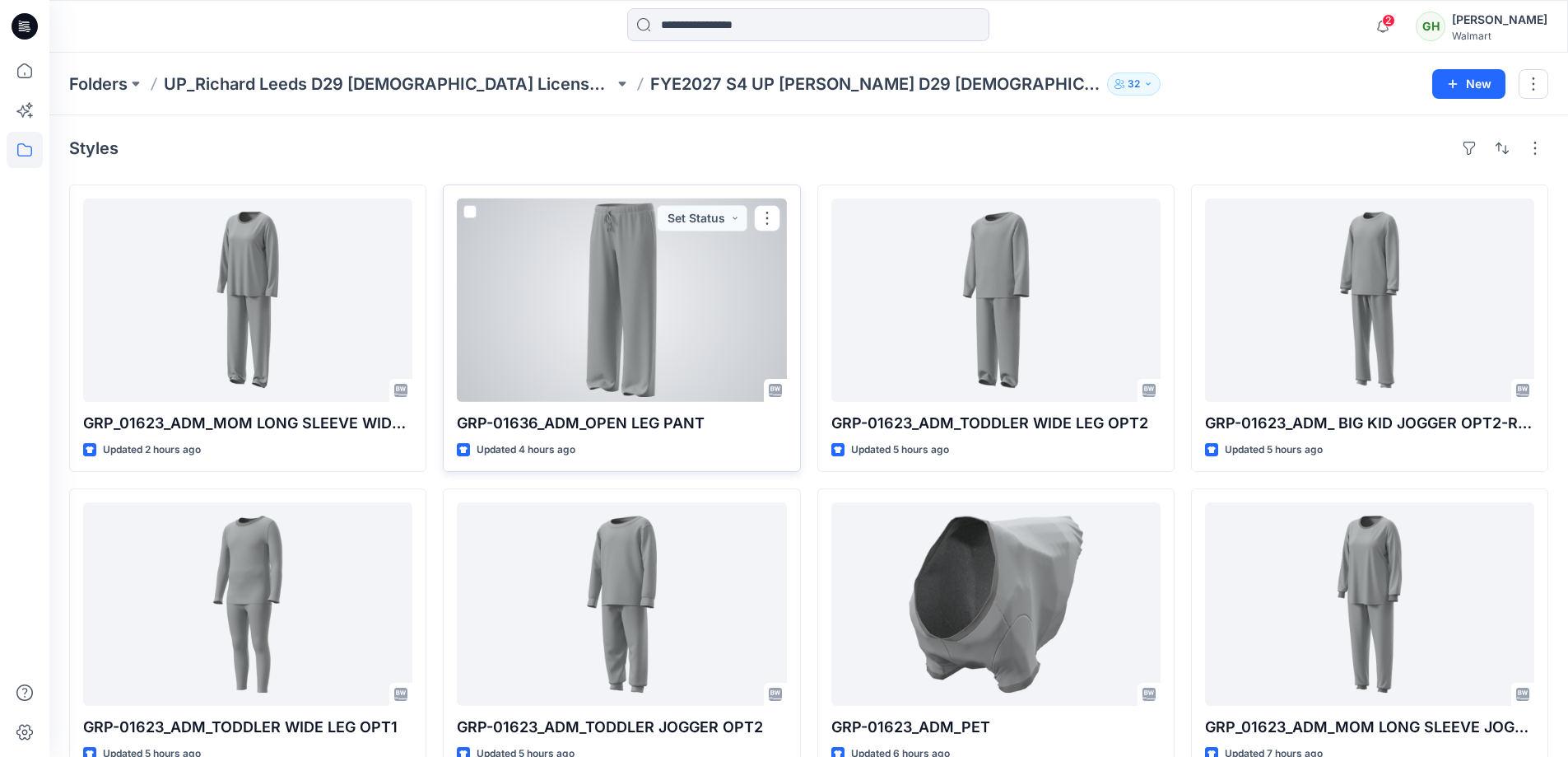
click at [515, 256] on div at bounding box center [621, 300] width 329 height 204
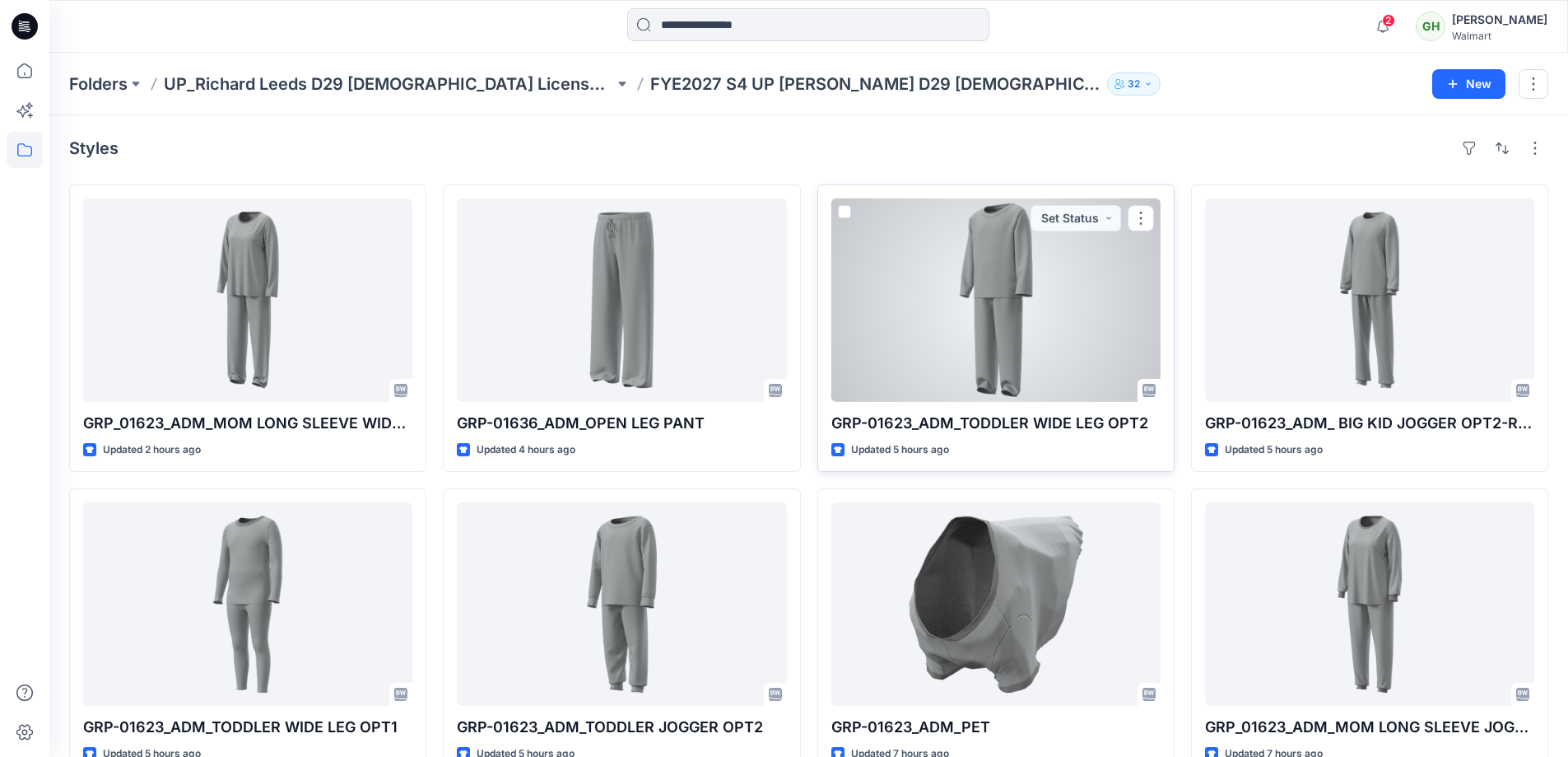
click at [920, 287] on div at bounding box center [996, 300] width 329 height 204
click at [932, 326] on div at bounding box center [996, 300] width 329 height 204
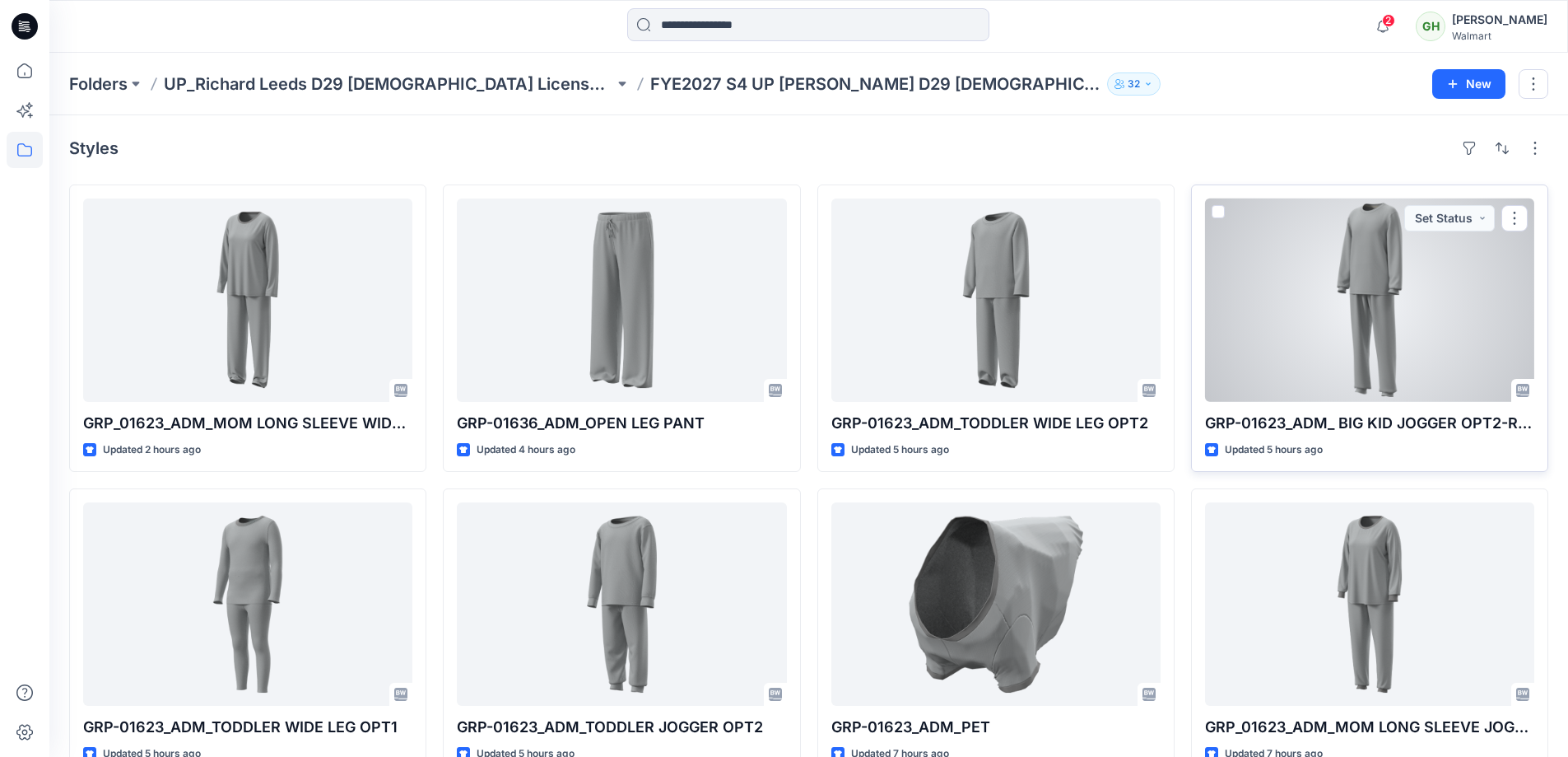
click at [1291, 329] on div at bounding box center [1370, 300] width 329 height 204
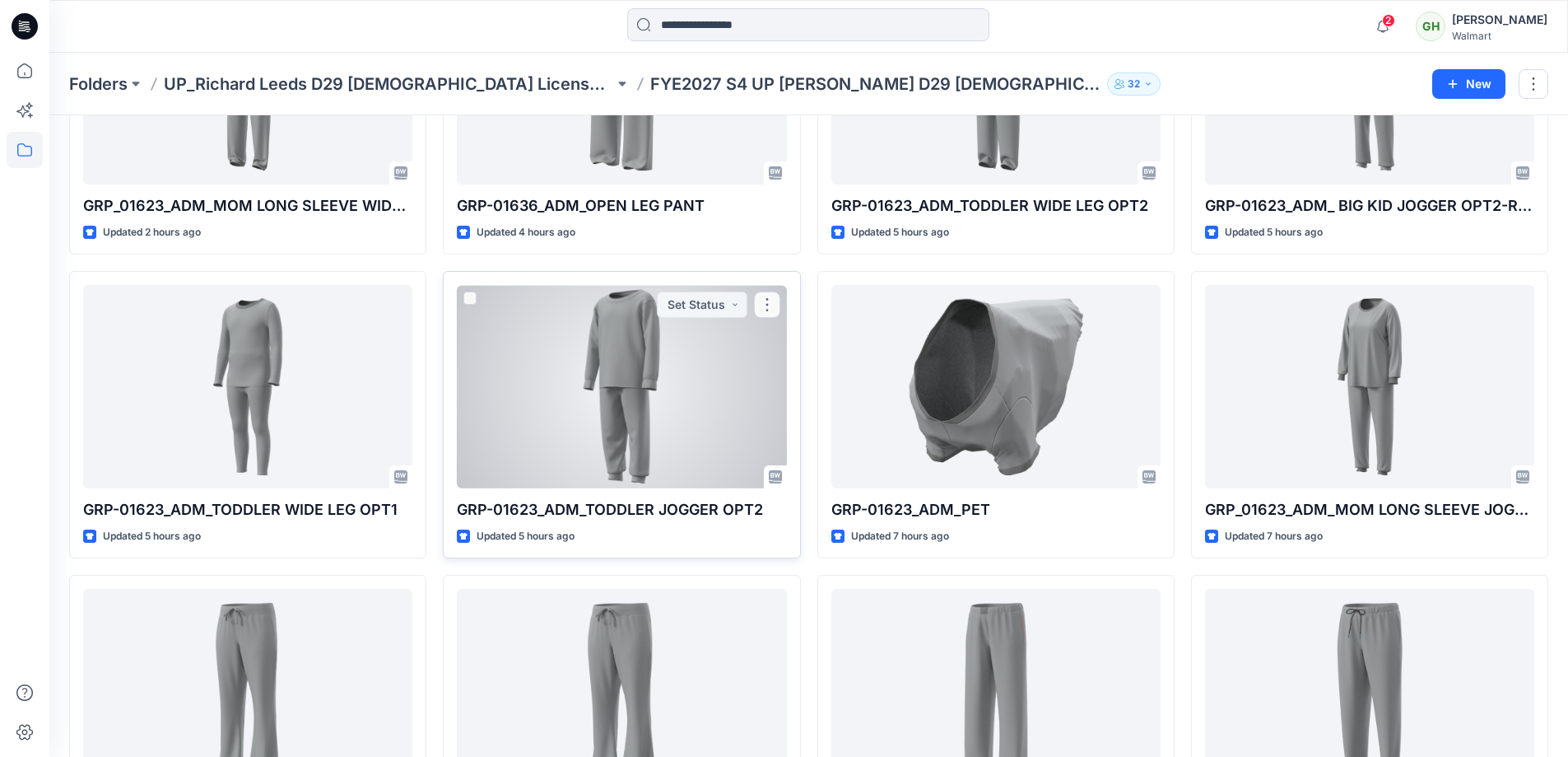
scroll to position [247, 0]
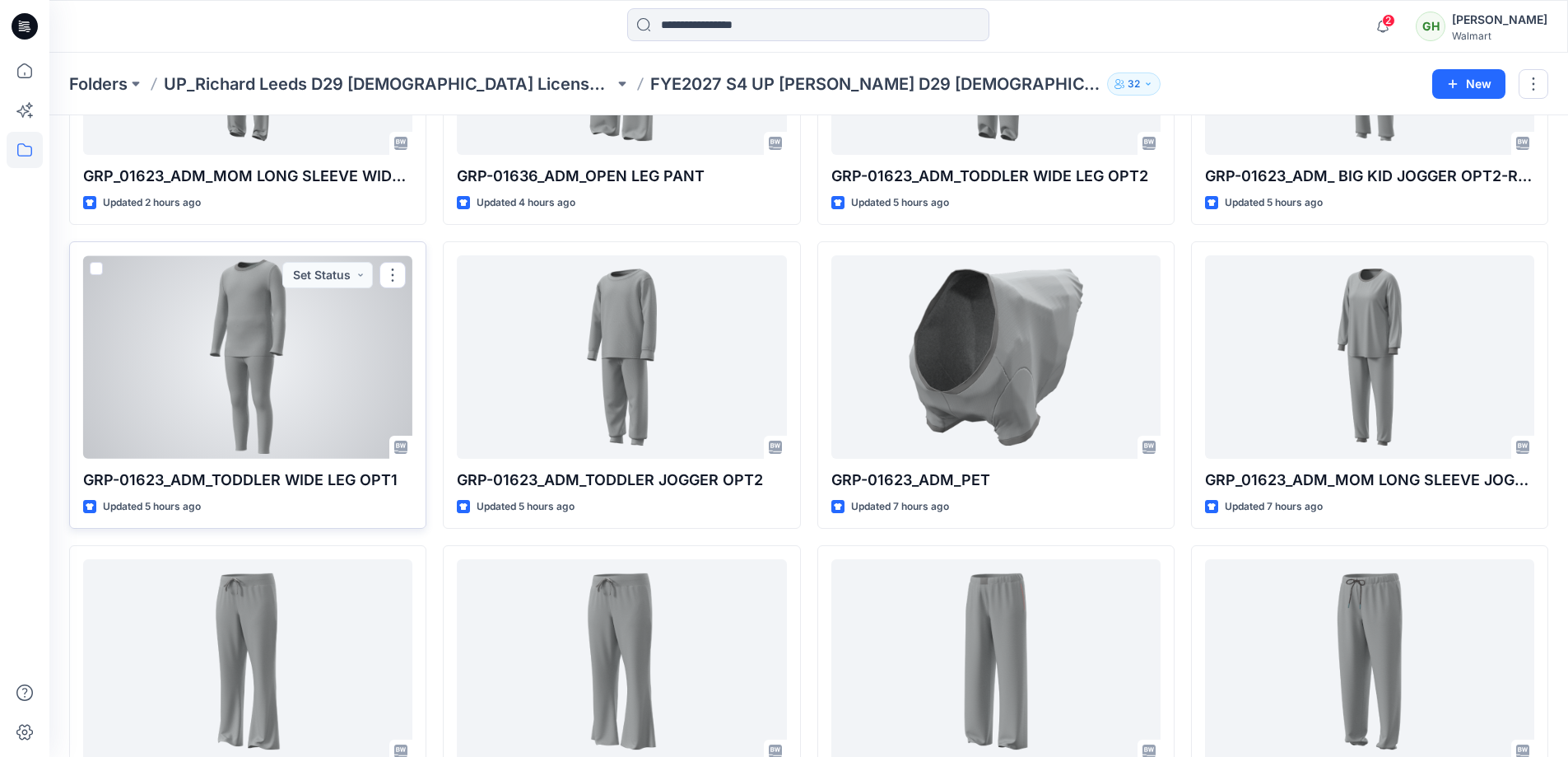
click at [283, 326] on div at bounding box center [247, 357] width 329 height 204
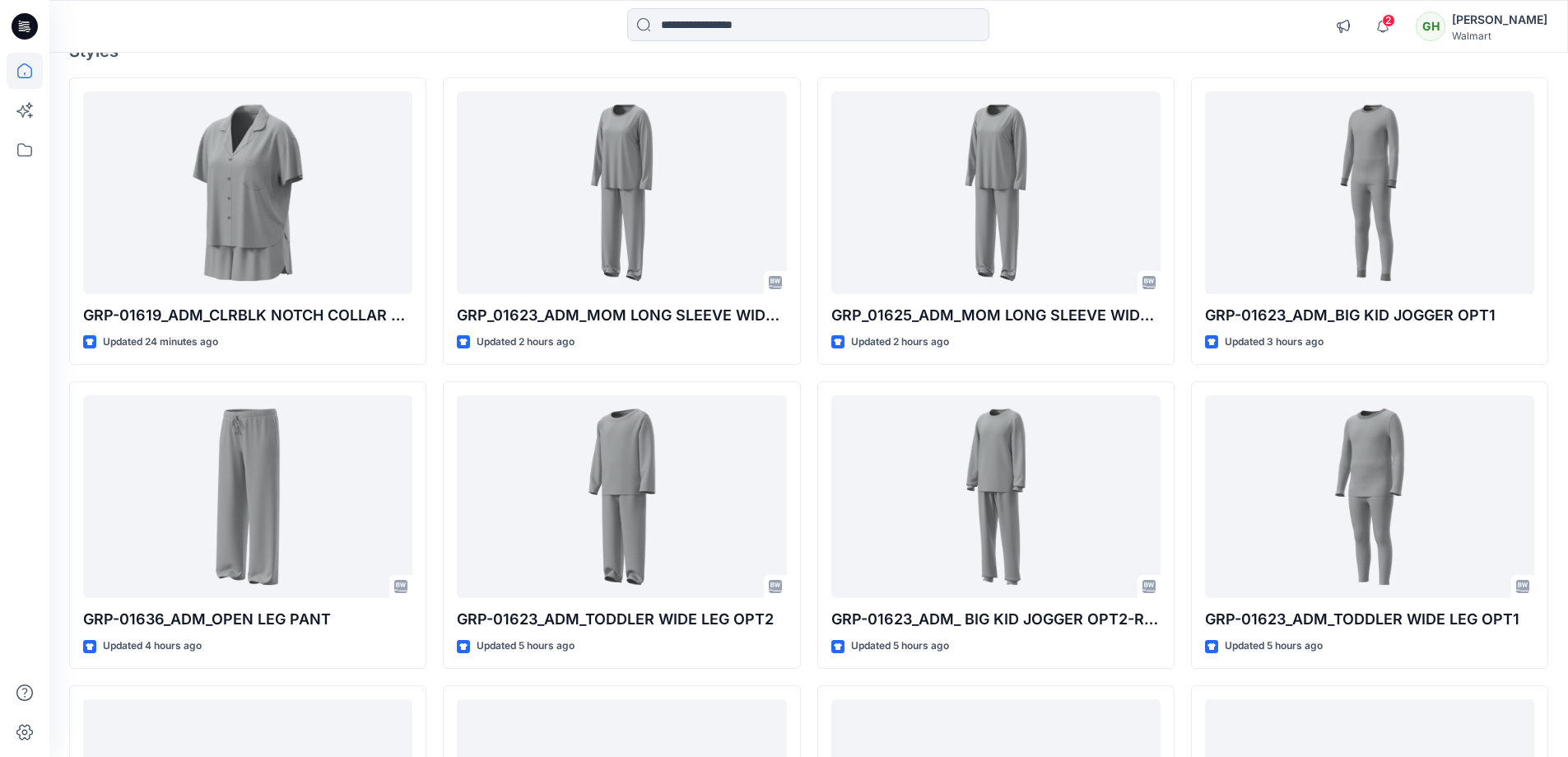
scroll to position [165, 0]
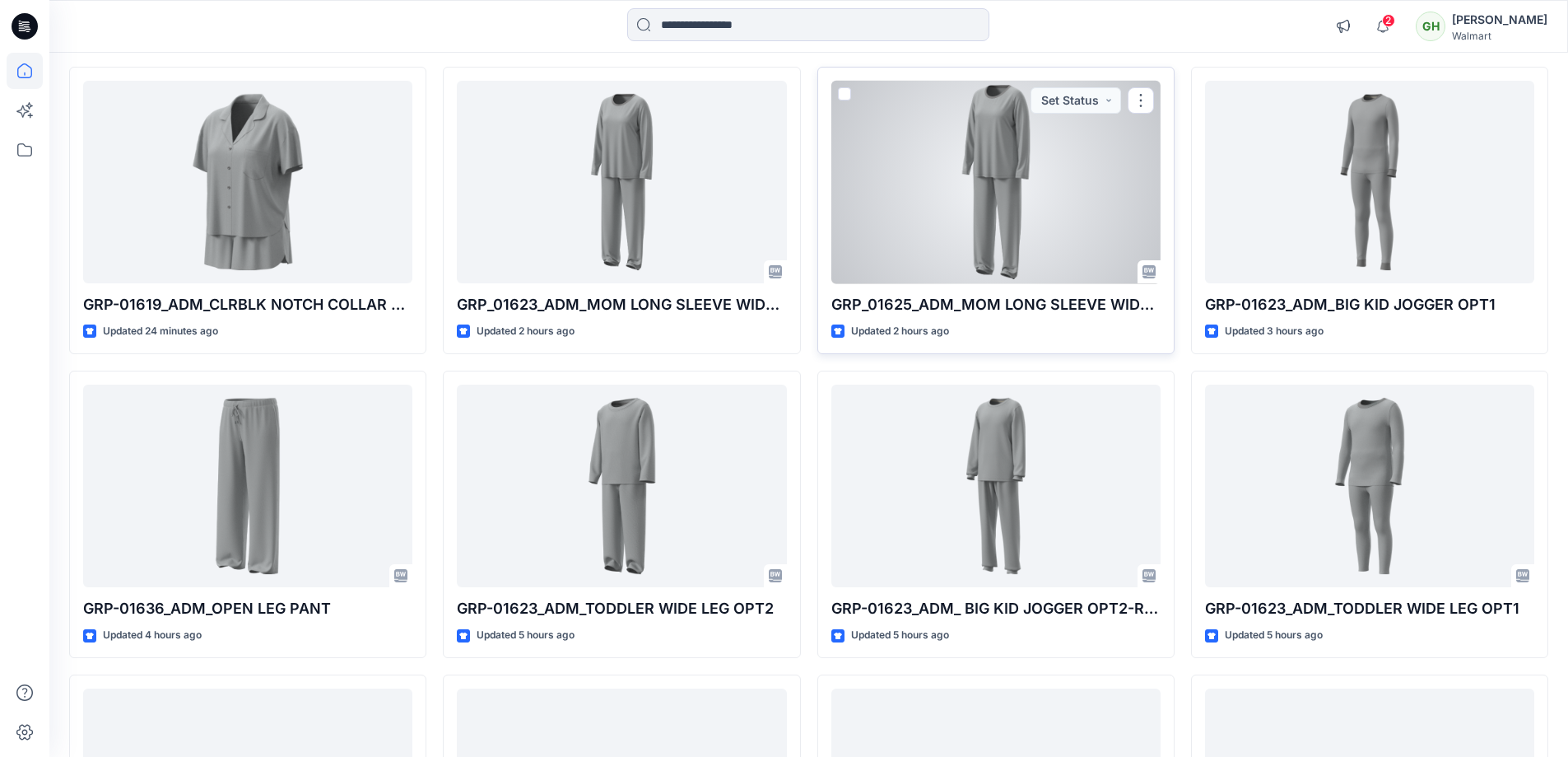
click at [966, 195] on div at bounding box center [996, 182] width 329 height 204
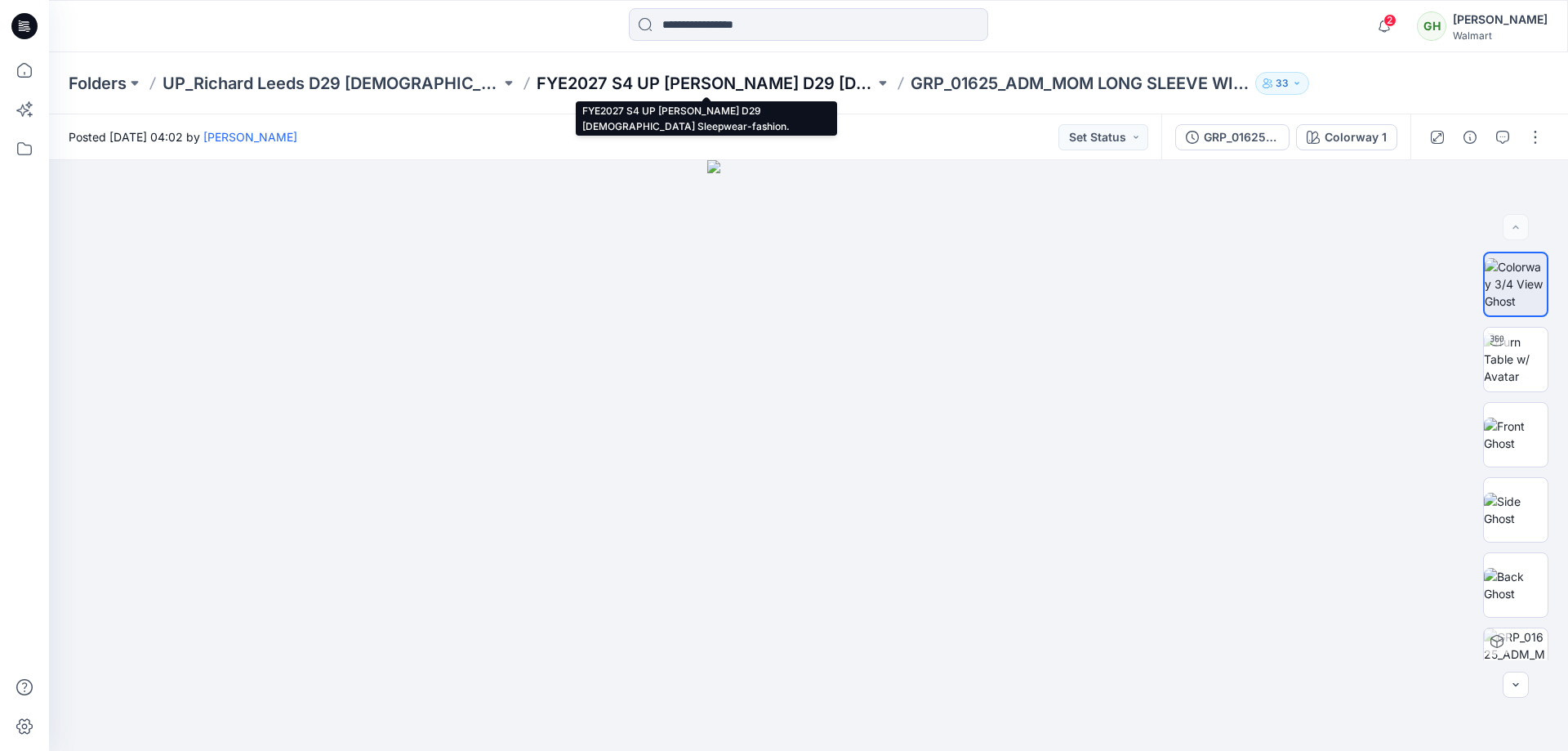
click at [804, 77] on p "FYE2027 S4 UP Richard Leeds D29 Ladies Sleepwear-fashion." at bounding box center [705, 83] width 338 height 23
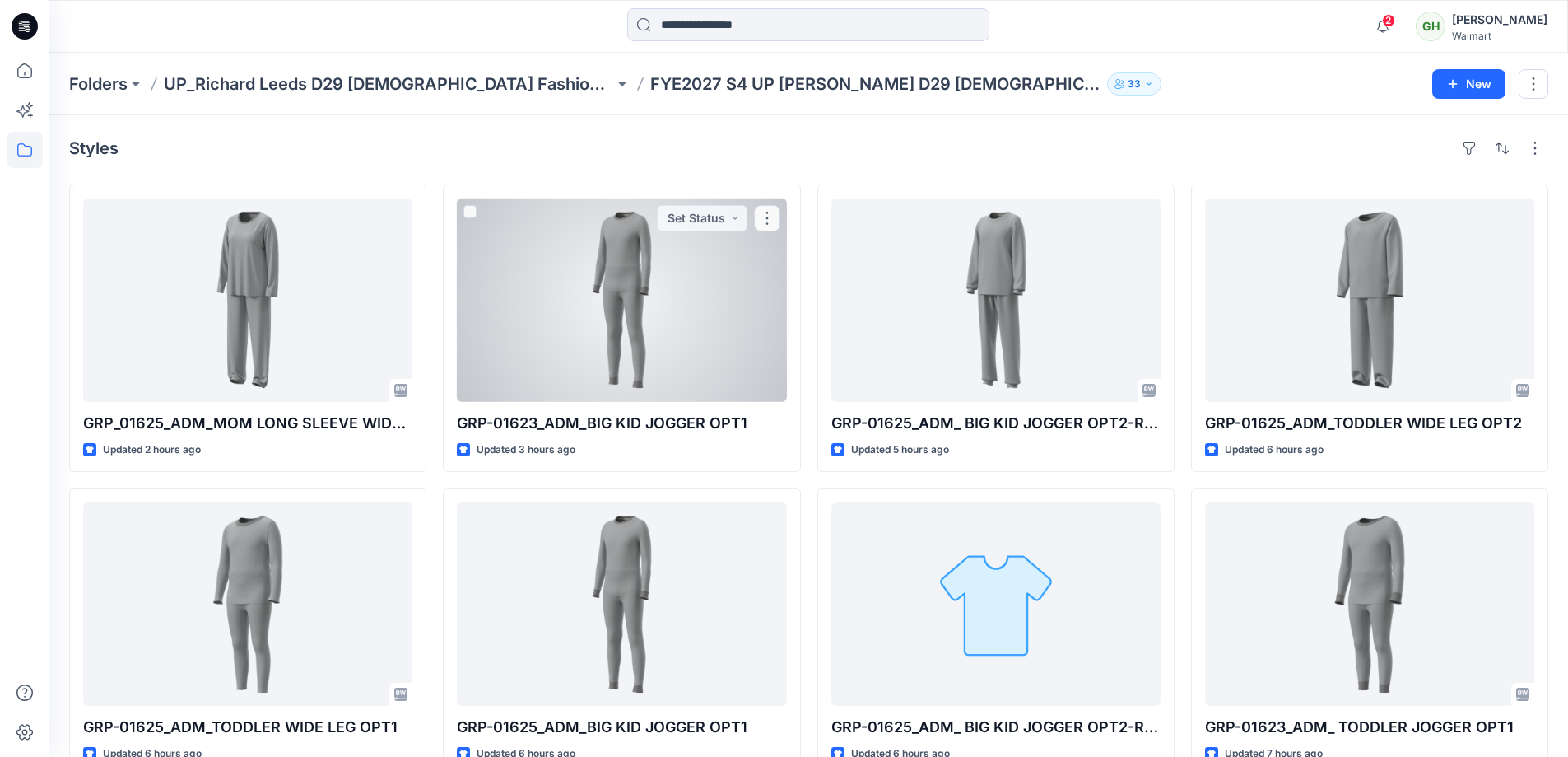
click at [499, 270] on div at bounding box center [621, 300] width 329 height 204
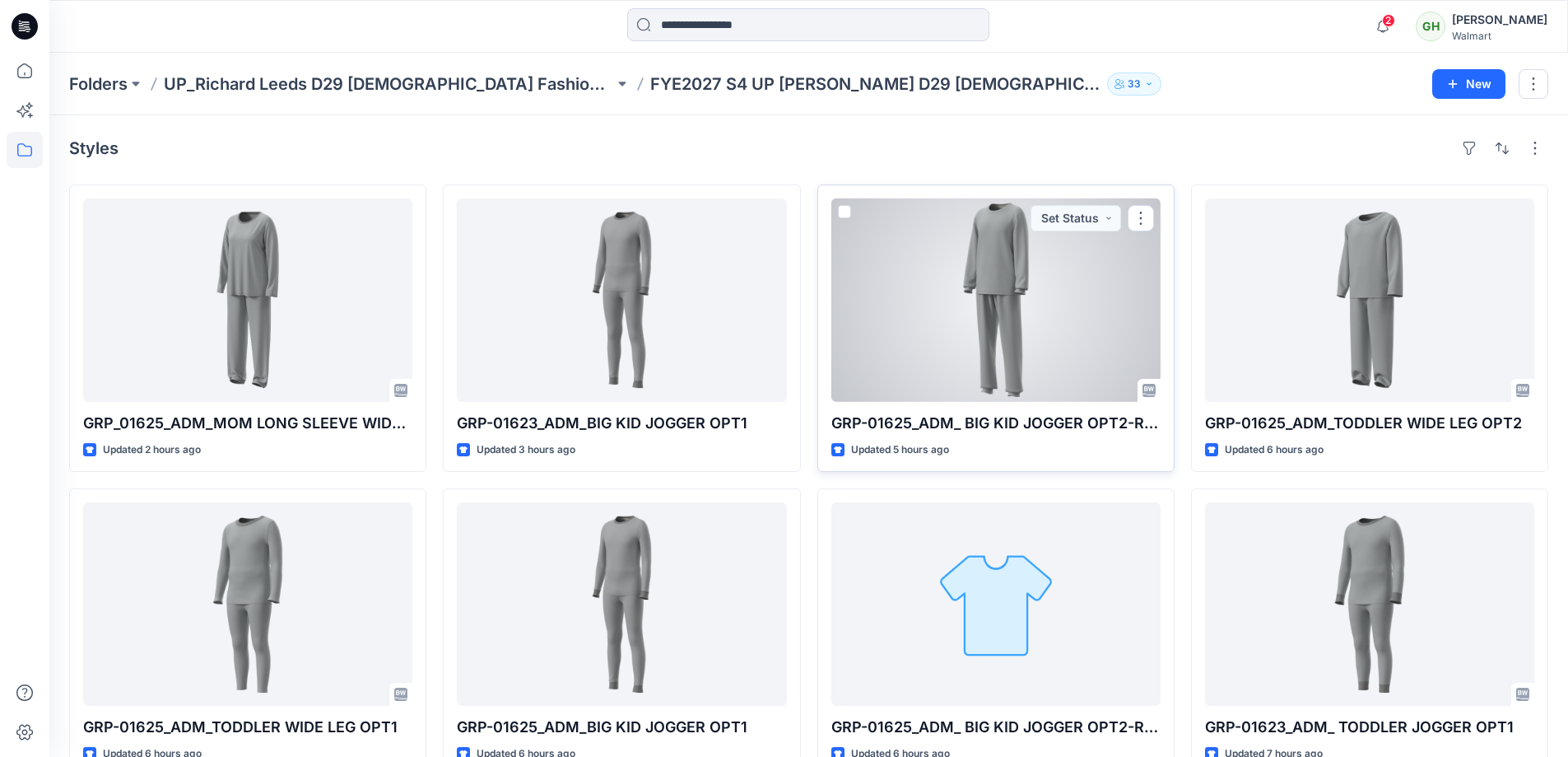
click at [943, 313] on div at bounding box center [996, 300] width 329 height 204
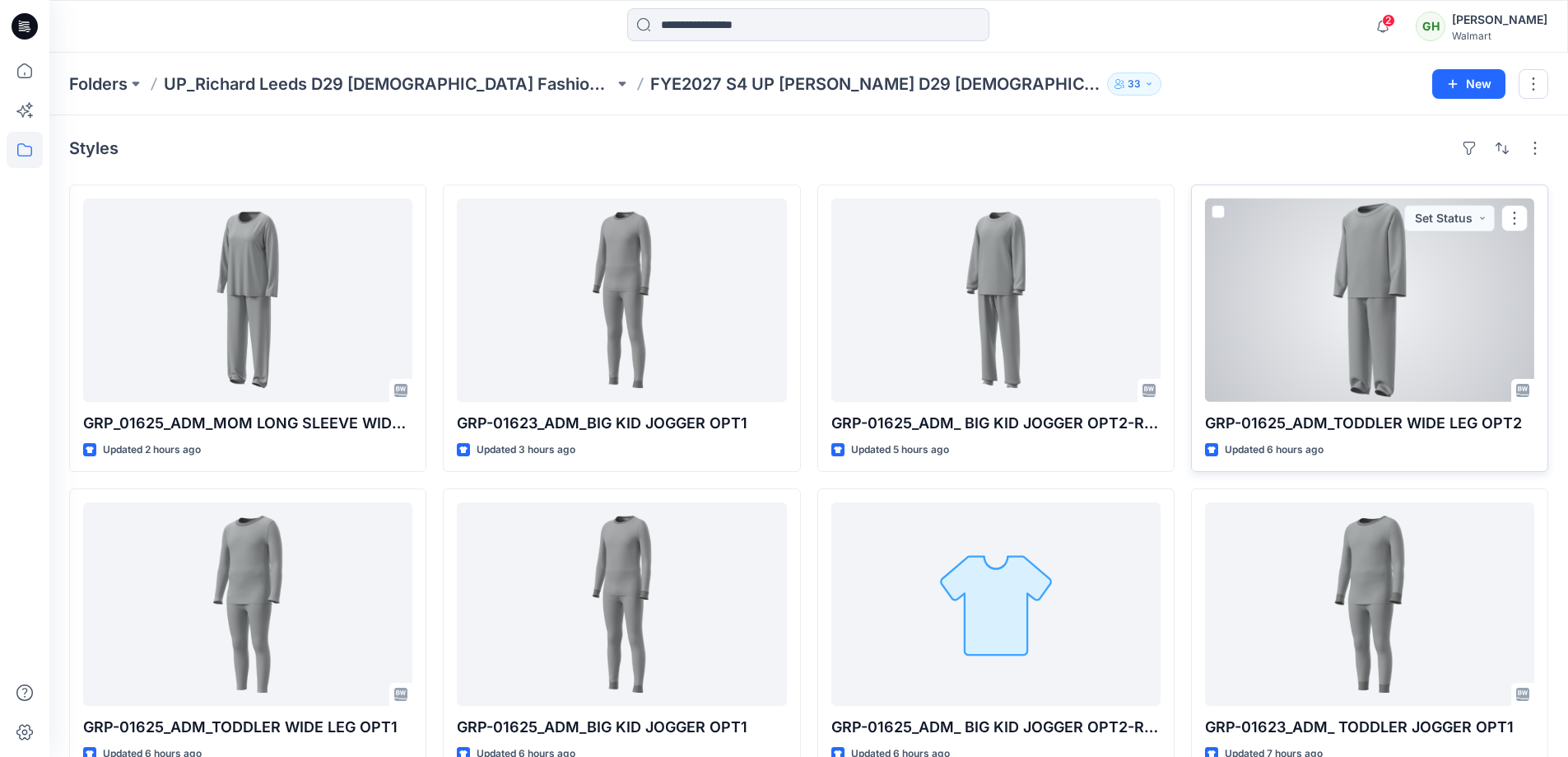
click at [1369, 292] on div at bounding box center [1370, 300] width 329 height 204
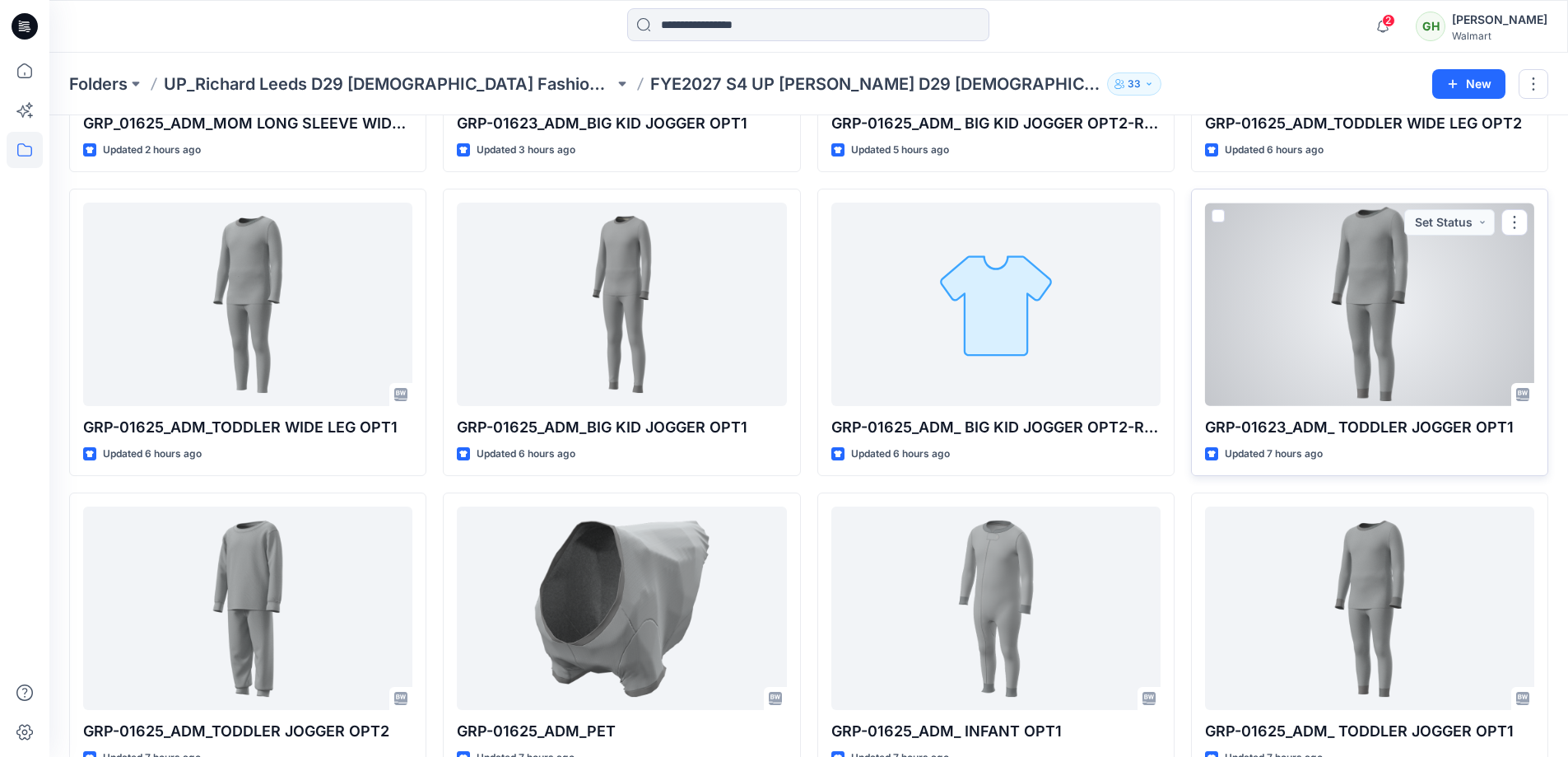
scroll to position [329, 0]
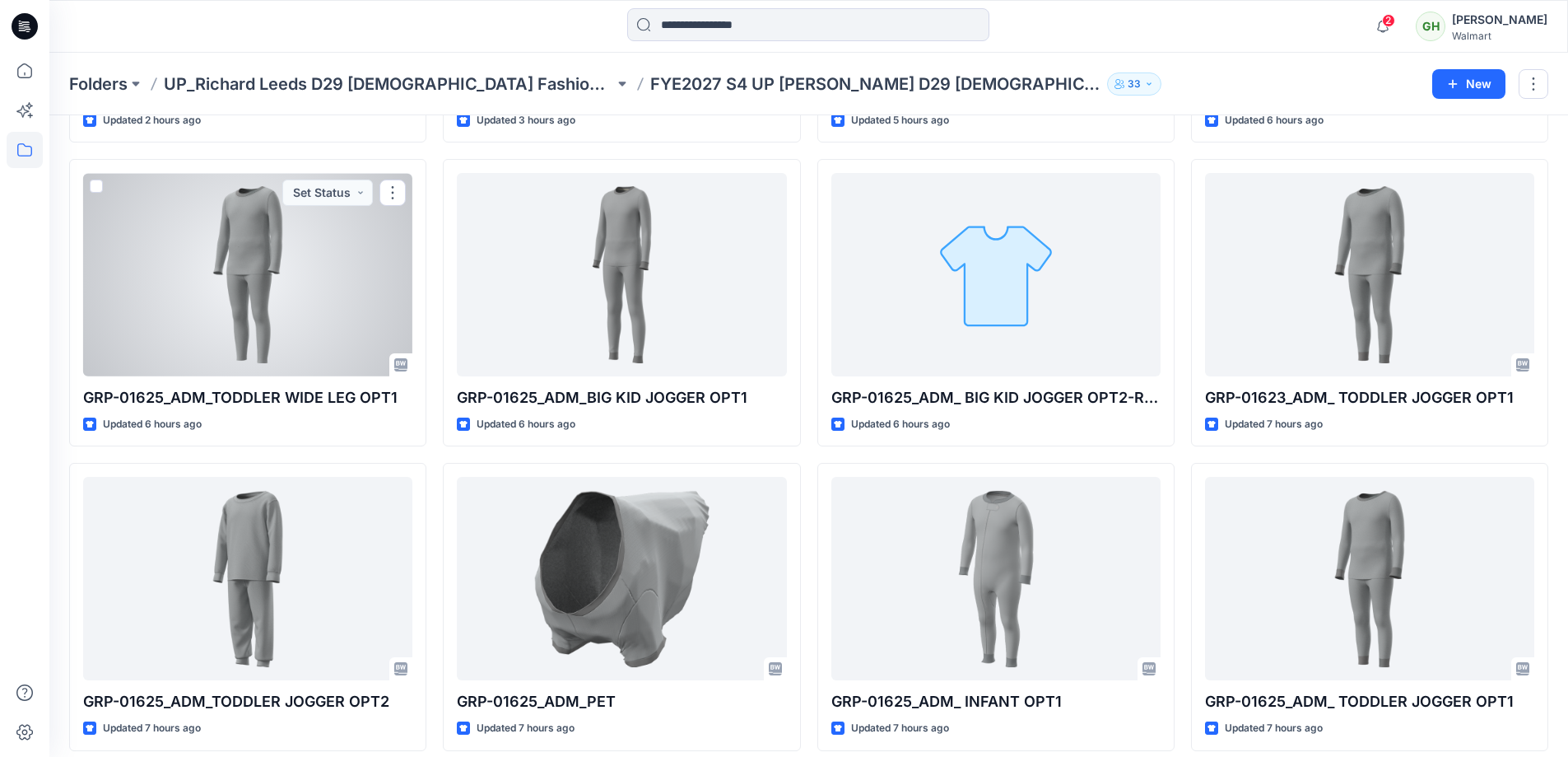
click at [270, 281] on div at bounding box center [247, 275] width 329 height 204
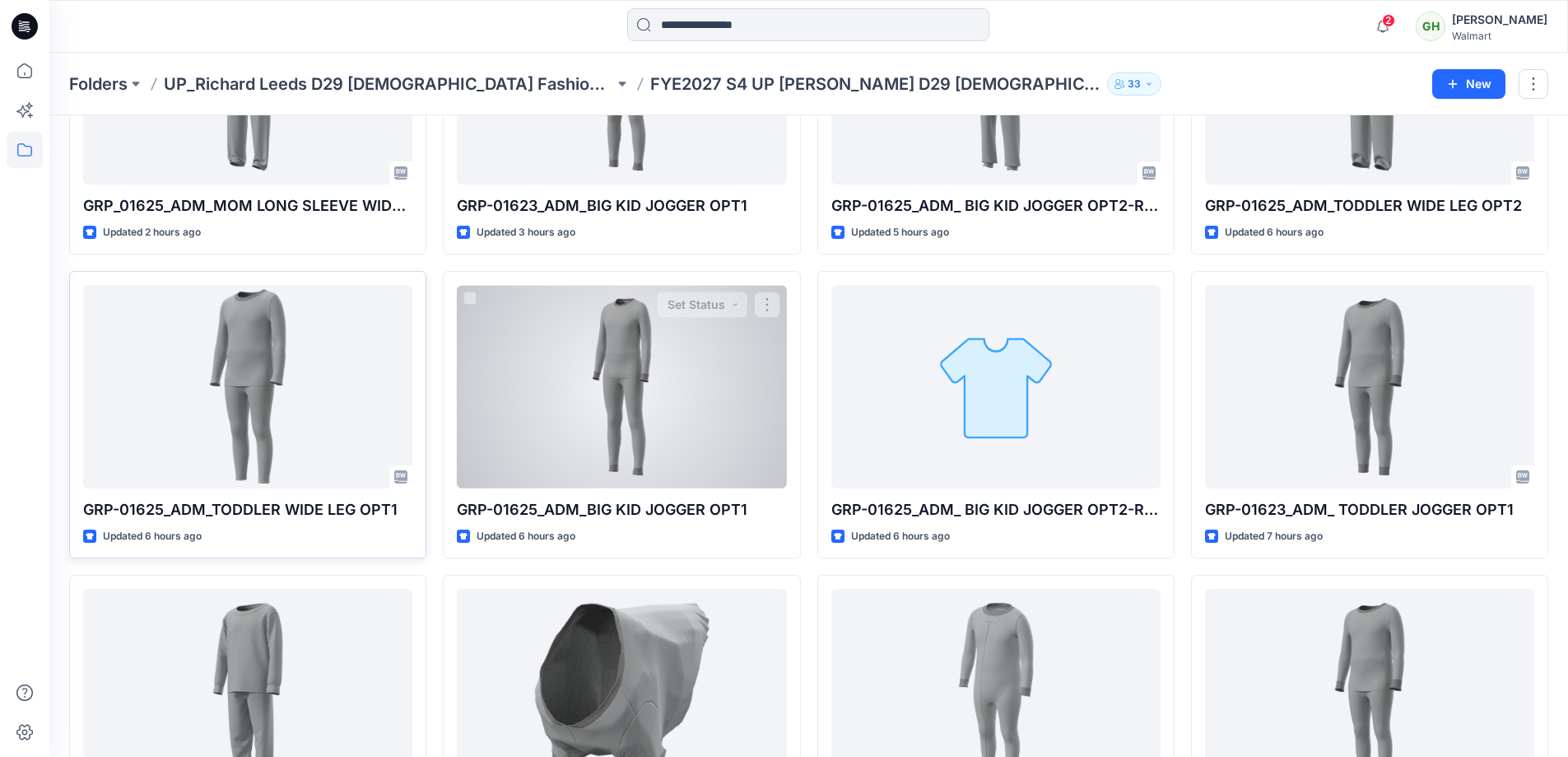
scroll to position [247, 0]
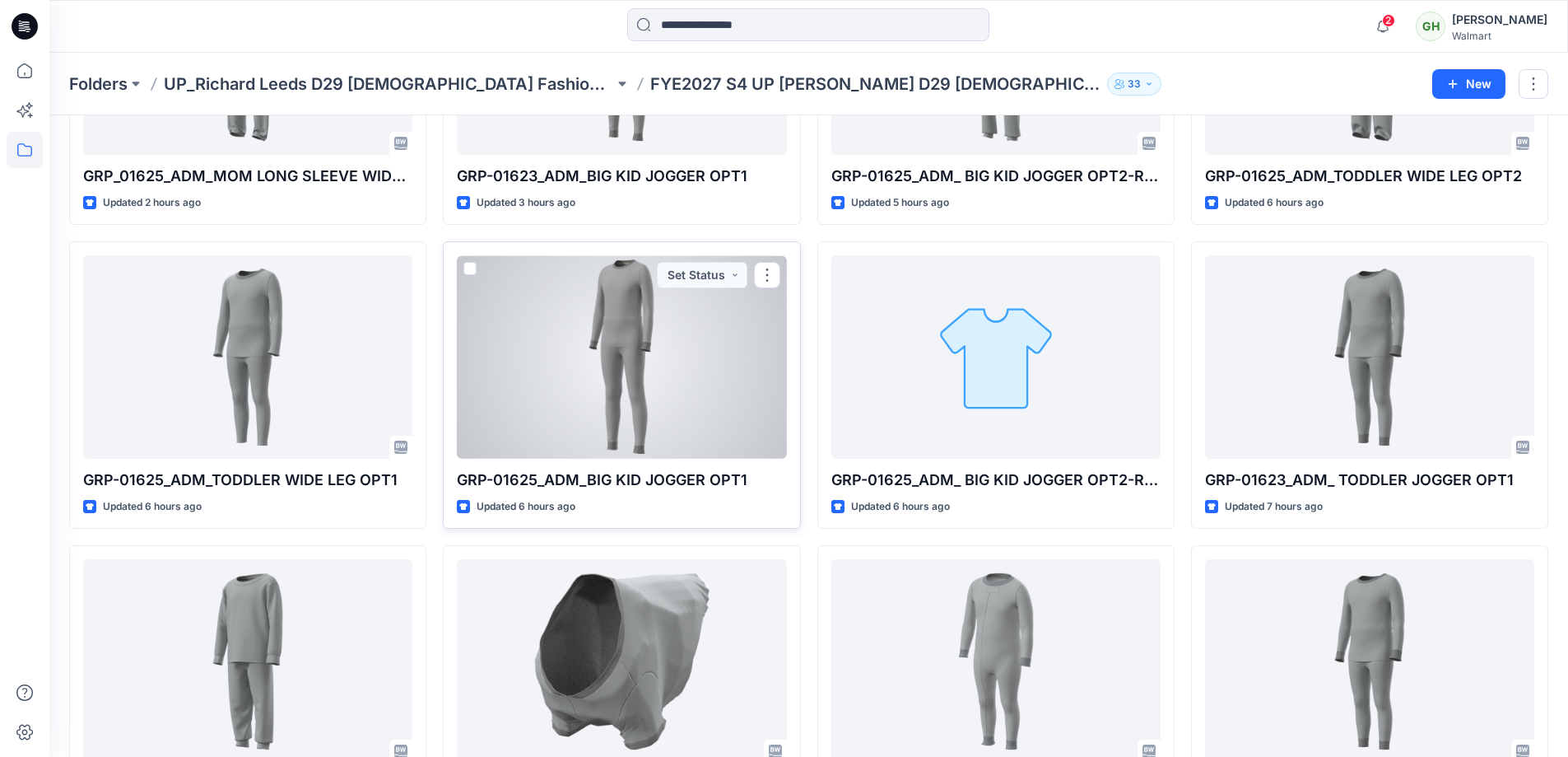
click at [619, 364] on div at bounding box center [621, 357] width 329 height 204
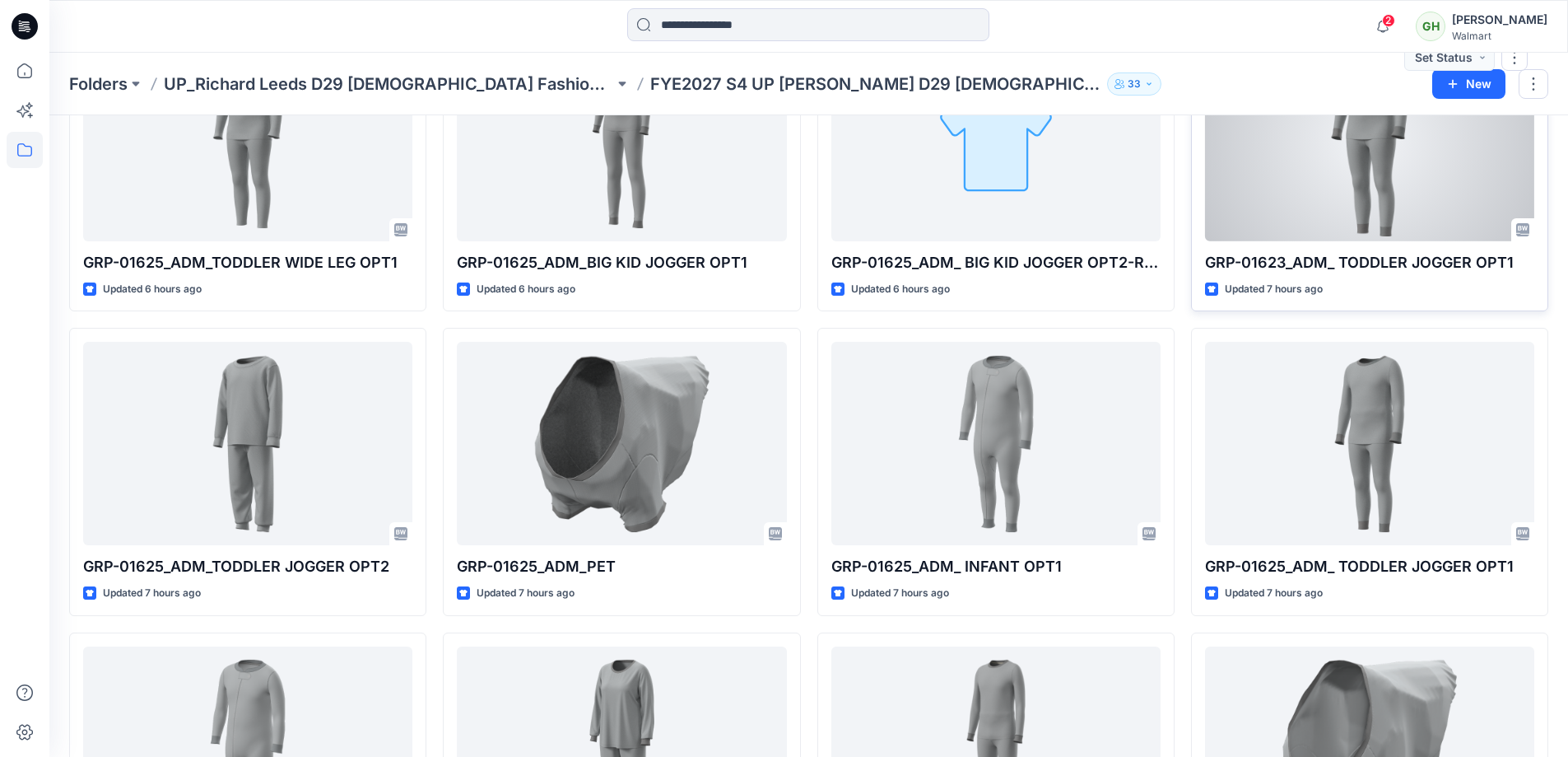
scroll to position [494, 0]
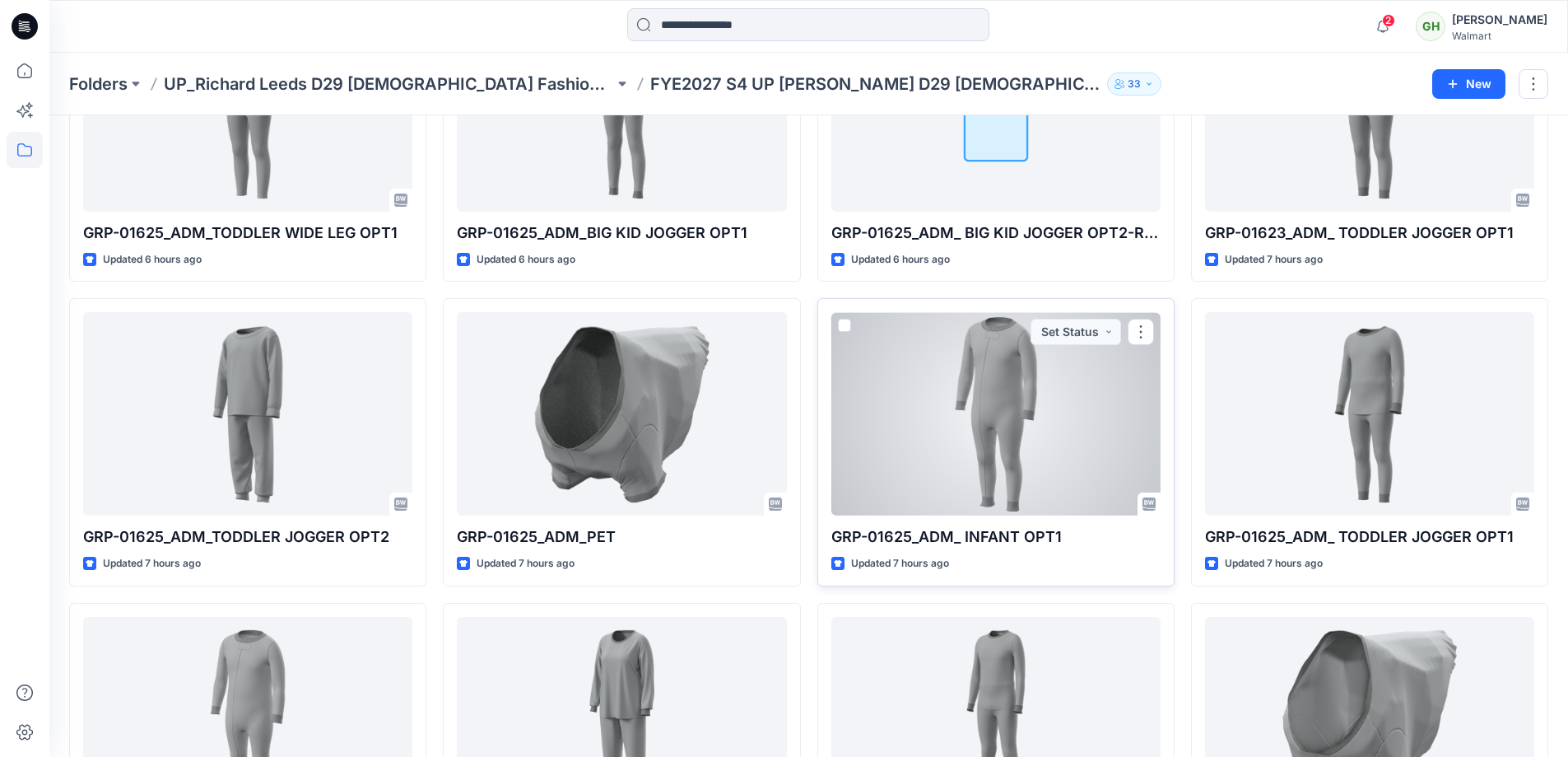
drag, startPoint x: 913, startPoint y: 439, endPoint x: 898, endPoint y: 435, distance: 15.5
click at [913, 439] on div at bounding box center [996, 413] width 329 height 204
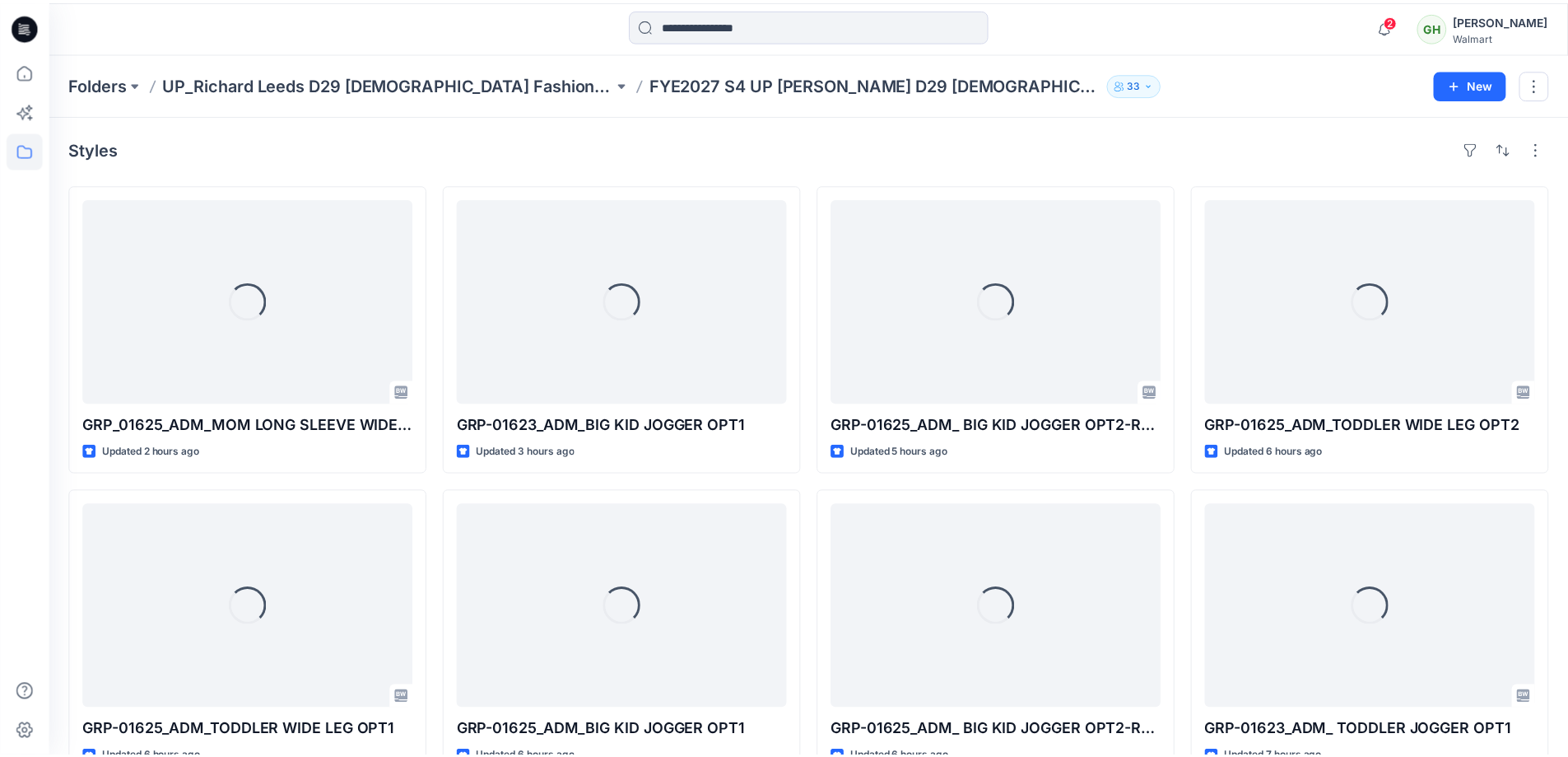
scroll to position [494, 0]
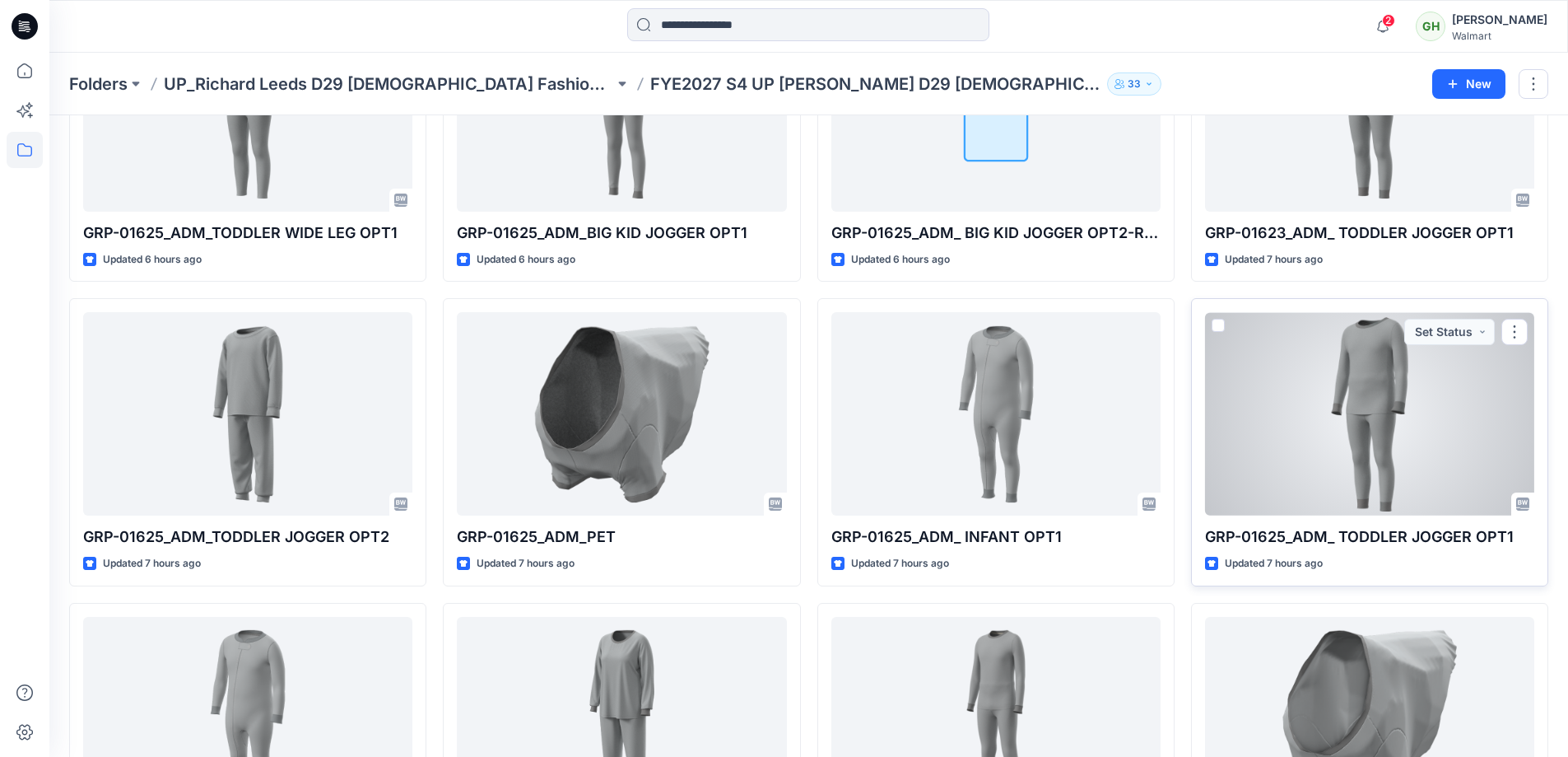
click at [1262, 378] on div at bounding box center [1370, 413] width 329 height 204
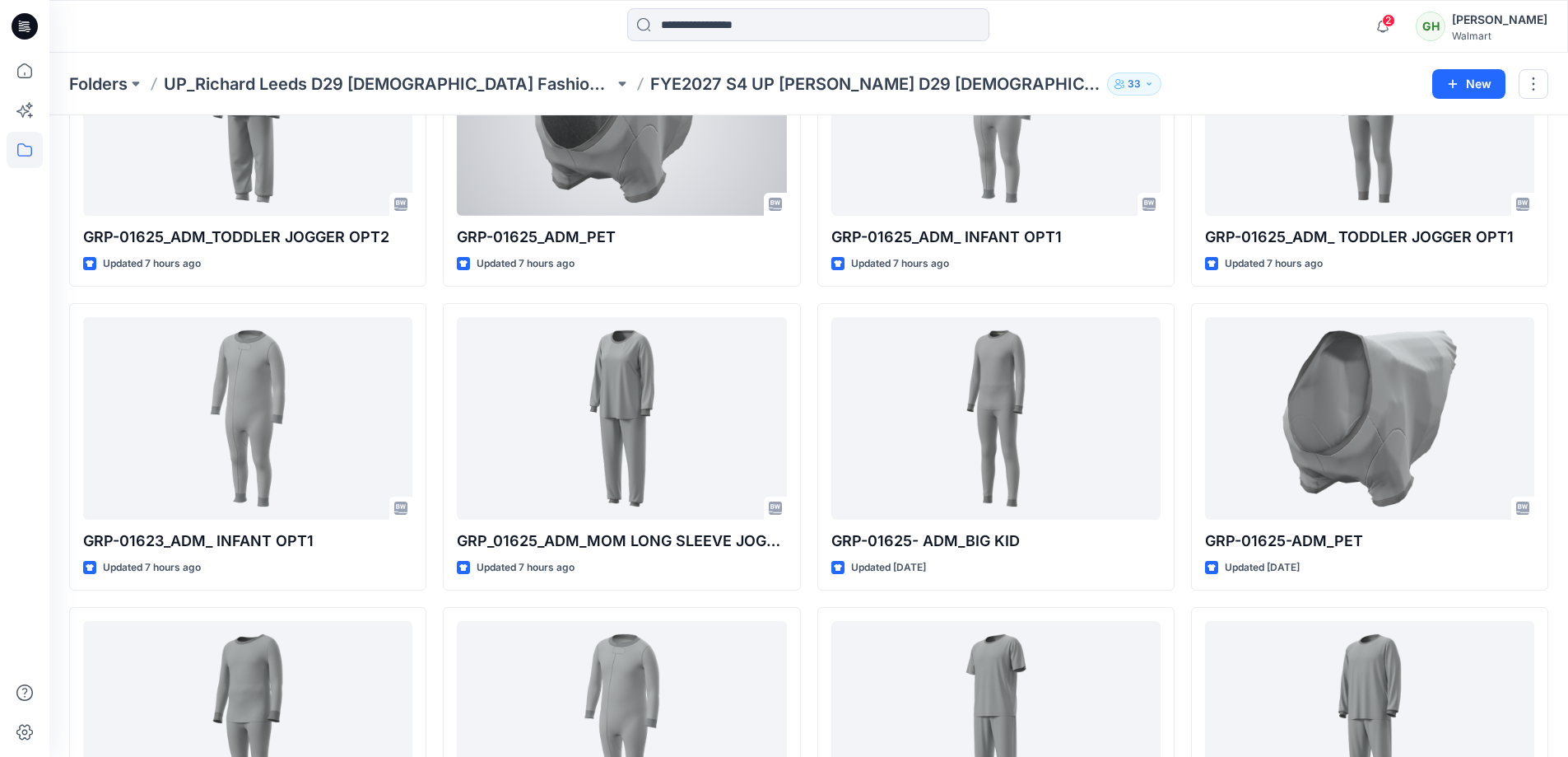
scroll to position [824, 0]
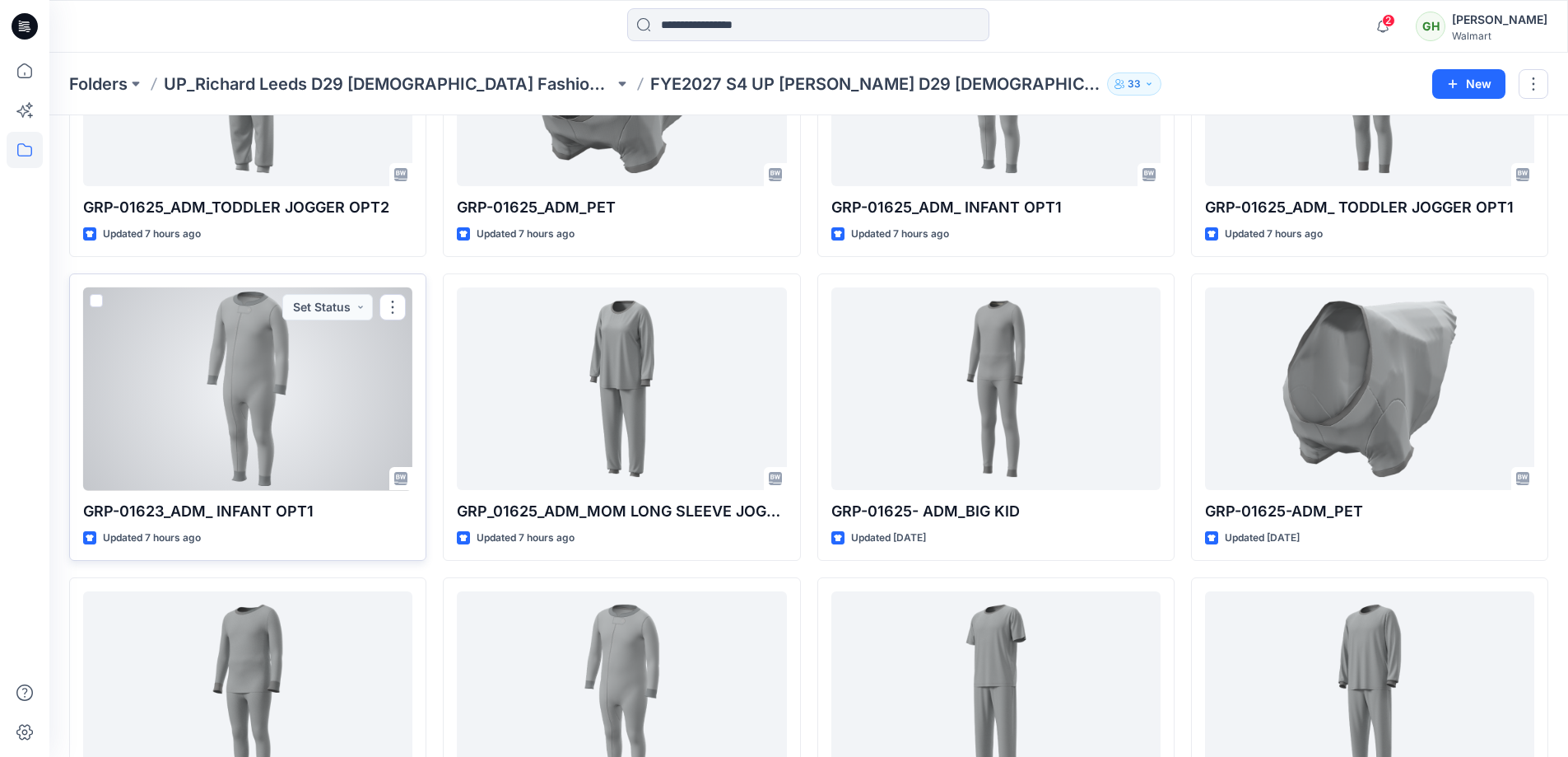
click at [239, 393] on div at bounding box center [247, 389] width 329 height 204
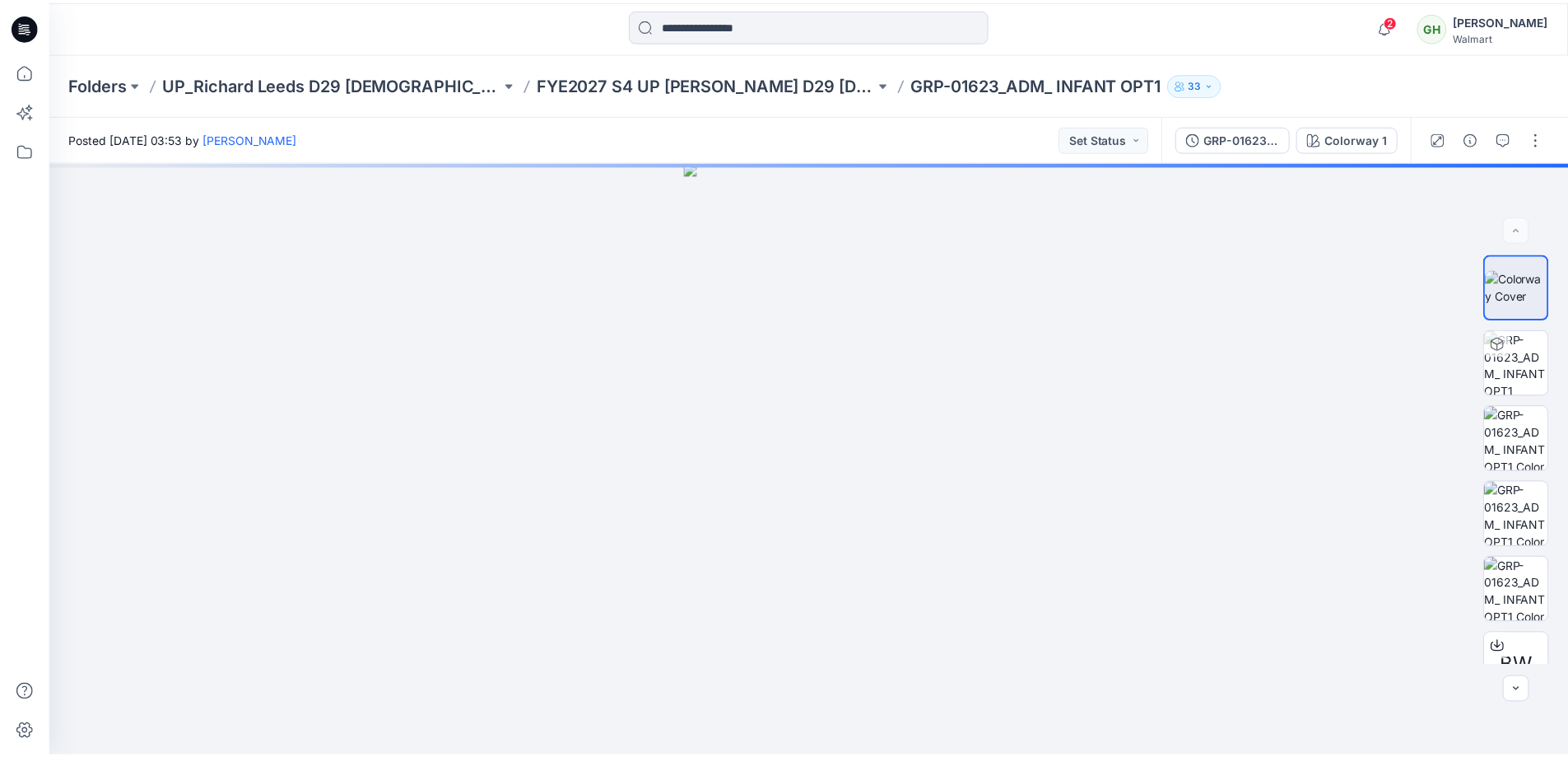
scroll to position [824, 0]
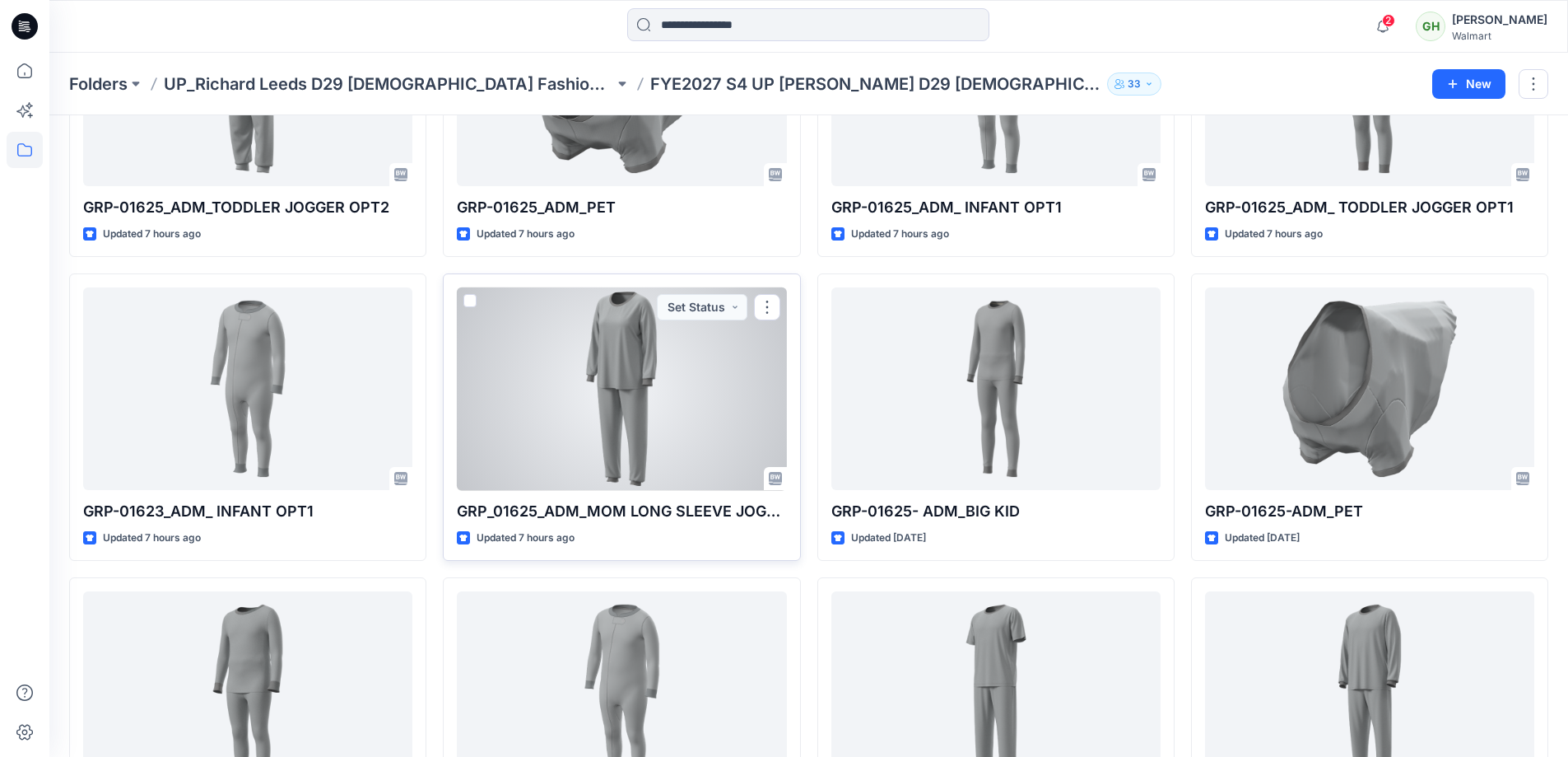
click at [641, 368] on div at bounding box center [621, 389] width 329 height 204
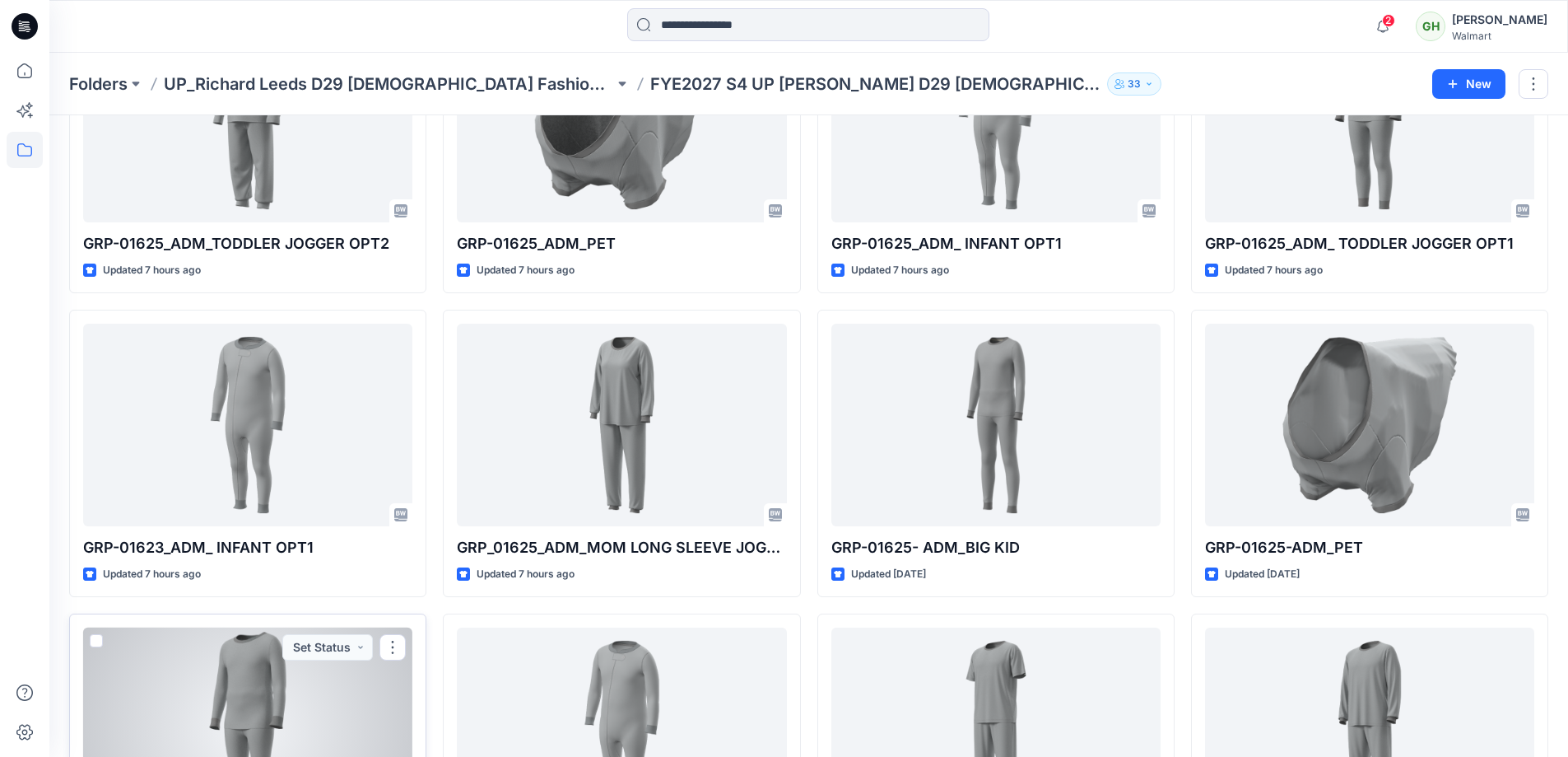
scroll to position [787, 0]
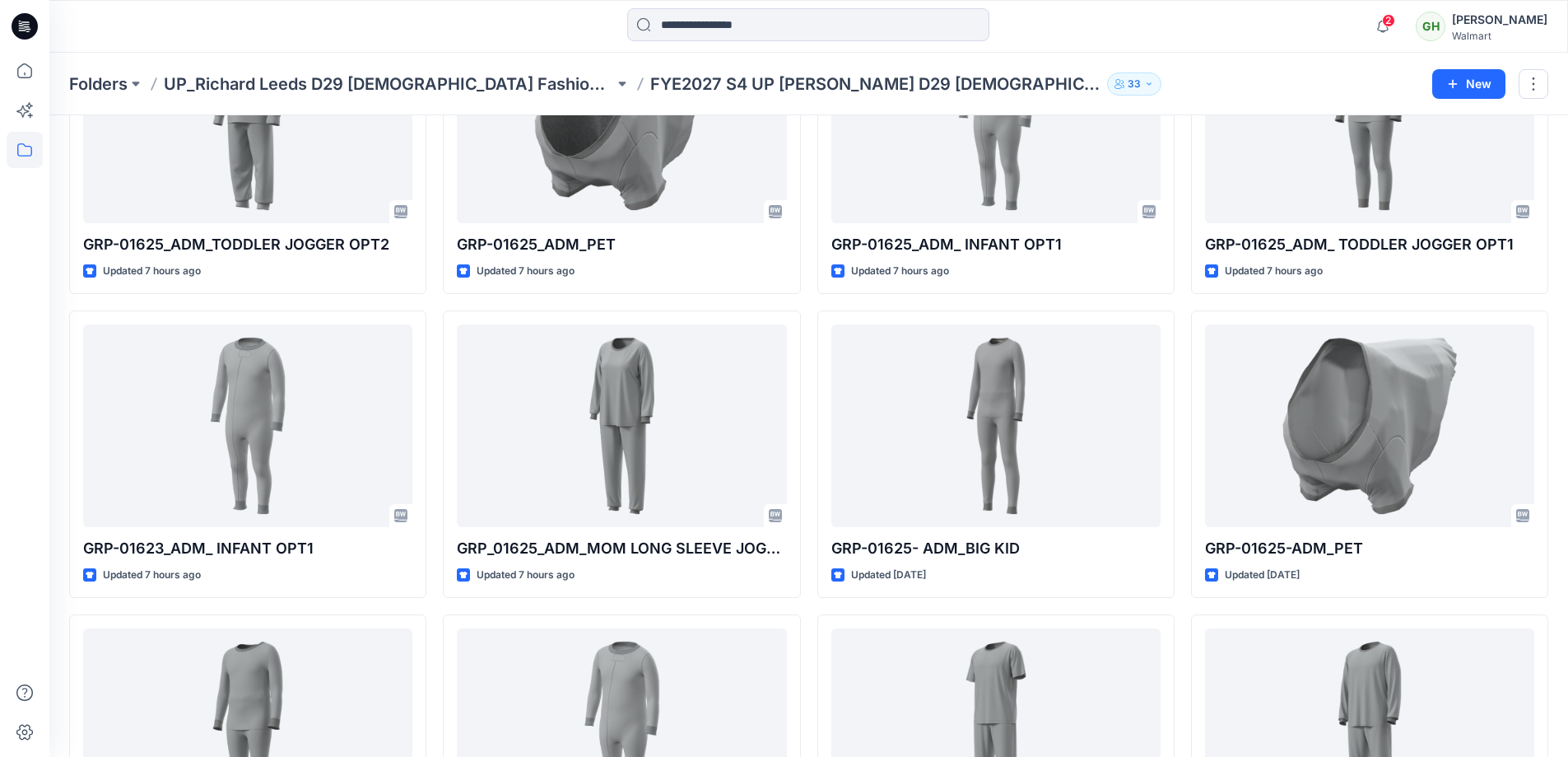
click at [28, 22] on icon at bounding box center [25, 21] width 8 height 1
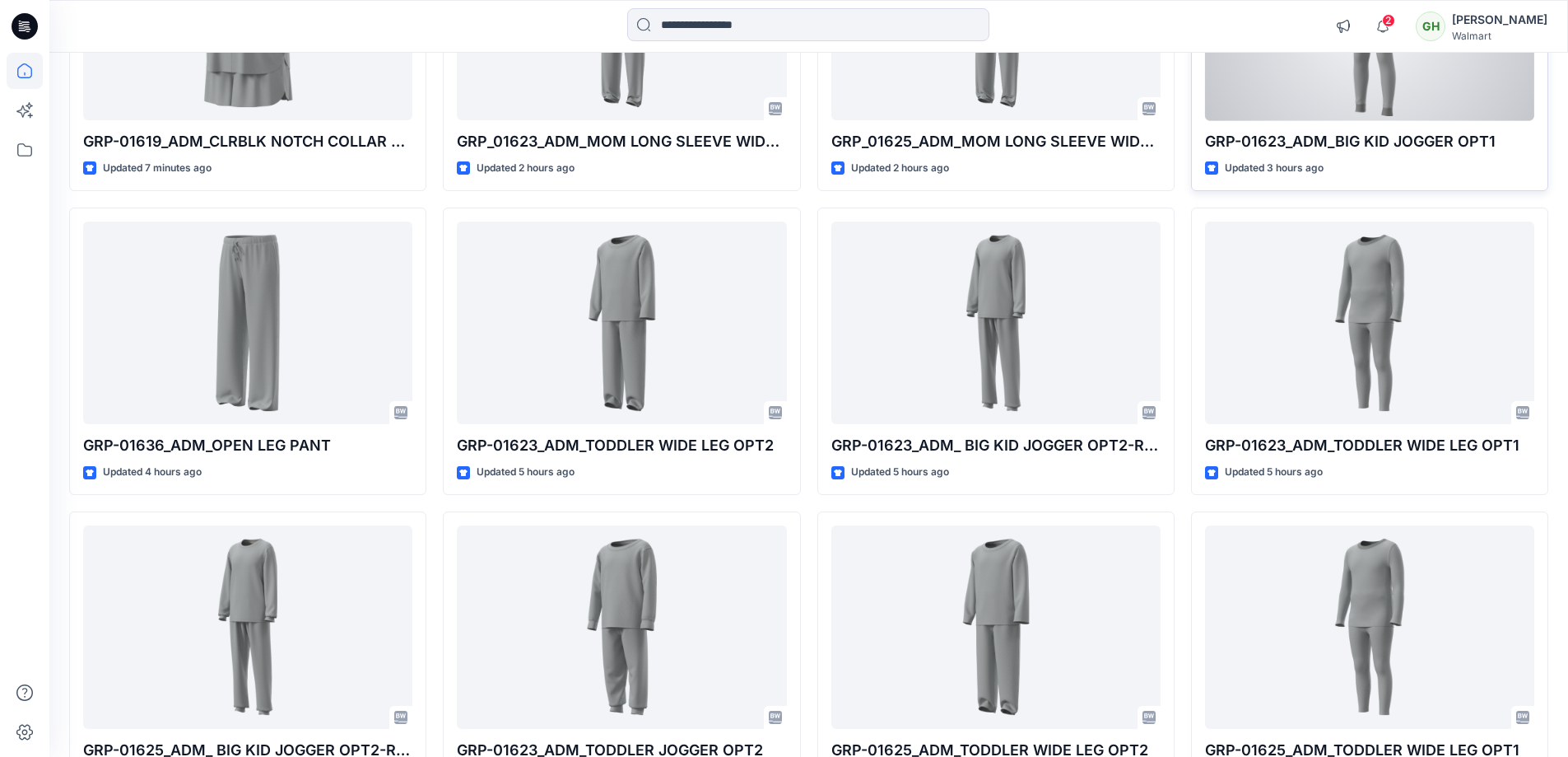
scroll to position [329, 0]
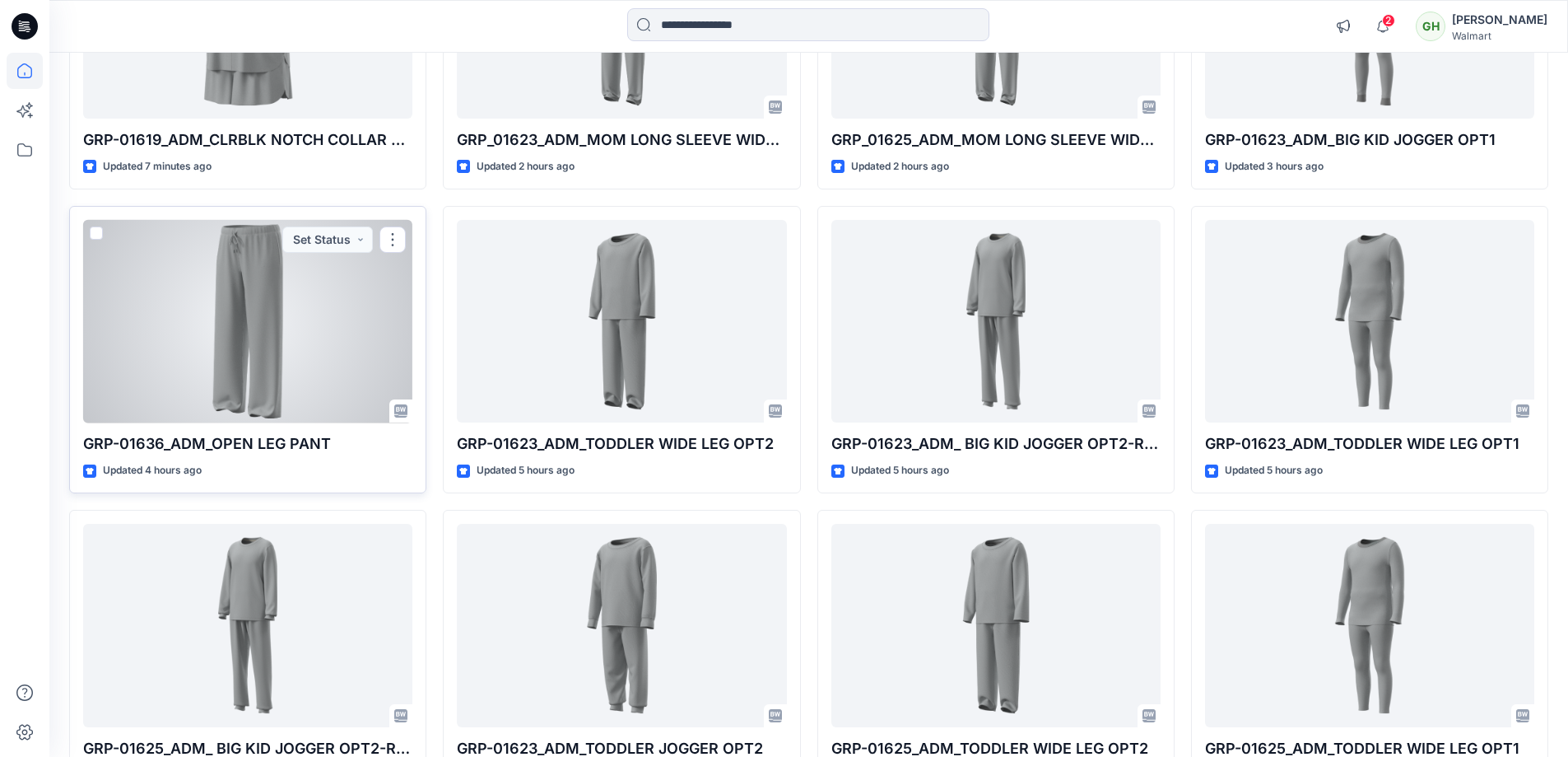
click at [271, 349] on div at bounding box center [247, 321] width 329 height 204
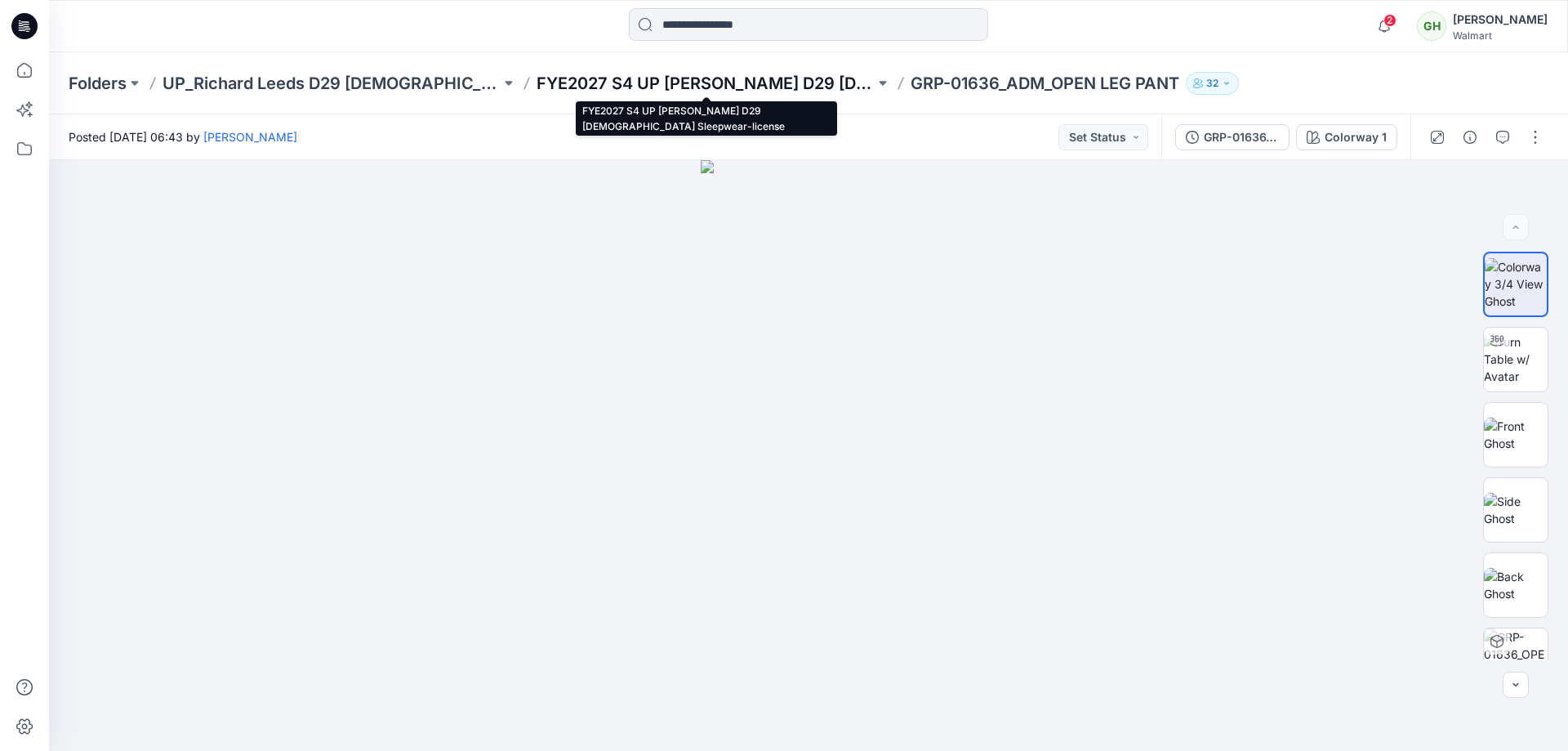
click at [725, 89] on p "FYE2027 S4 UP Richard Leeds D29 Ladies Sleepwear-license" at bounding box center [705, 83] width 338 height 23
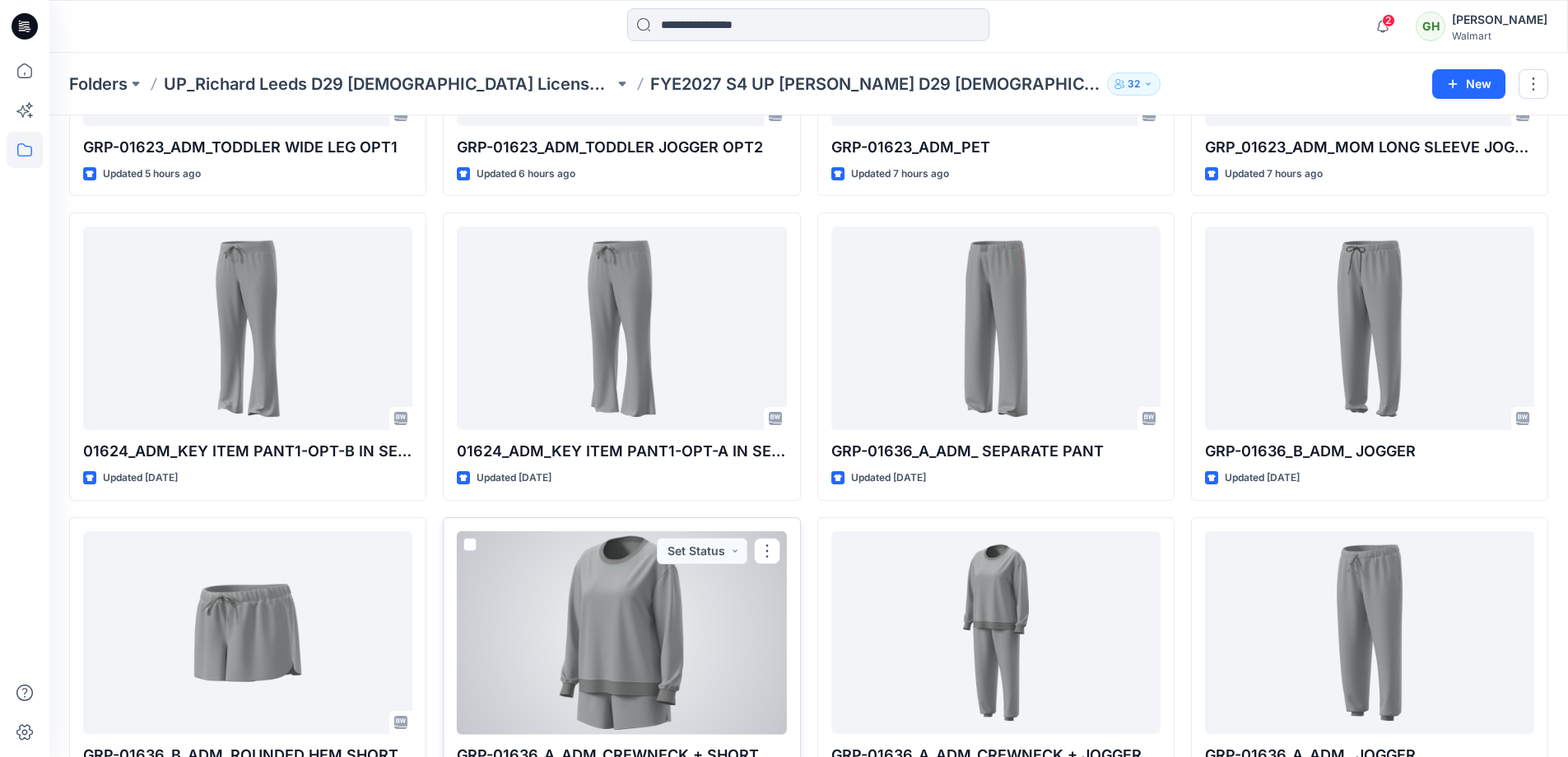
scroll to position [82, 0]
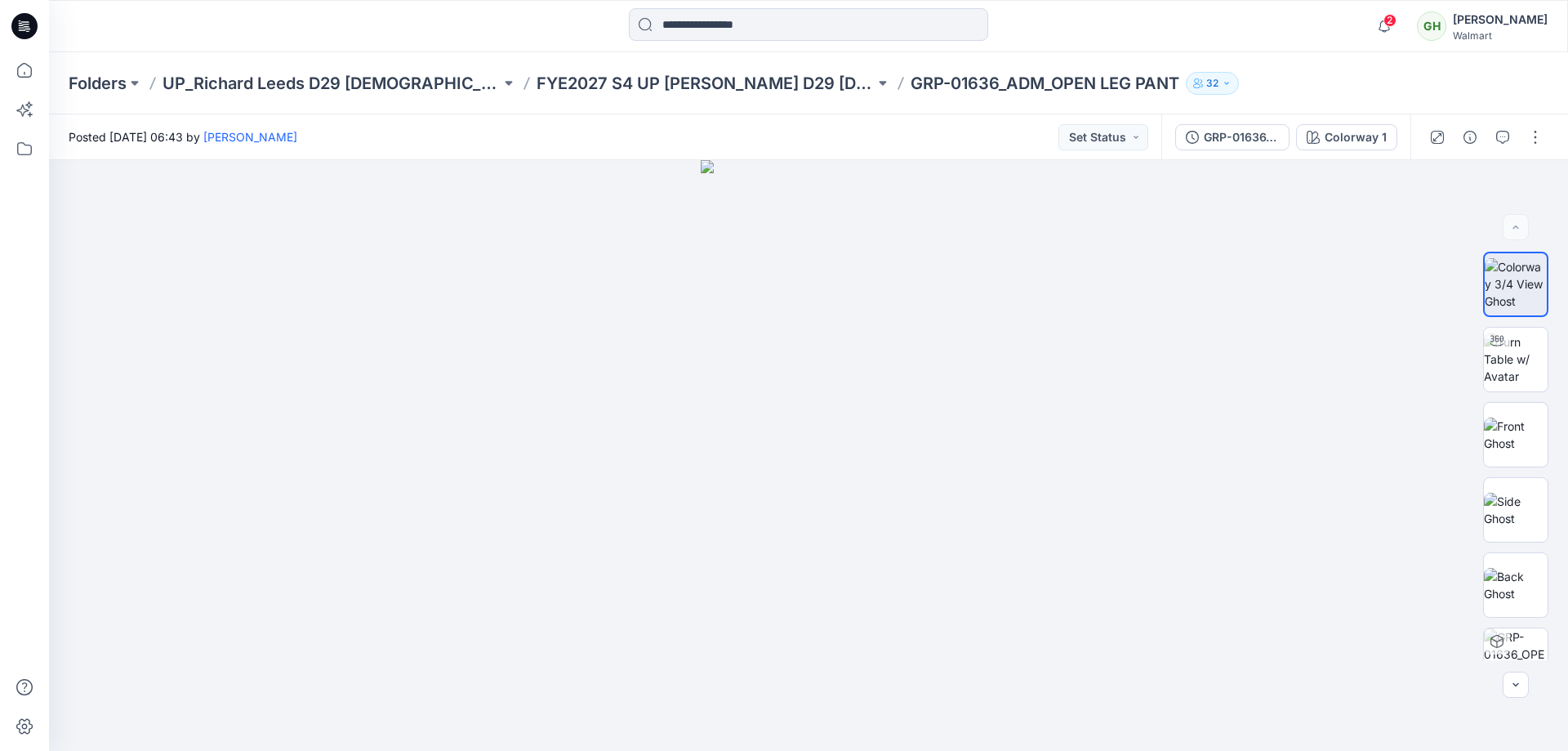
click at [979, 83] on p "GRP-01636_ADM_OPEN LEG PANT" at bounding box center [1045, 83] width 269 height 23
click at [980, 83] on p "GRP-01636_ADM_OPEN LEG PANT" at bounding box center [1045, 83] width 269 height 23
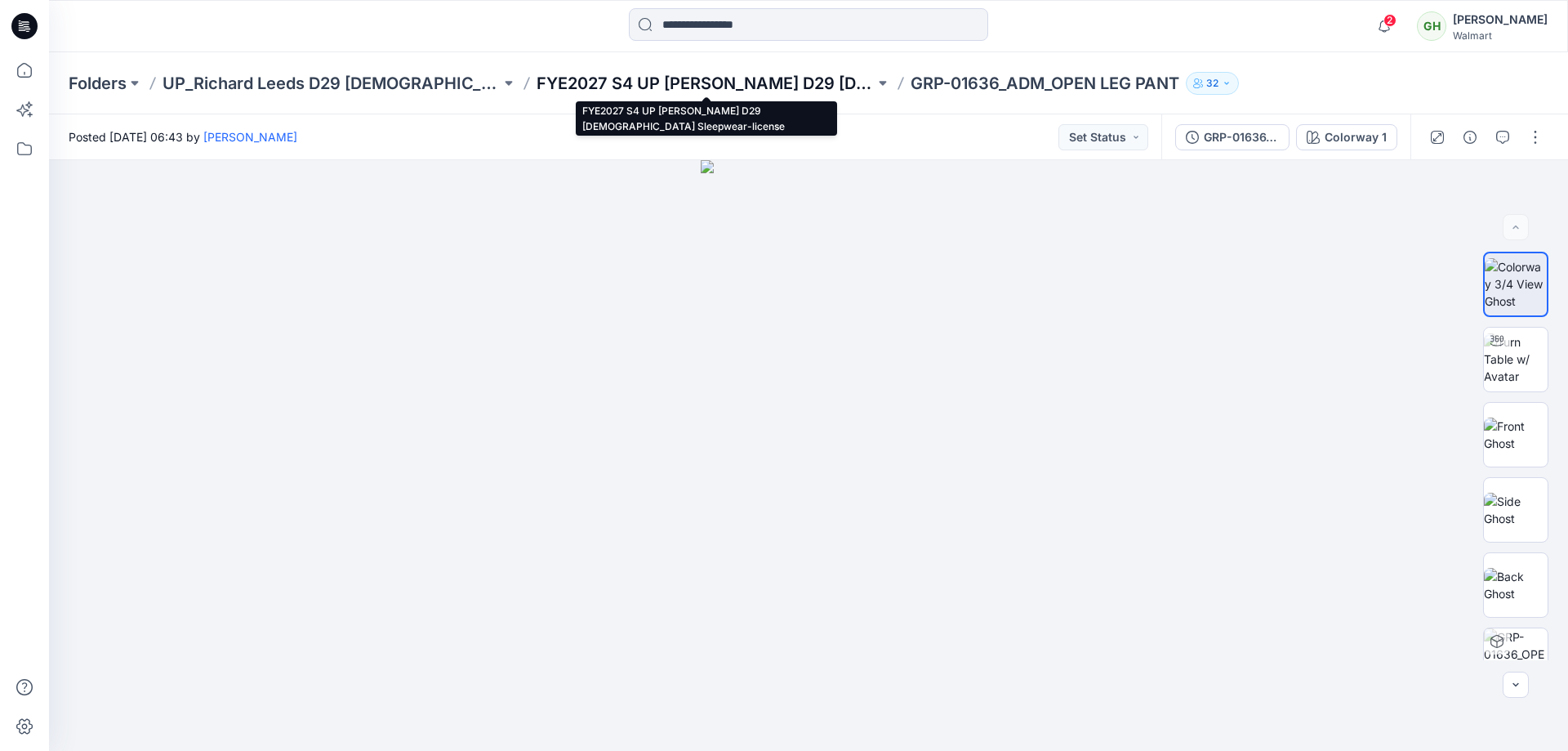
click at [644, 85] on p "FYE2027 S4 UP Richard Leeds D29 Ladies Sleepwear-license" at bounding box center [705, 83] width 338 height 23
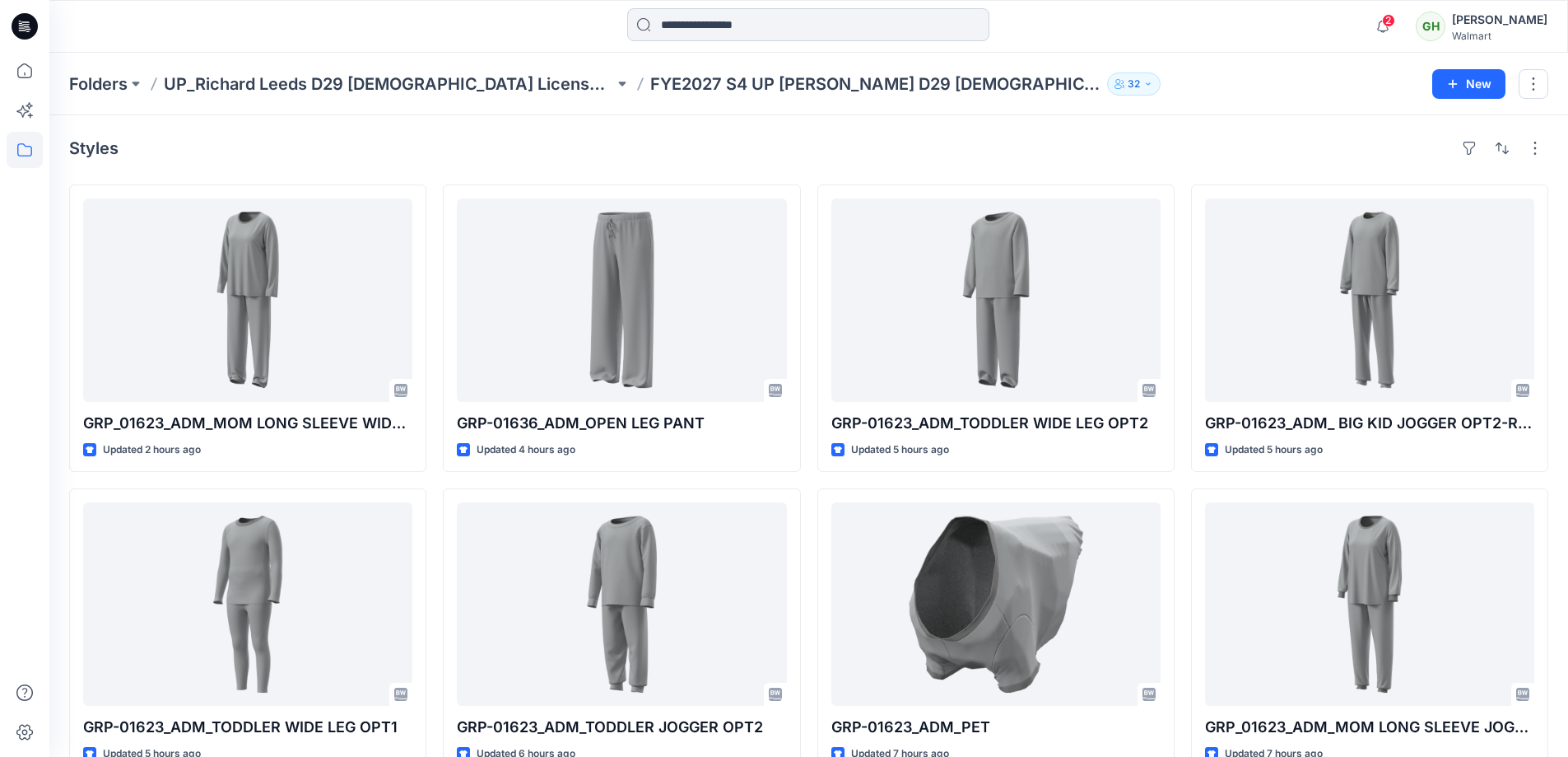
click at [694, 29] on input at bounding box center [808, 25] width 362 height 33
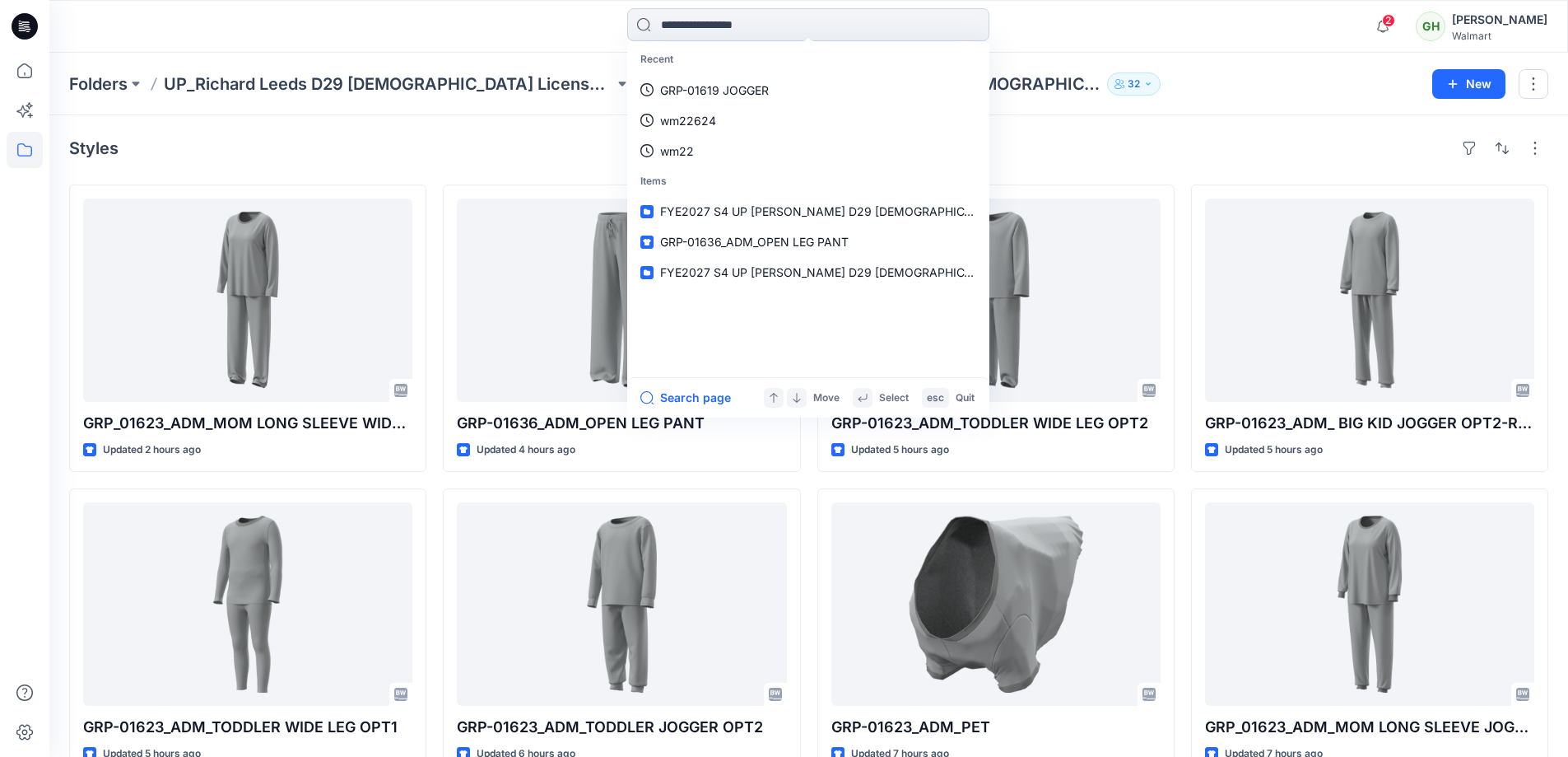
paste input "**********"
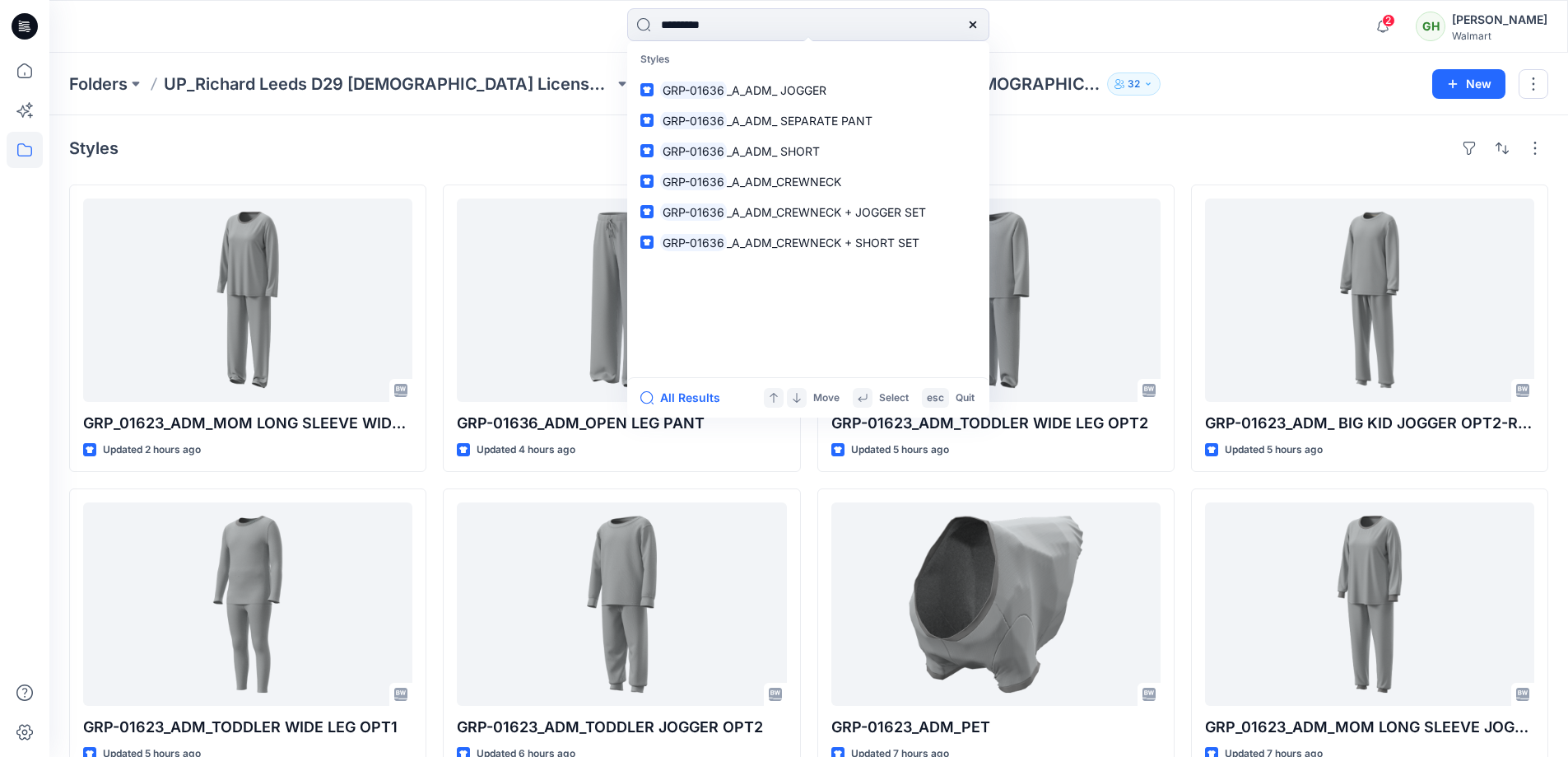
type input "*********"
click at [777, 173] on p "GRP-01636 _A_ADM_CREWNECK" at bounding box center [751, 182] width 181 height 17
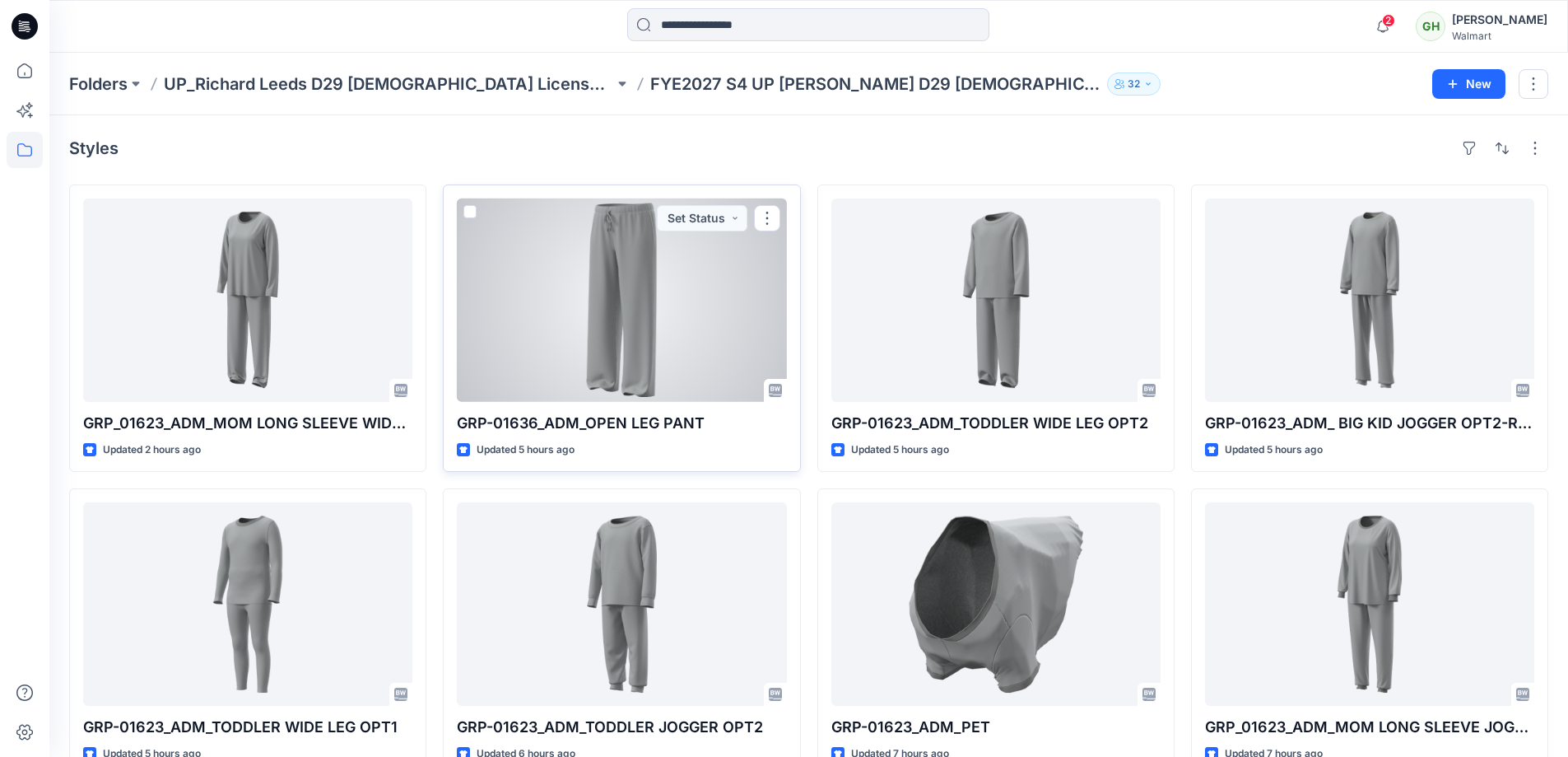
click at [636, 354] on div at bounding box center [621, 300] width 329 height 204
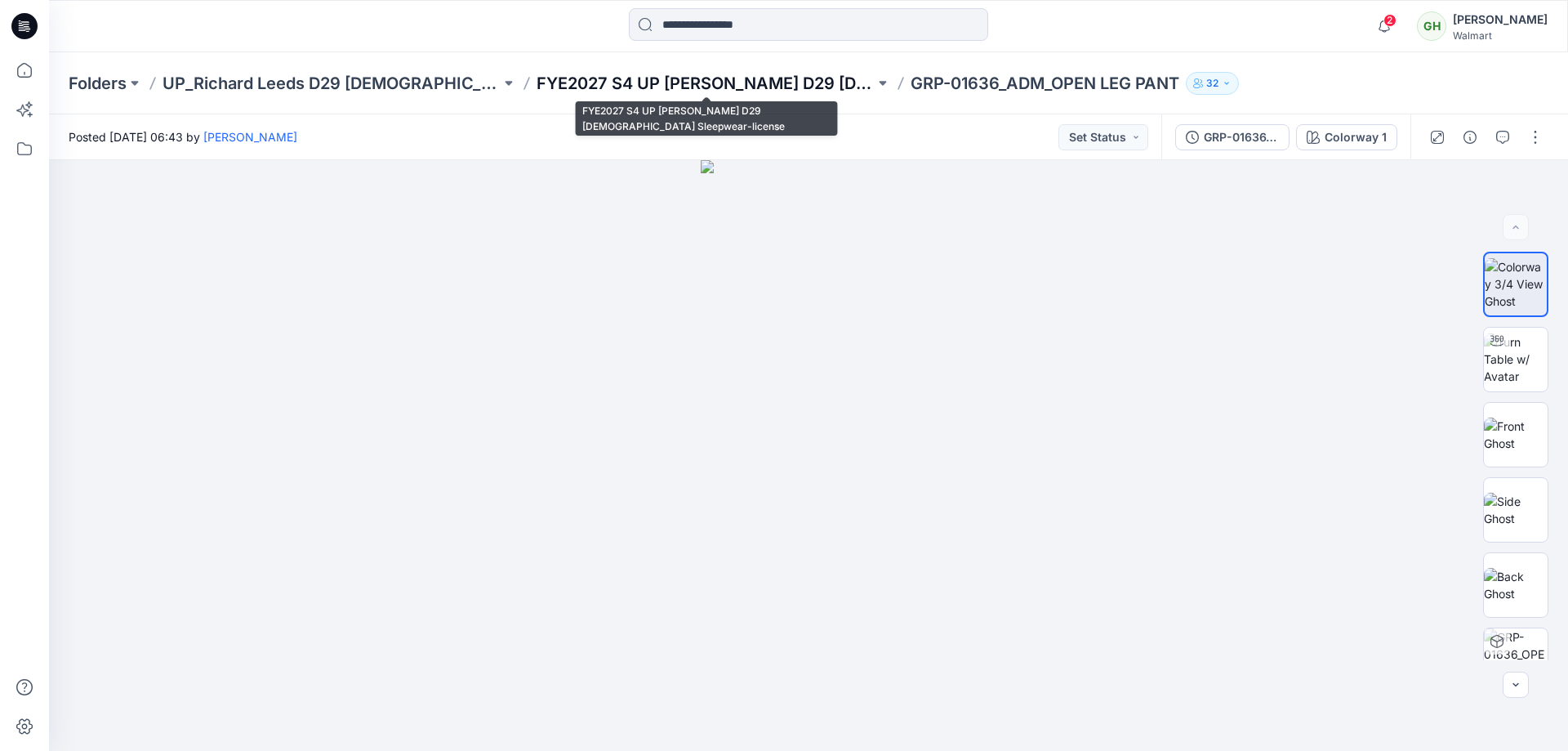
click at [804, 92] on p "FYE2027 S4 UP Richard Leeds D29 Ladies Sleepwear-license" at bounding box center [705, 83] width 338 height 23
